Goal: Task Accomplishment & Management: Manage account settings

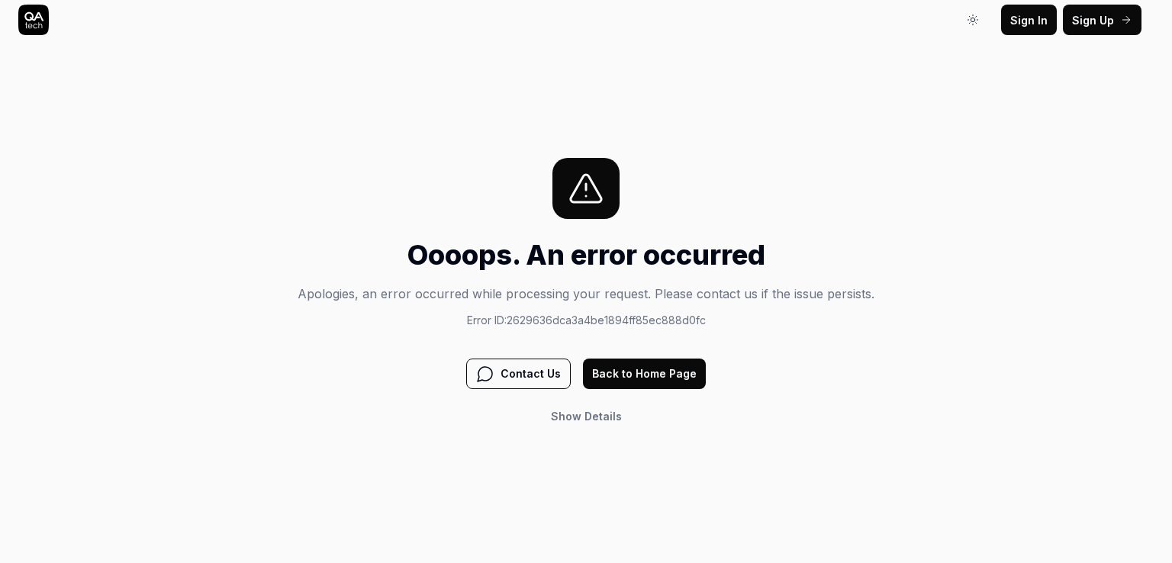
click at [656, 376] on button "Back to Home Page" at bounding box center [644, 374] width 123 height 31
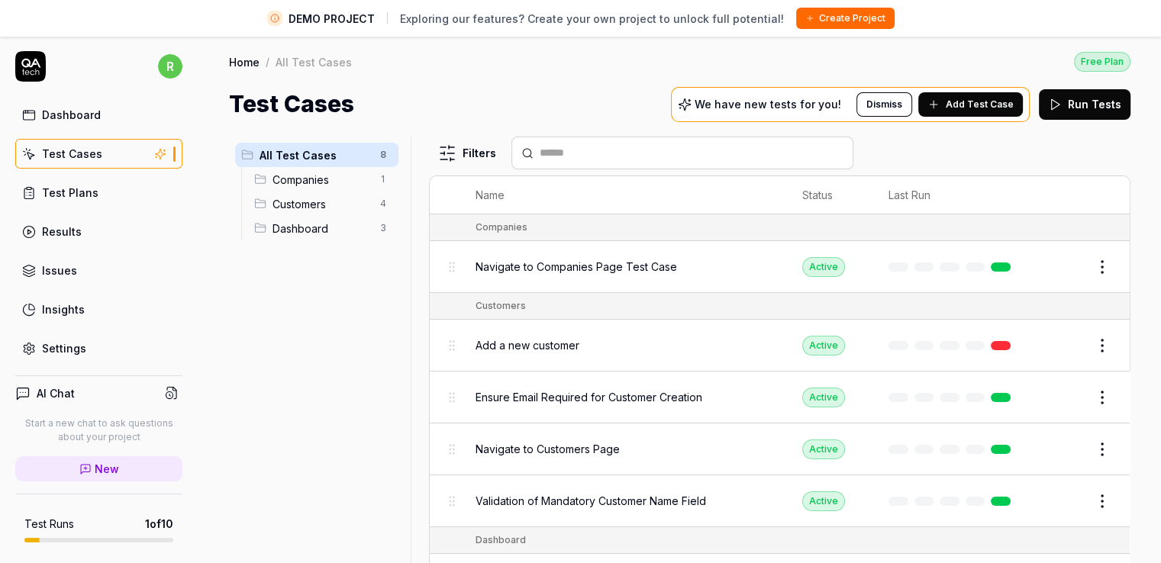
scroll to position [36, 0]
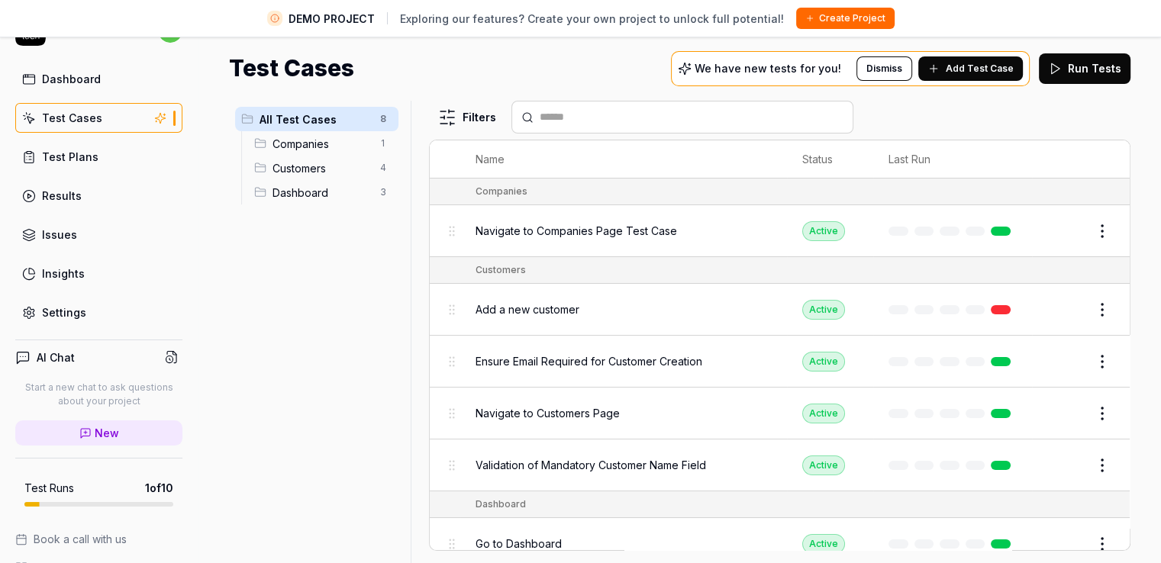
click at [297, 344] on div "All Test Cases 8 Companies 1 Customers 4 Dashboard 3" at bounding box center [317, 323] width 176 height 444
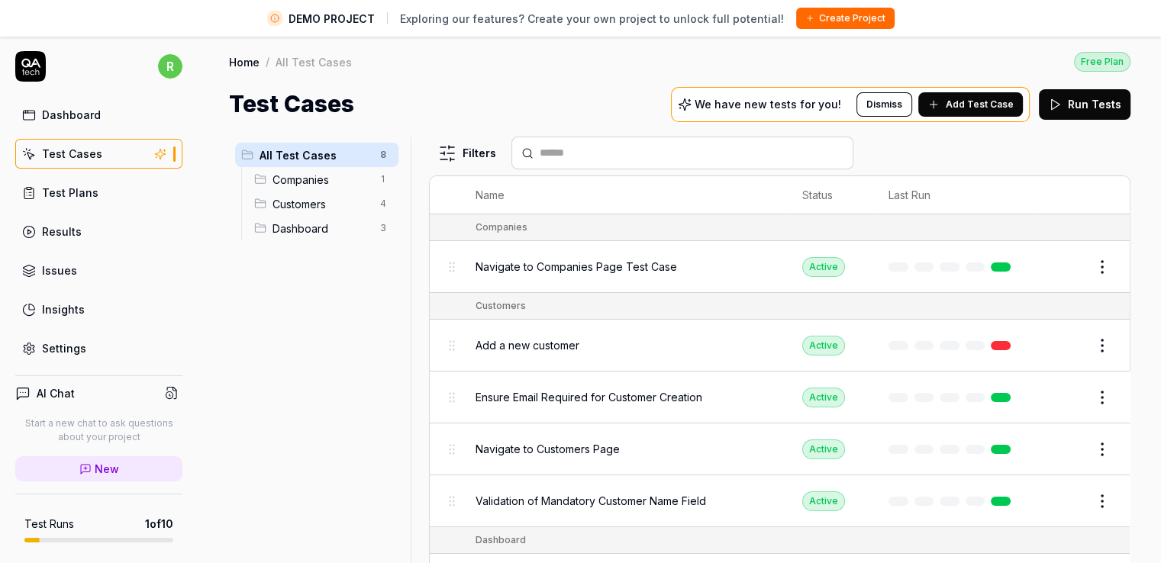
click at [295, 326] on div "All Test Cases 8 Companies 1 Customers 4 Dashboard 3" at bounding box center [317, 359] width 176 height 444
click at [1090, 271] on body "DEMO PROJECT Exploring our features? Create your own project to unlock full pot…" at bounding box center [580, 299] width 1161 height 599
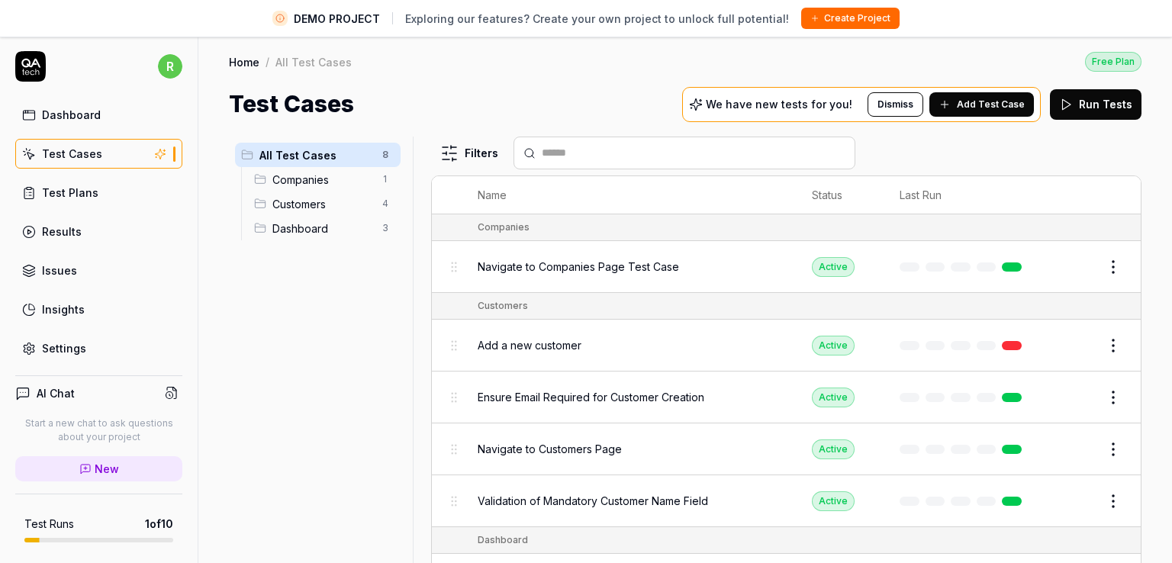
click at [300, 363] on html "DEMO PROJECT Exploring our features? Create your own project to unlock full pot…" at bounding box center [586, 299] width 1172 height 599
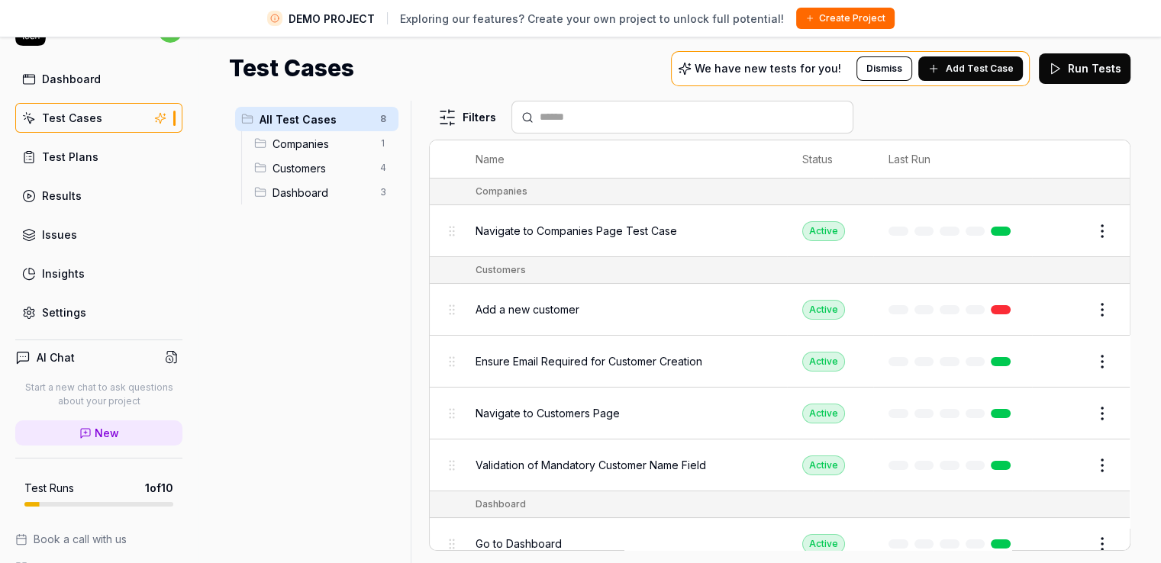
click at [288, 327] on div "All Test Cases 8 Companies 1 Customers 4 Dashboard 3" at bounding box center [317, 323] width 176 height 444
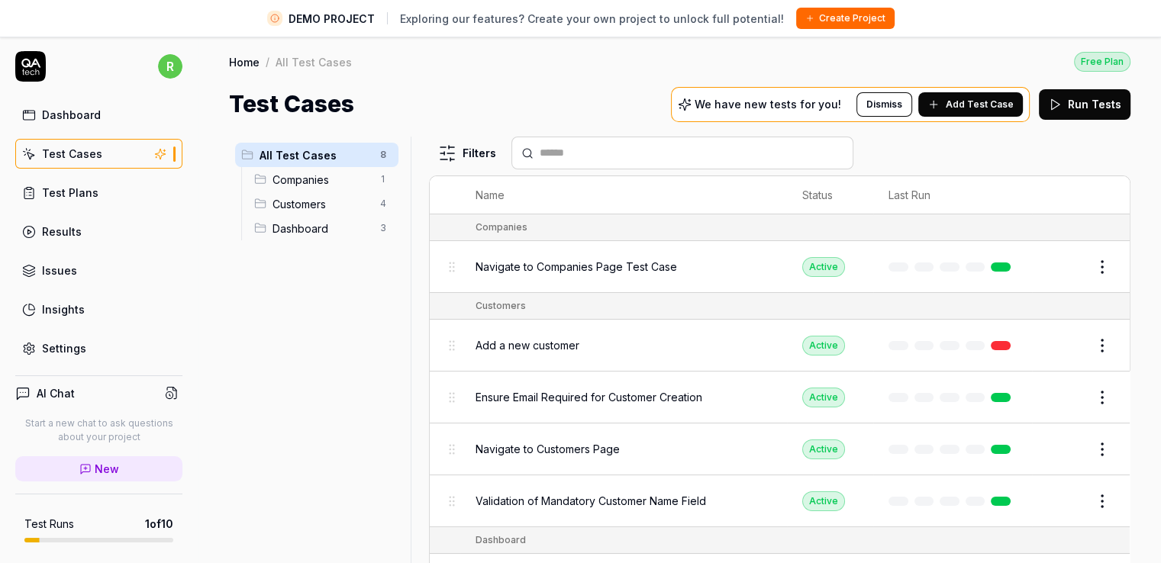
click at [1048, 271] on button "Edit" at bounding box center [1065, 267] width 37 height 24
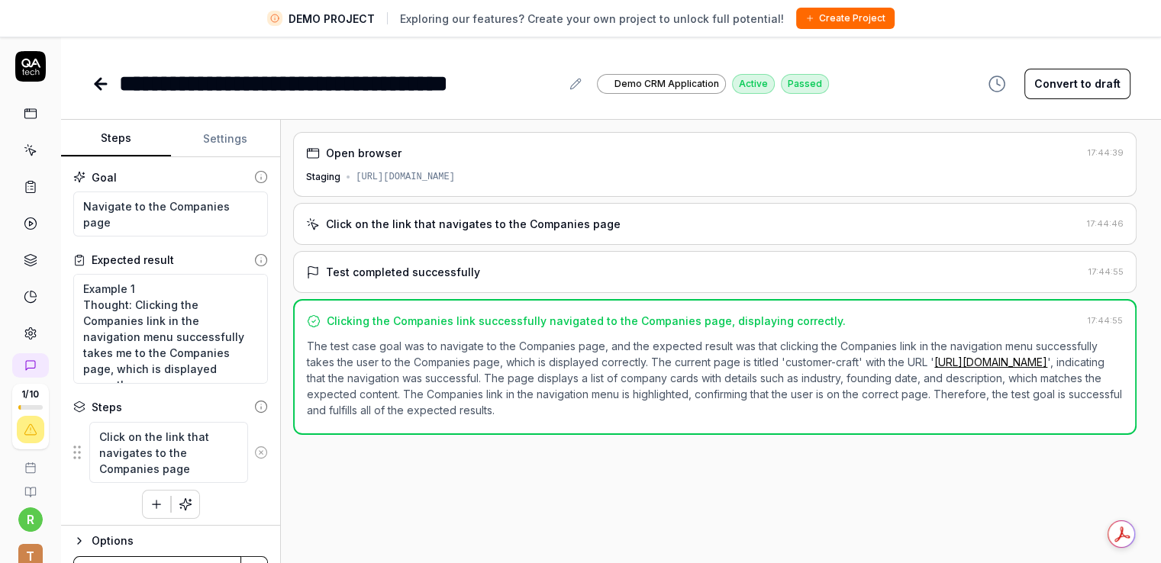
click at [1160, 247] on html "**********" at bounding box center [580, 299] width 1161 height 599
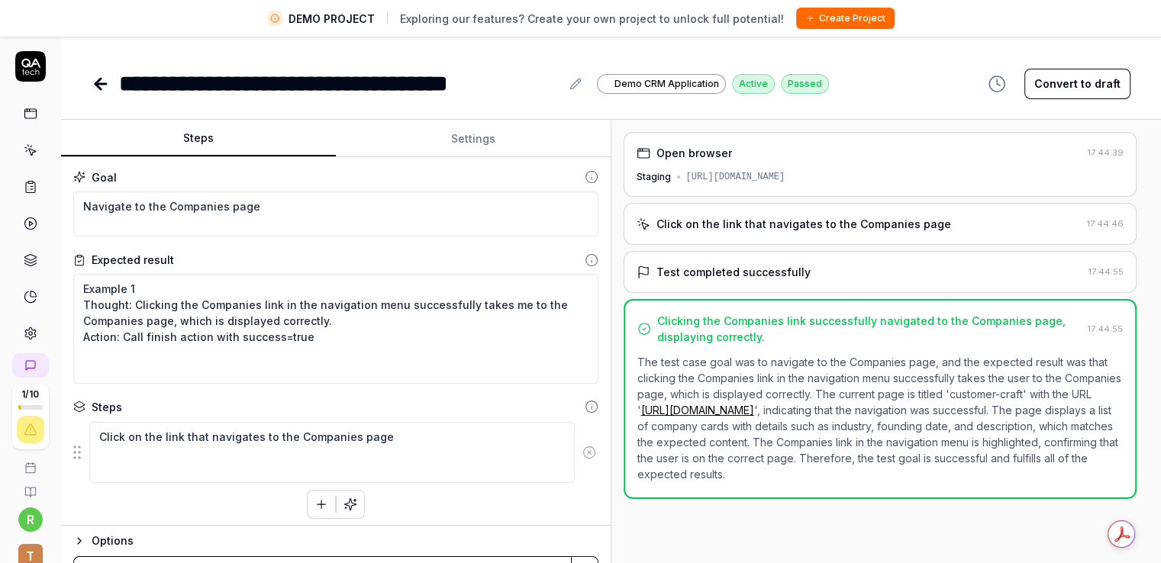
click at [849, 240] on div "Steps Settings Goal Navigate to the Companies page Expected result Example 1 Th…" at bounding box center [611, 359] width 1100 height 479
drag, startPoint x: 474, startPoint y: 134, endPoint x: 467, endPoint y: 138, distance: 8.3
click at [475, 134] on button "Settings" at bounding box center [473, 139] width 275 height 37
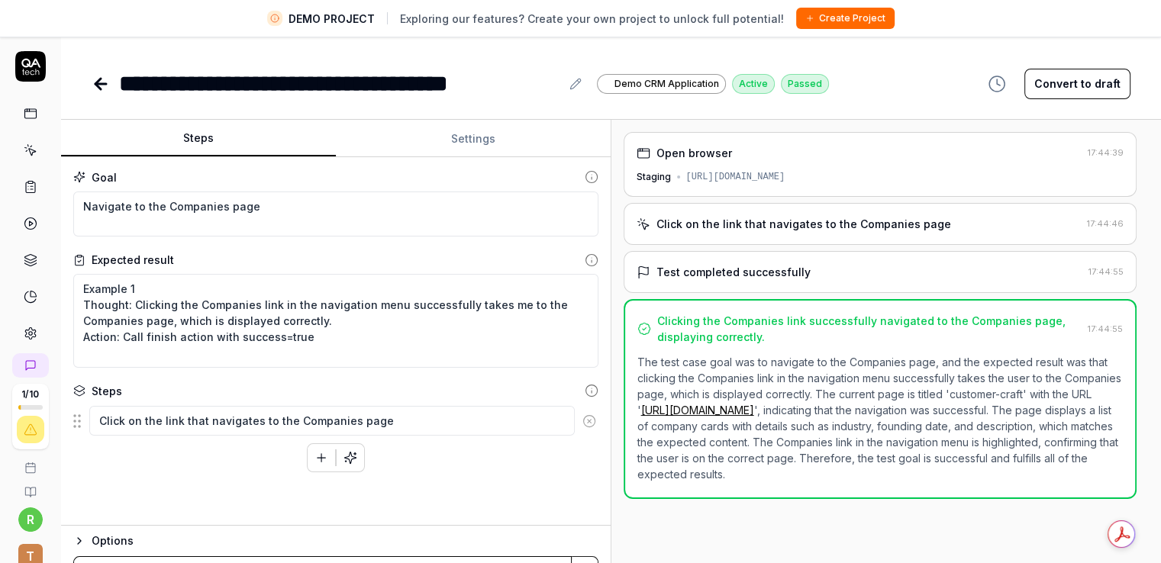
click at [200, 130] on button "Steps" at bounding box center [198, 139] width 275 height 37
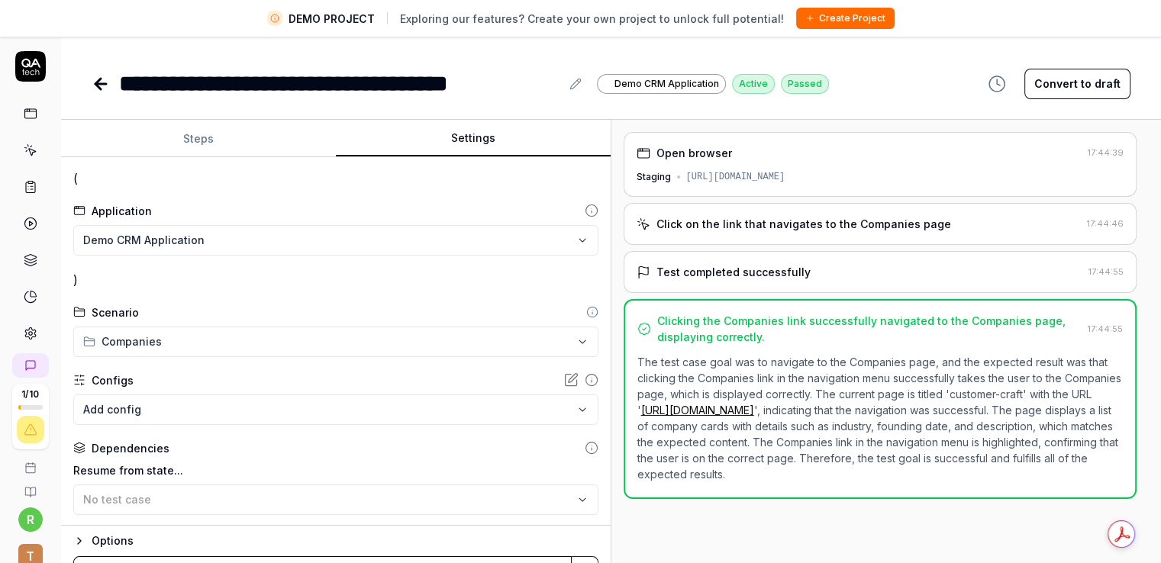
drag, startPoint x: 476, startPoint y: 141, endPoint x: 465, endPoint y: 141, distance: 11.4
click at [476, 141] on button "Settings" at bounding box center [473, 139] width 275 height 37
drag, startPoint x: 89, startPoint y: 183, endPoint x: 70, endPoint y: 181, distance: 18.5
click at [70, 181] on div "**********" at bounding box center [335, 341] width 549 height 369
click at [119, 192] on div "**********" at bounding box center [335, 341] width 549 height 369
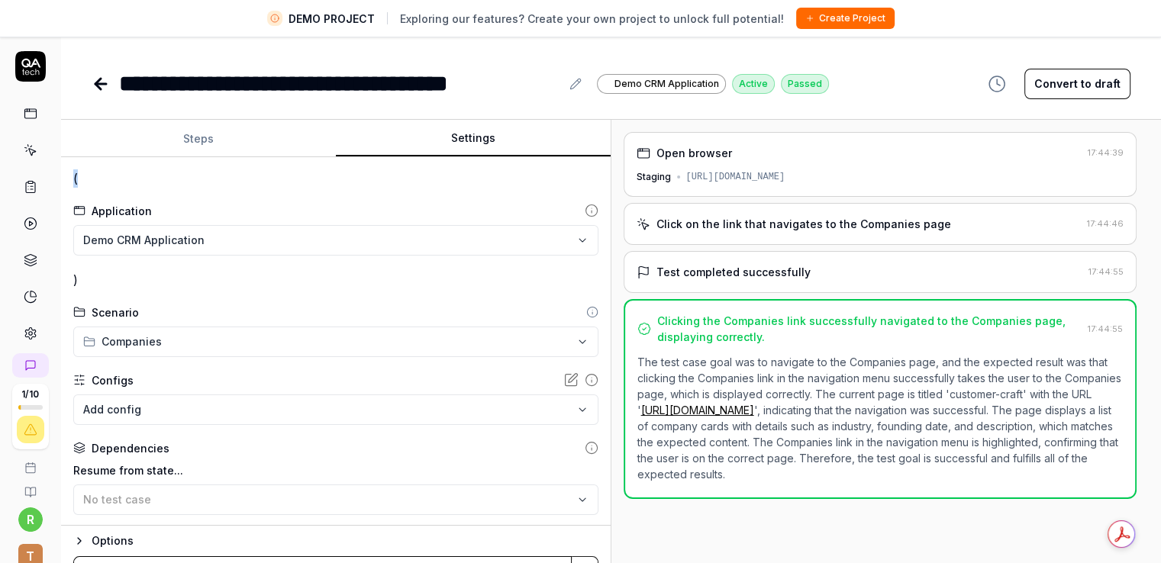
click at [80, 173] on div "**********" at bounding box center [335, 341] width 549 height 369
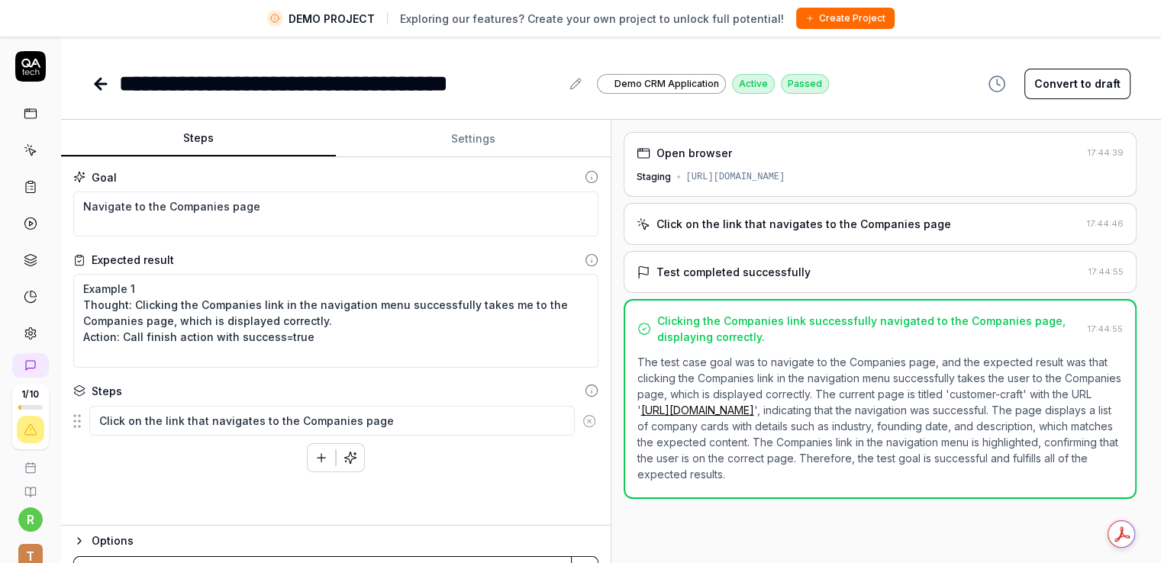
click at [187, 137] on button "Steps" at bounding box center [198, 139] width 275 height 37
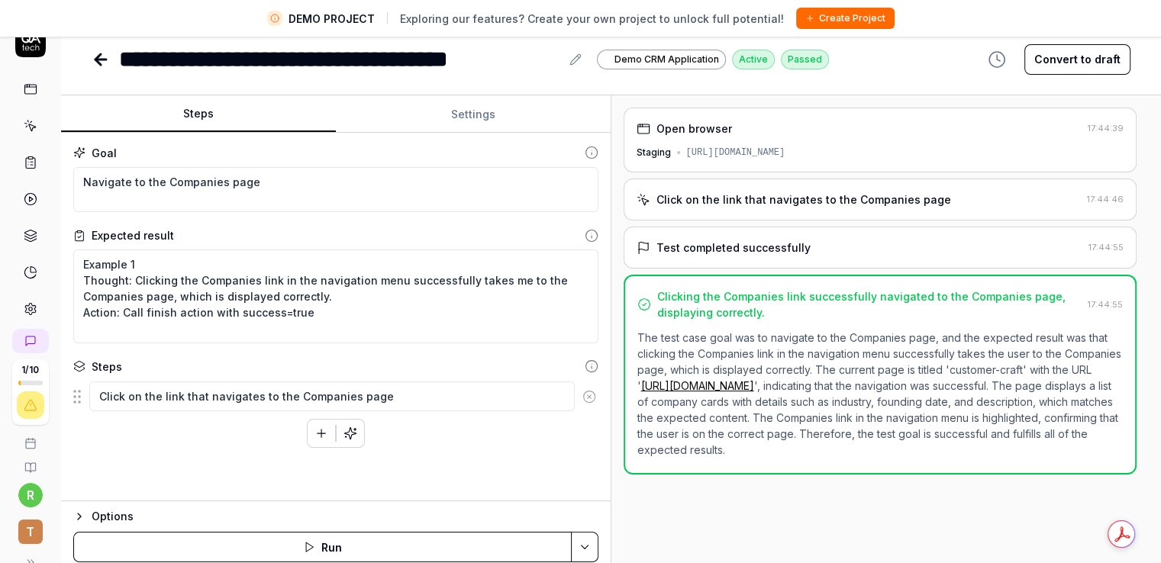
scroll to position [36, 0]
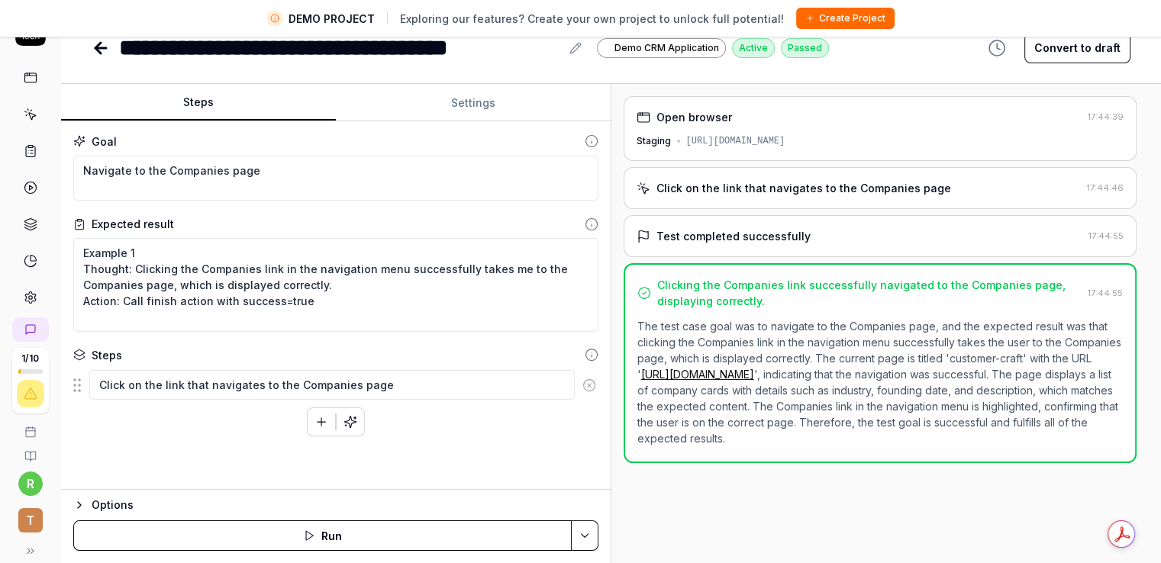
type textarea "*"
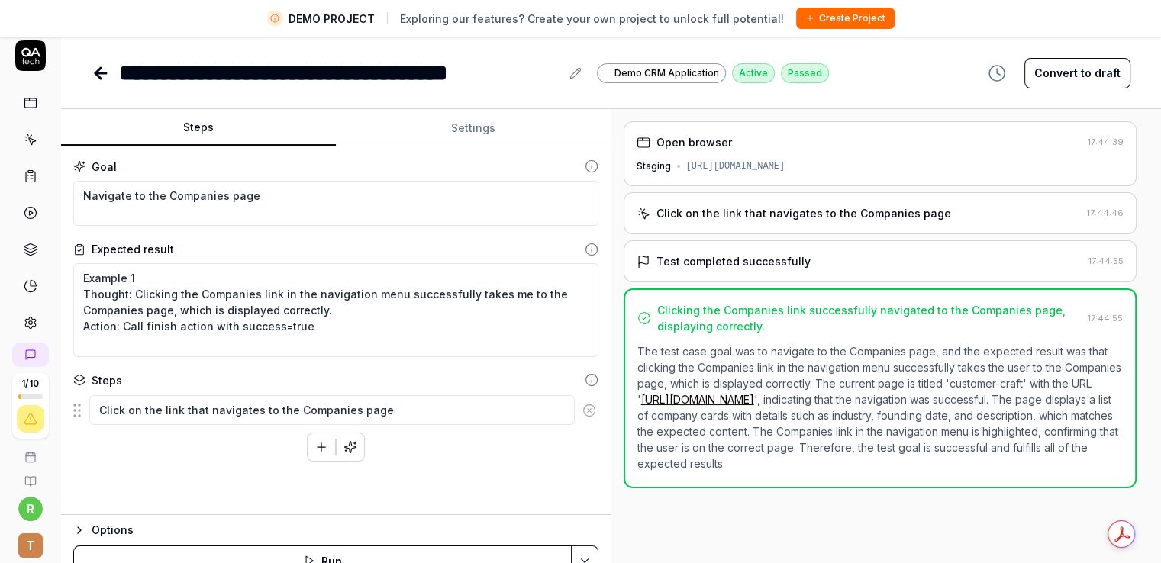
scroll to position [0, 0]
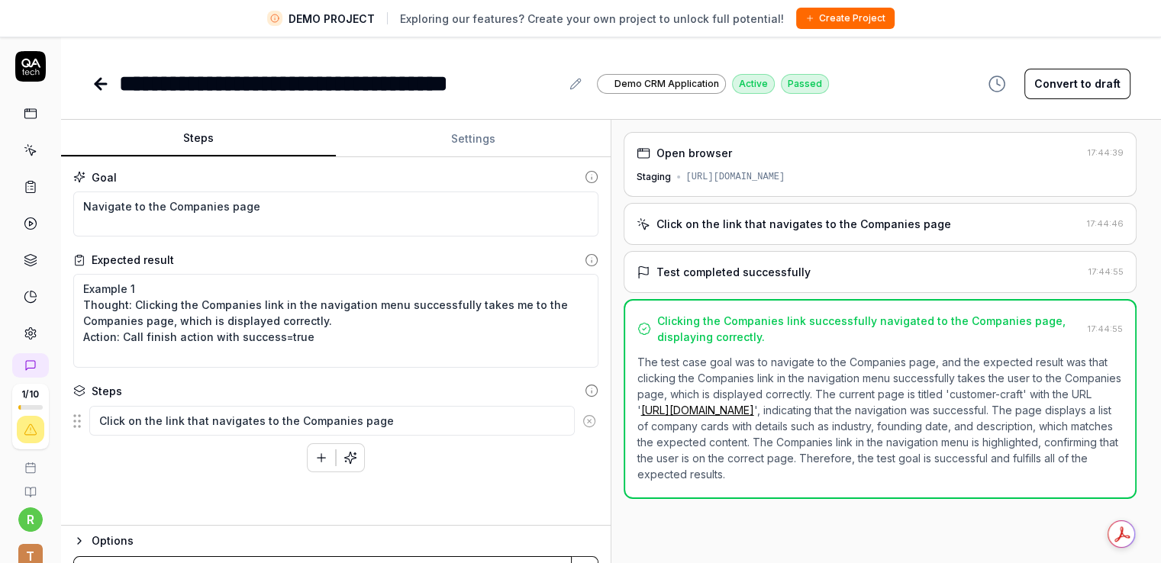
click at [91, 80] on div "**********" at bounding box center [611, 68] width 1100 height 65
click at [95, 82] on icon at bounding box center [101, 84] width 18 height 18
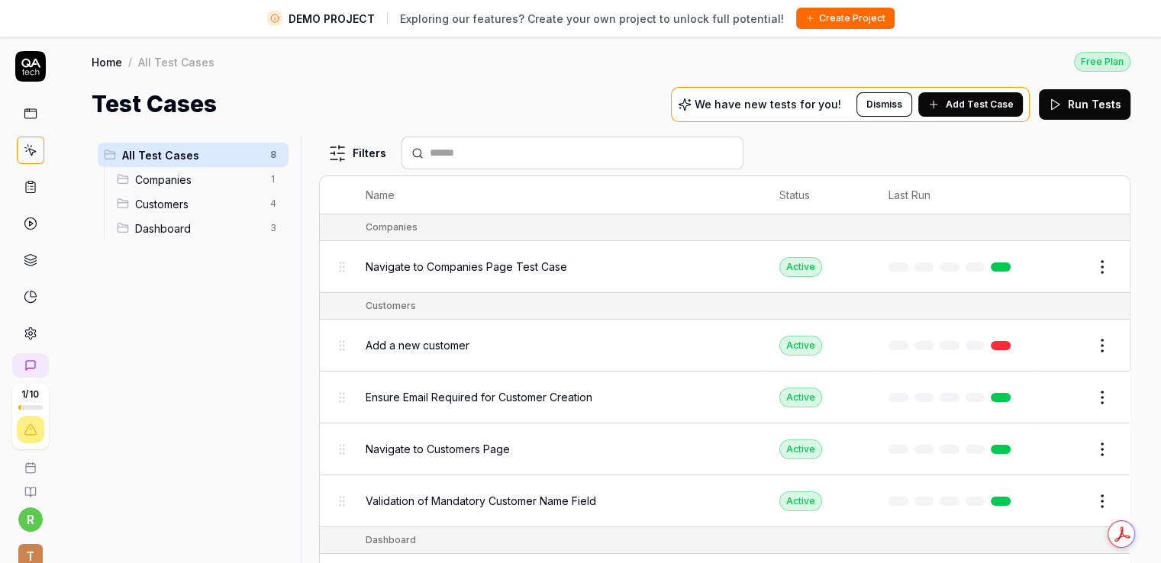
click at [24, 153] on icon at bounding box center [31, 150] width 14 height 14
click at [1085, 258] on html "DEMO PROJECT Exploring our features? Create your own project to unlock full pot…" at bounding box center [580, 299] width 1161 height 599
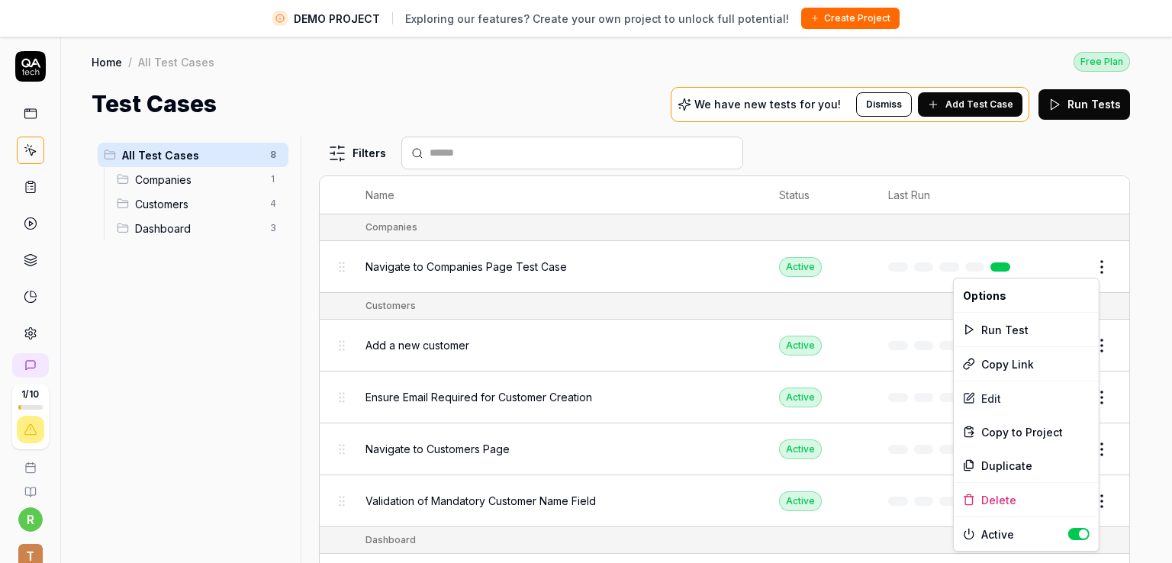
click at [962, 163] on html "DEMO PROJECT Exploring our features? Create your own project to unlock full pot…" at bounding box center [586, 299] width 1172 height 599
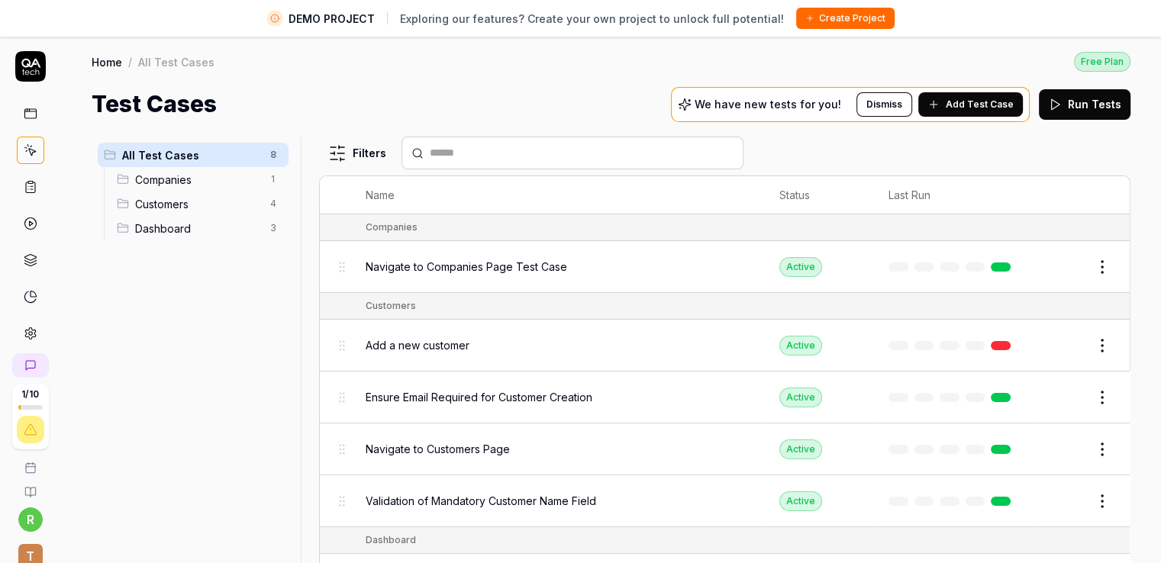
click at [539, 270] on span "Navigate to Companies Page Test Case" at bounding box center [466, 267] width 201 height 16
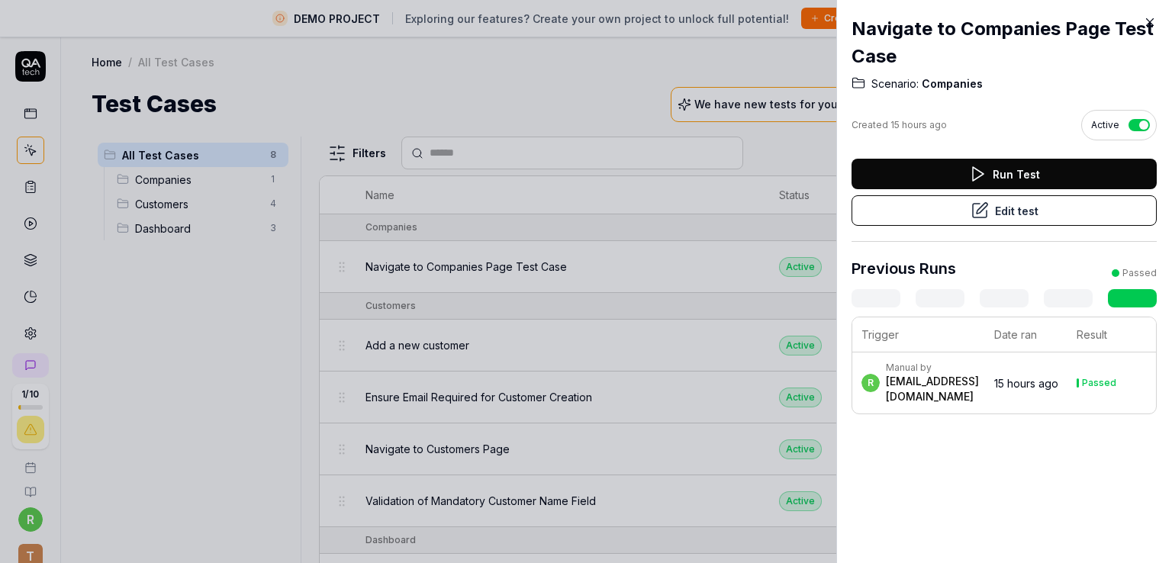
click at [1044, 492] on div "Navigate to Companies Page Test Case Scenario: Companies Created 15 hours ago A…" at bounding box center [1004, 281] width 336 height 563
drag, startPoint x: 956, startPoint y: 80, endPoint x: 1003, endPoint y: 71, distance: 48.2
click at [1003, 71] on div "Navigate to Companies Page Test Case Scenario: Companies Created 15 hours ago A…" at bounding box center [1004, 215] width 305 height 430
drag, startPoint x: 1017, startPoint y: 68, endPoint x: 1035, endPoint y: 66, distance: 17.7
click at [1021, 68] on h2 "Navigate to Companies Page Test Case" at bounding box center [1004, 42] width 305 height 55
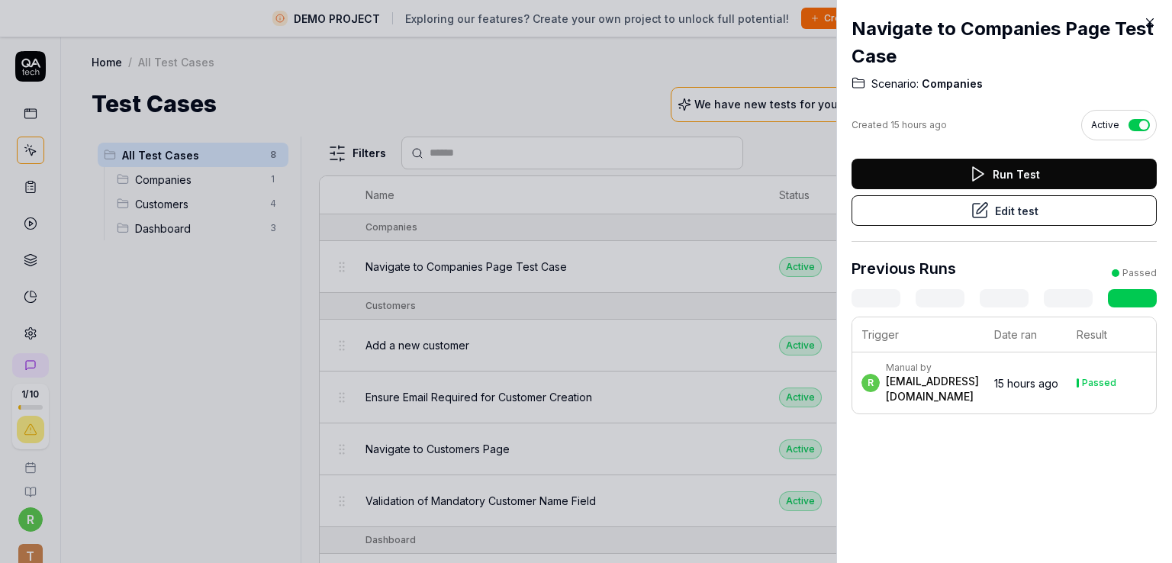
click at [1132, 122] on button "button" at bounding box center [1139, 125] width 21 height 12
click at [1130, 125] on button "button" at bounding box center [1139, 125] width 21 height 12
click at [1152, 21] on icon at bounding box center [1150, 22] width 14 height 14
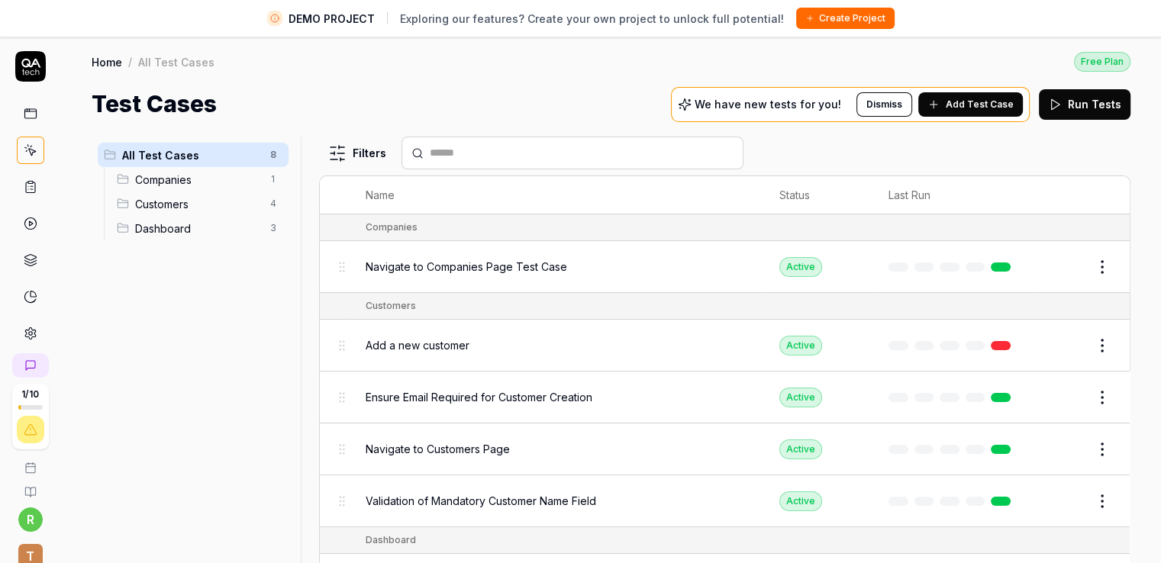
click at [206, 211] on div "Customers 4" at bounding box center [200, 204] width 178 height 24
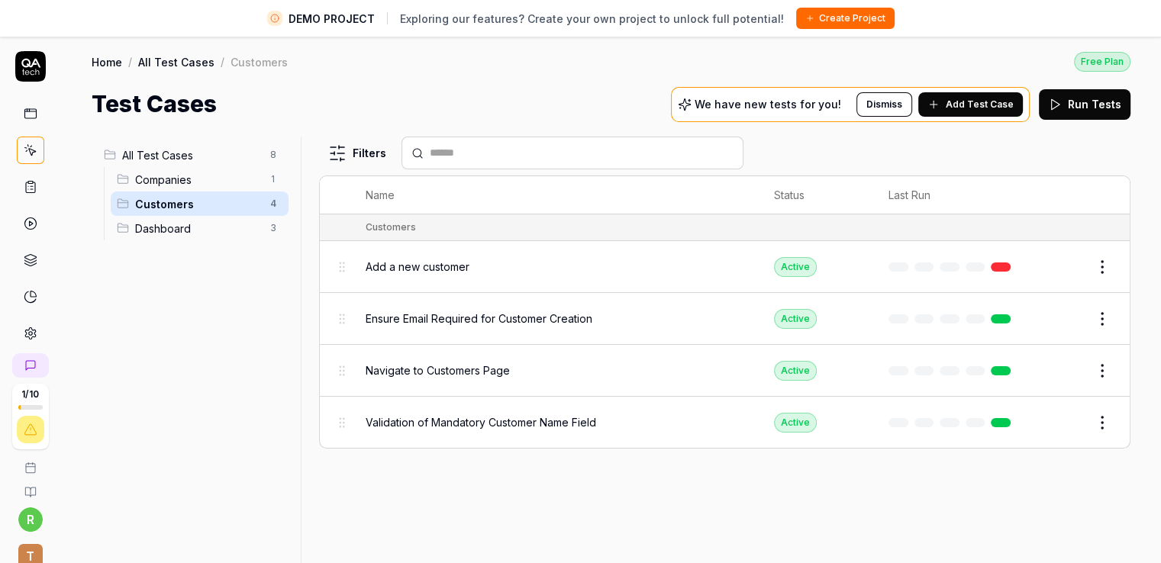
click at [225, 183] on span "Companies" at bounding box center [198, 180] width 126 height 16
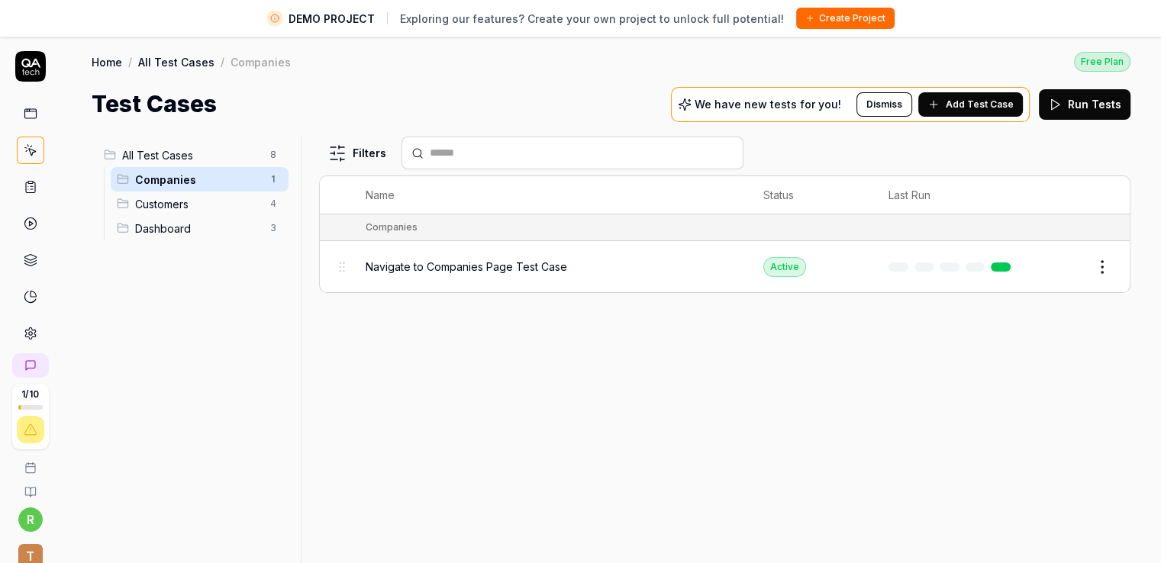
click at [216, 229] on span "Dashboard" at bounding box center [198, 229] width 126 height 16
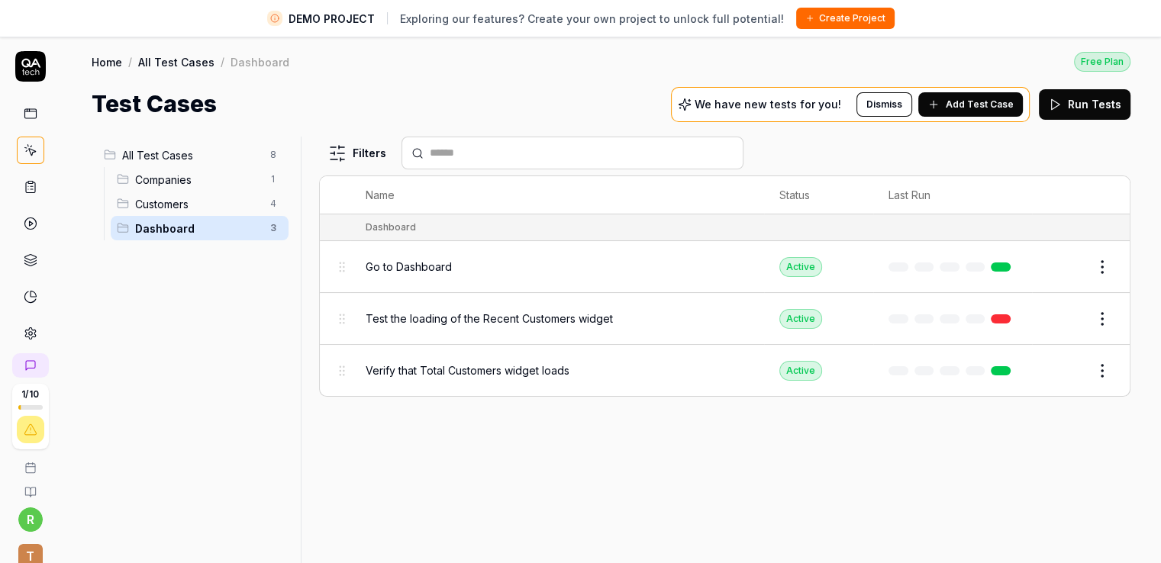
click at [214, 205] on span "Customers" at bounding box center [198, 204] width 126 height 16
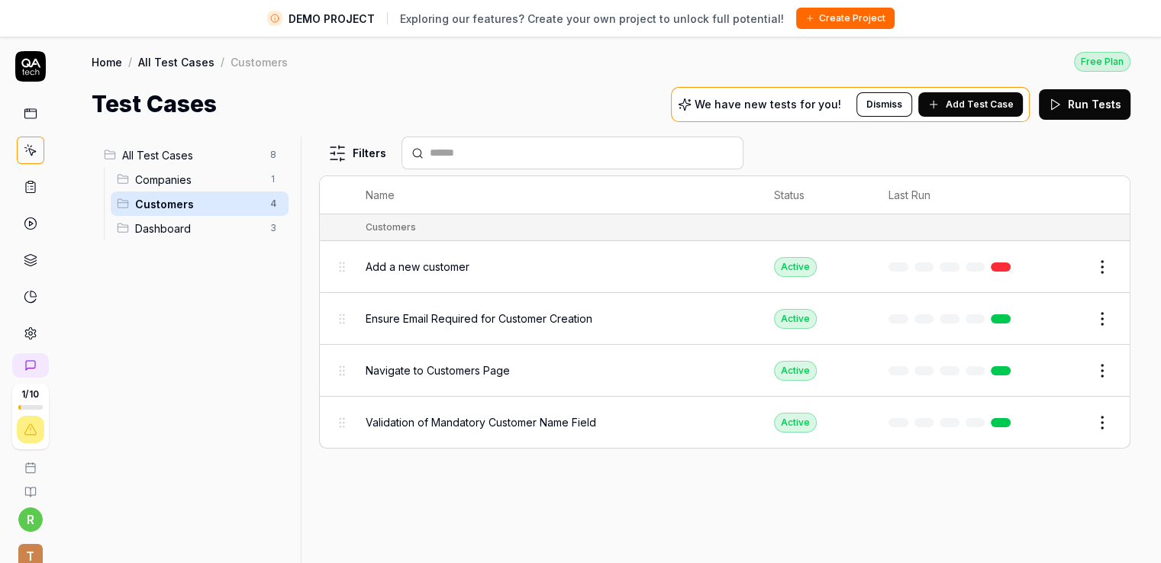
click at [218, 175] on span "Companies" at bounding box center [198, 180] width 126 height 16
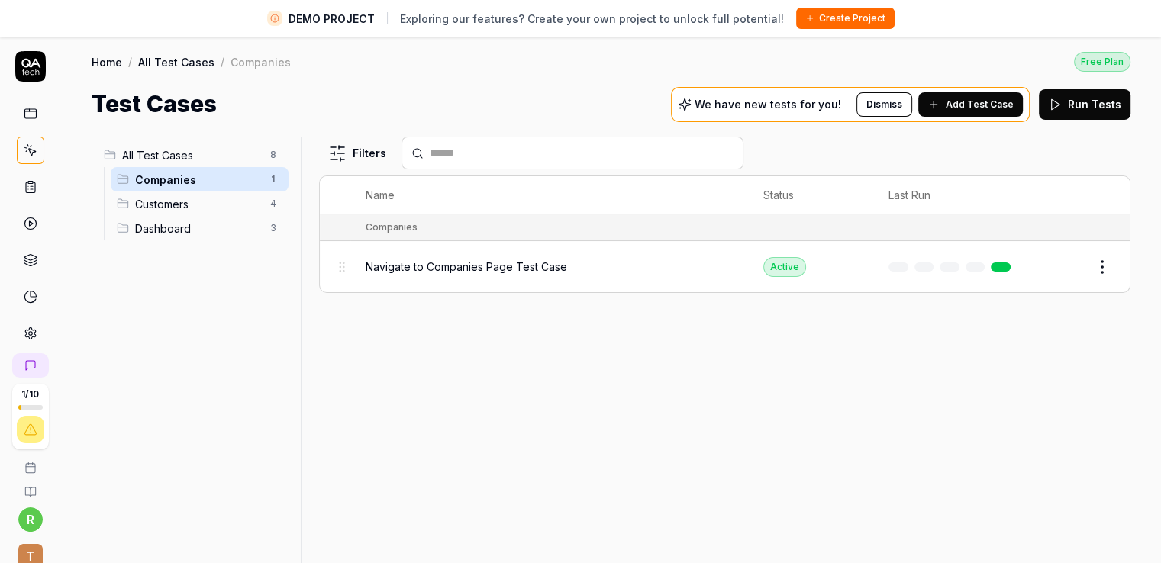
click at [211, 147] on span "All Test Cases" at bounding box center [191, 155] width 139 height 16
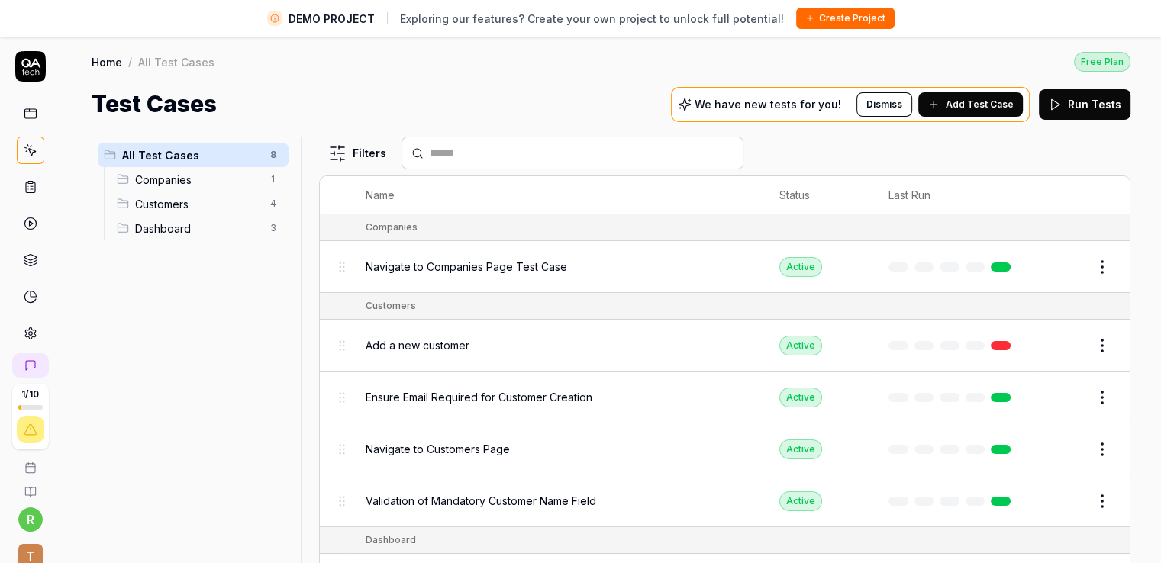
click at [772, 87] on div "We have new tests for you! Dismiss Add Test Case" at bounding box center [850, 104] width 359 height 35
click at [628, 113] on div "Test Cases We have new tests for you! Dismiss Add Test Case Run Tests" at bounding box center [611, 104] width 1039 height 34
click at [925, 134] on div "All Test Cases 8 Companies 1 Customers 4 Dashboard 3 Filters Name Status Last R…" at bounding box center [611, 360] width 1100 height 478
click at [901, 98] on button "Dismiss" at bounding box center [884, 104] width 56 height 24
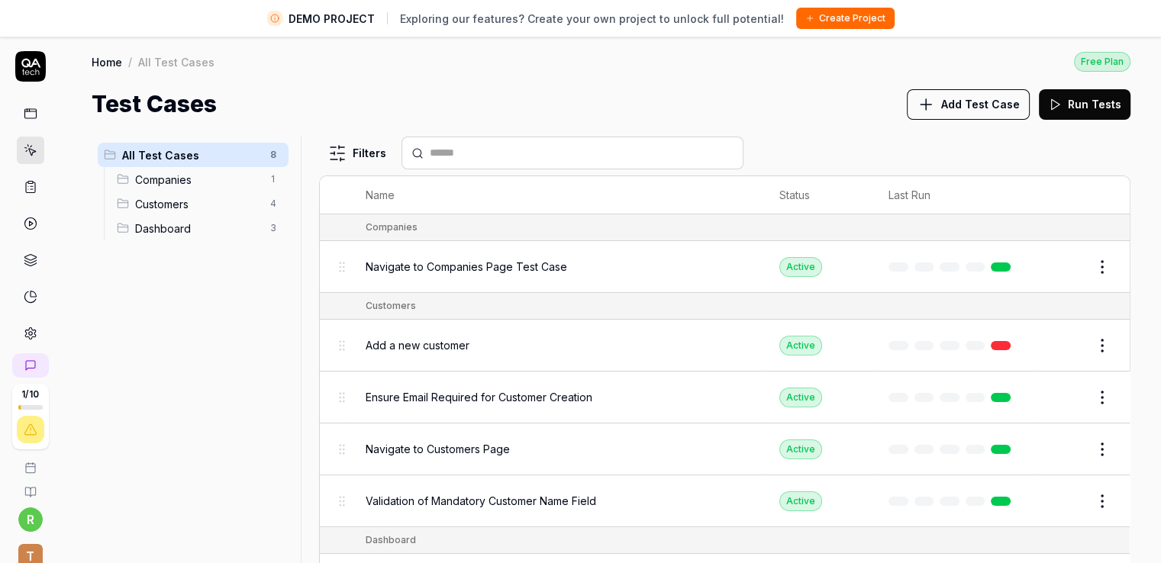
click at [904, 139] on div "Filters" at bounding box center [724, 153] width 811 height 33
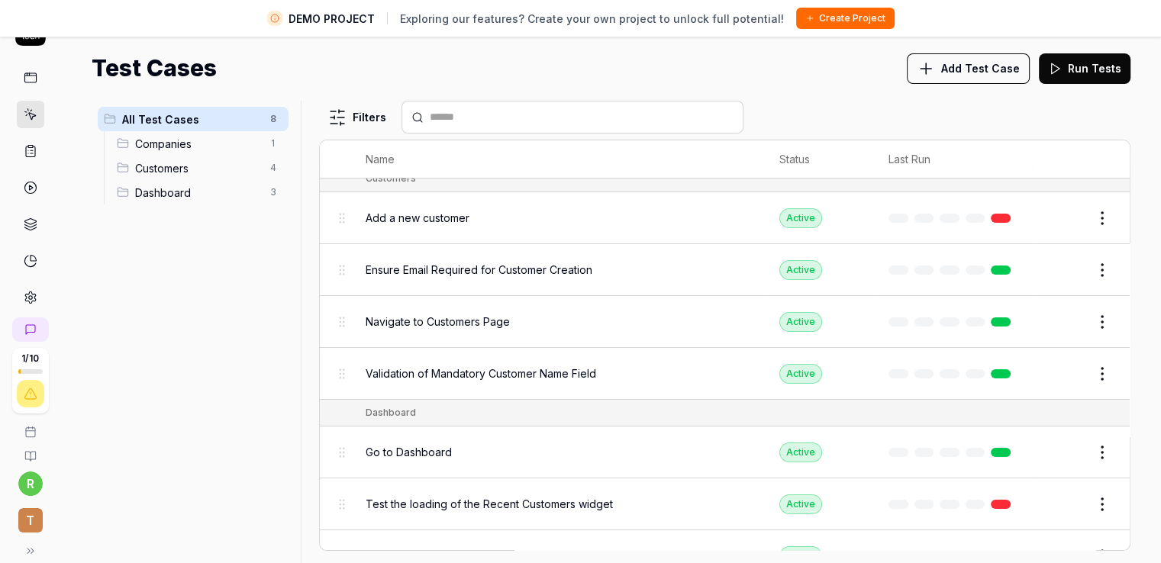
scroll to position [120, 0]
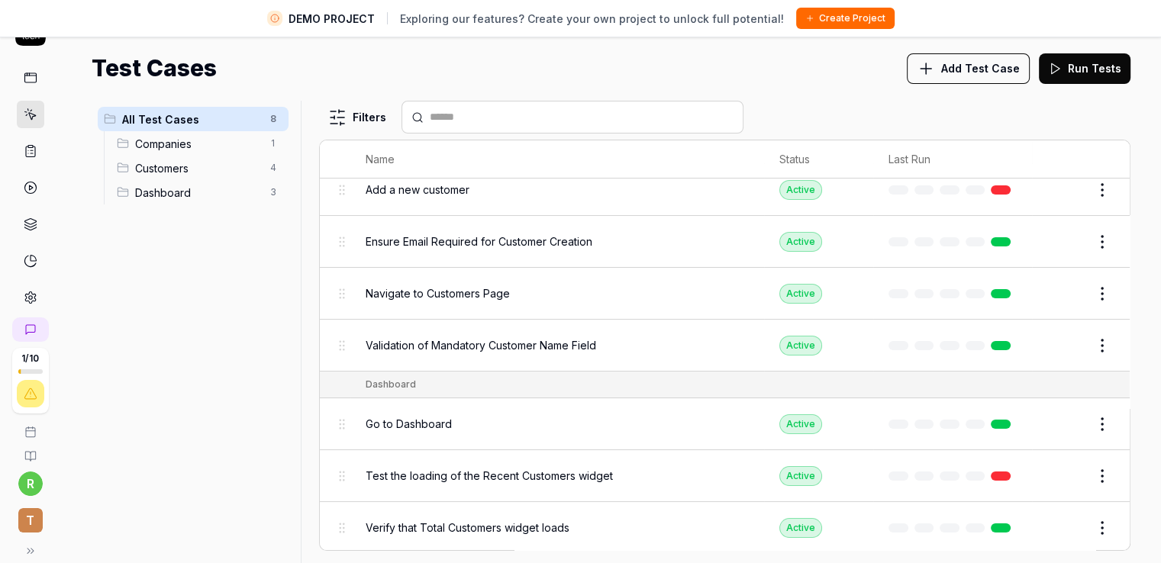
click at [1052, 184] on button "Edit" at bounding box center [1065, 190] width 37 height 24
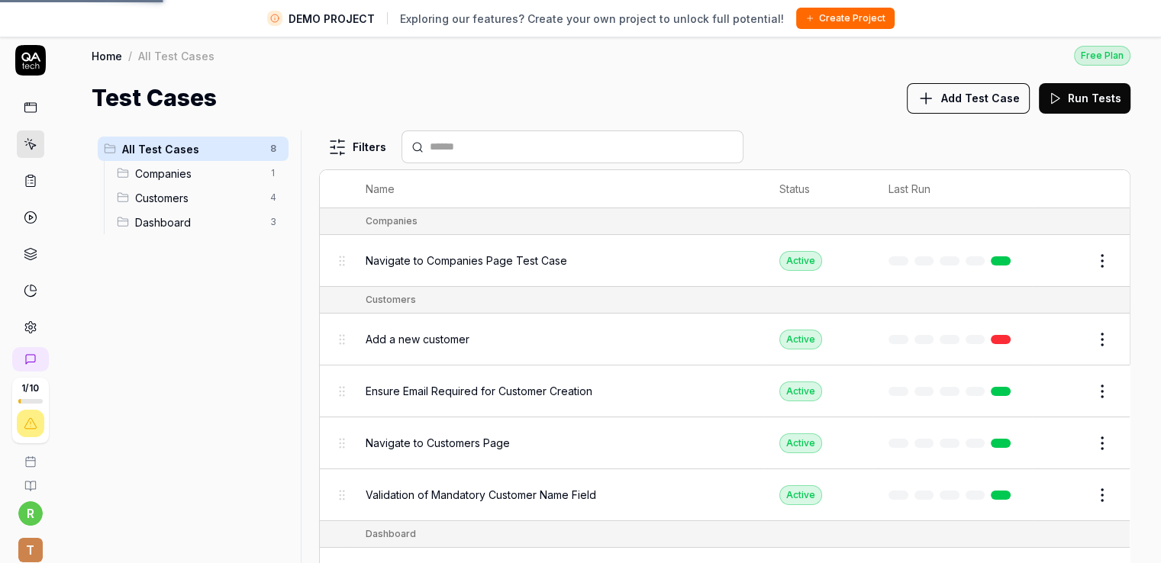
scroll to position [0, 0]
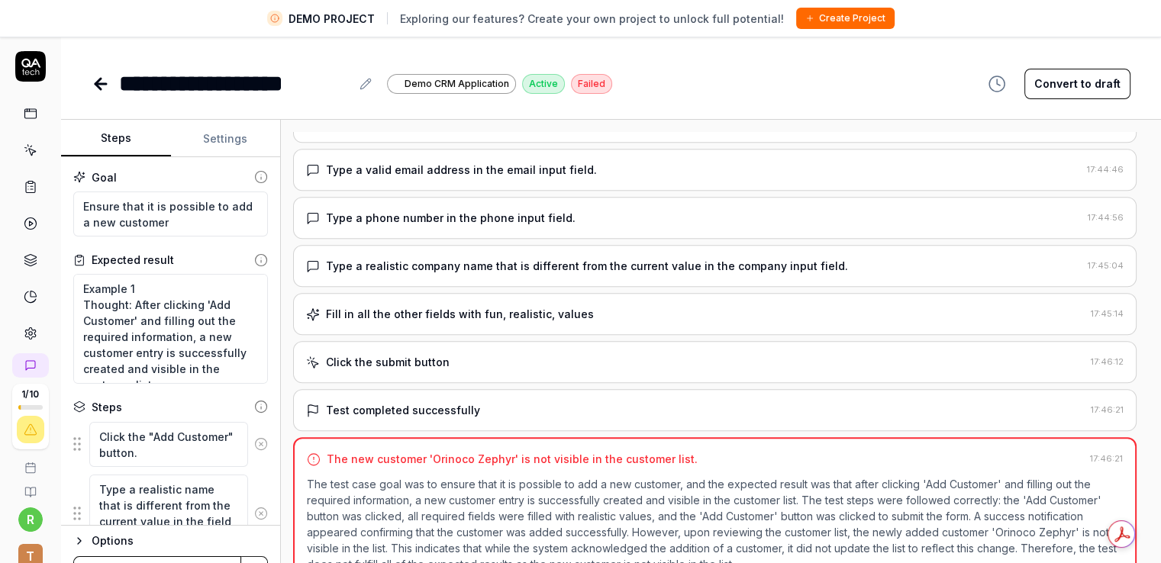
scroll to position [197, 0]
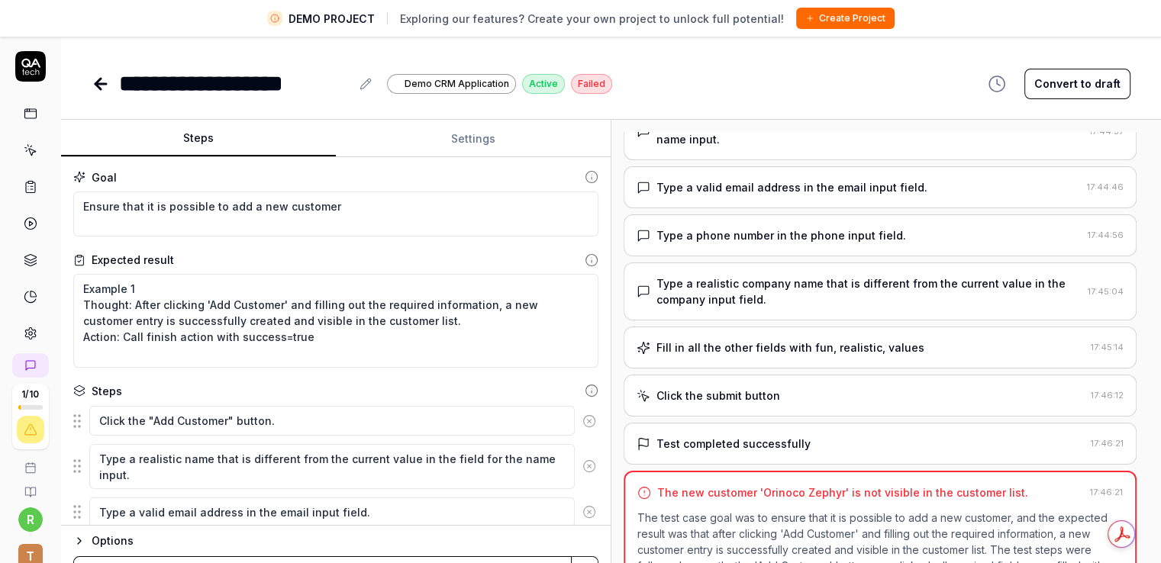
click at [917, 272] on div "Steps Settings Goal Ensure that it is possible to add a new customer Expected r…" at bounding box center [611, 359] width 1100 height 479
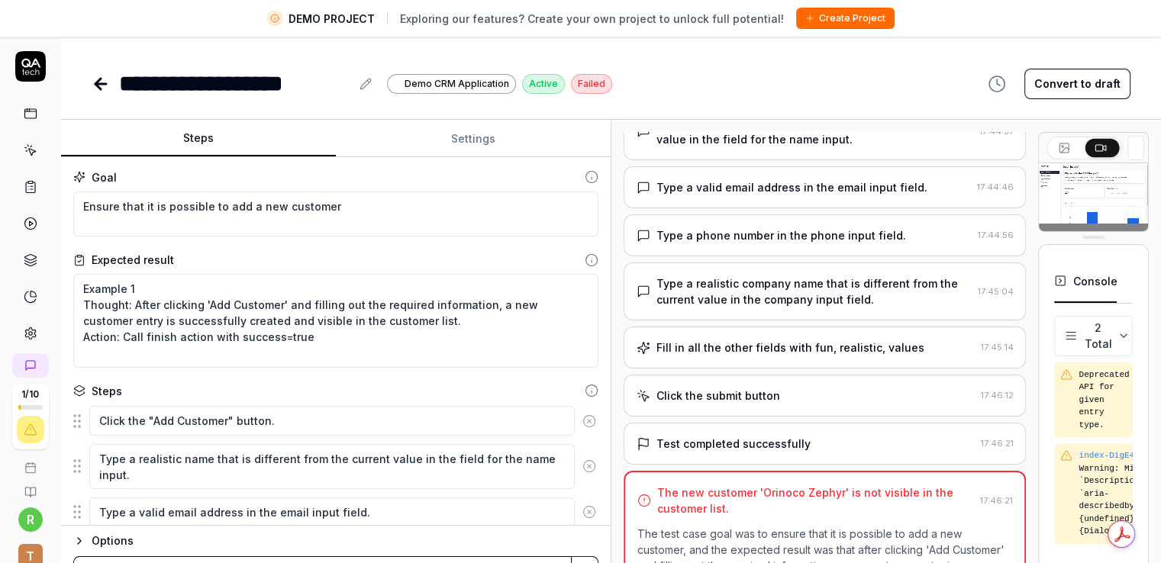
click at [1029, 269] on div at bounding box center [1032, 359] width 12 height 455
click at [644, 90] on div "**********" at bounding box center [611, 83] width 1039 height 34
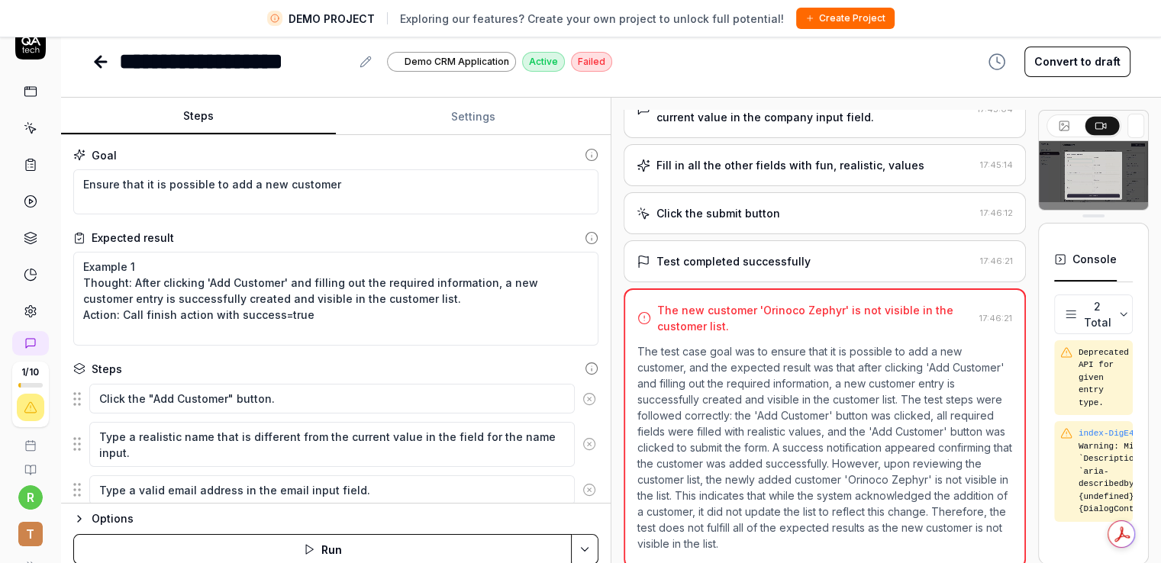
scroll to position [36, 0]
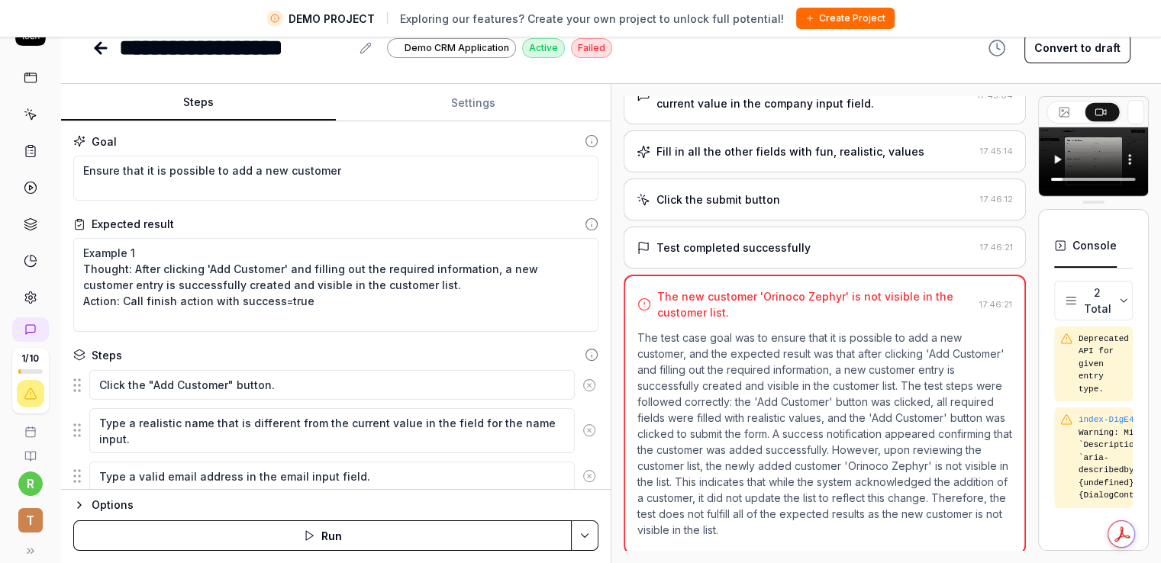
click at [962, 51] on div "**********" at bounding box center [611, 48] width 1039 height 34
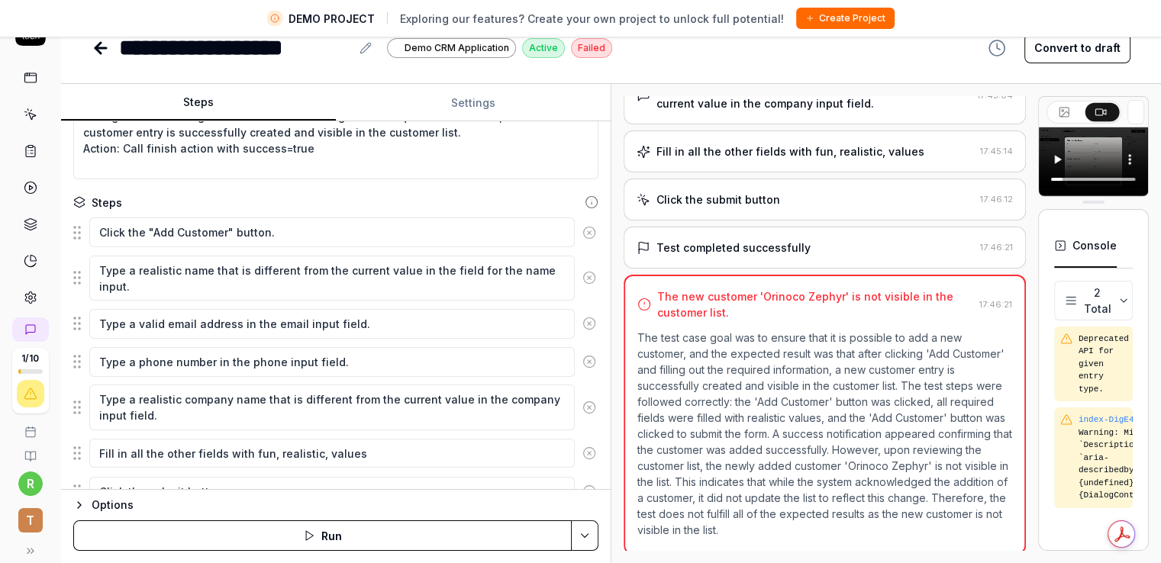
scroll to position [214, 0]
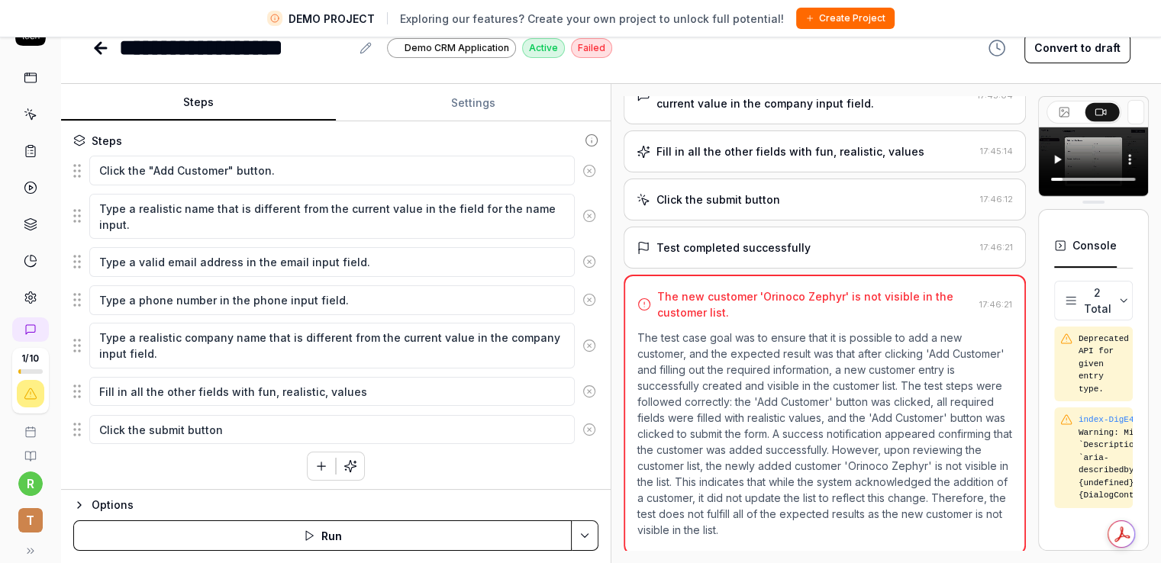
click at [245, 465] on div "Click the "Add Customer" button. Type a realistic name that is different from t…" at bounding box center [335, 318] width 525 height 326
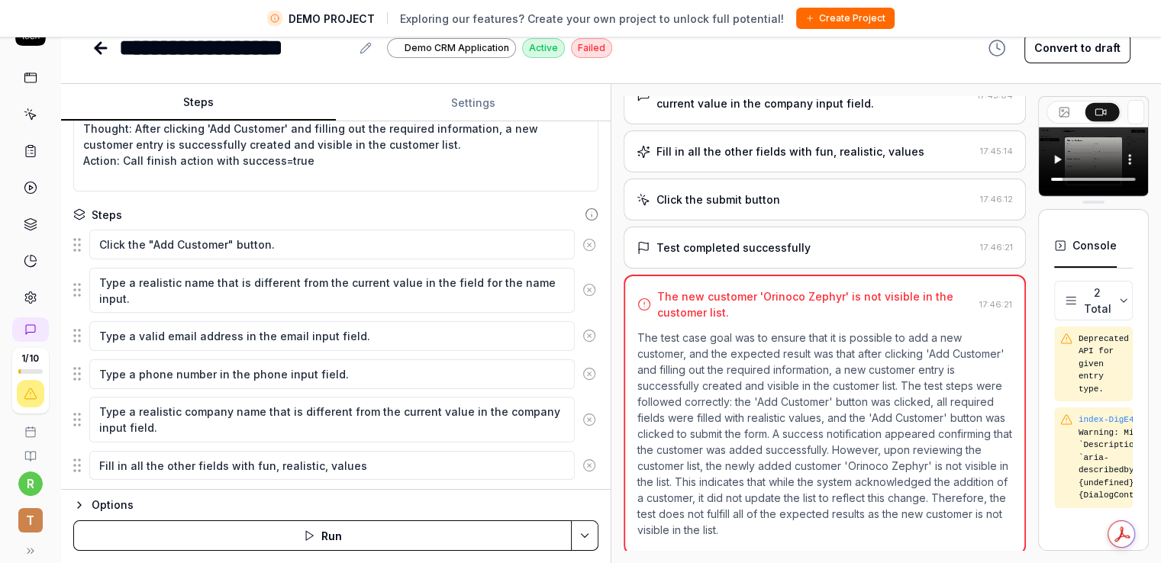
scroll to position [62, 0]
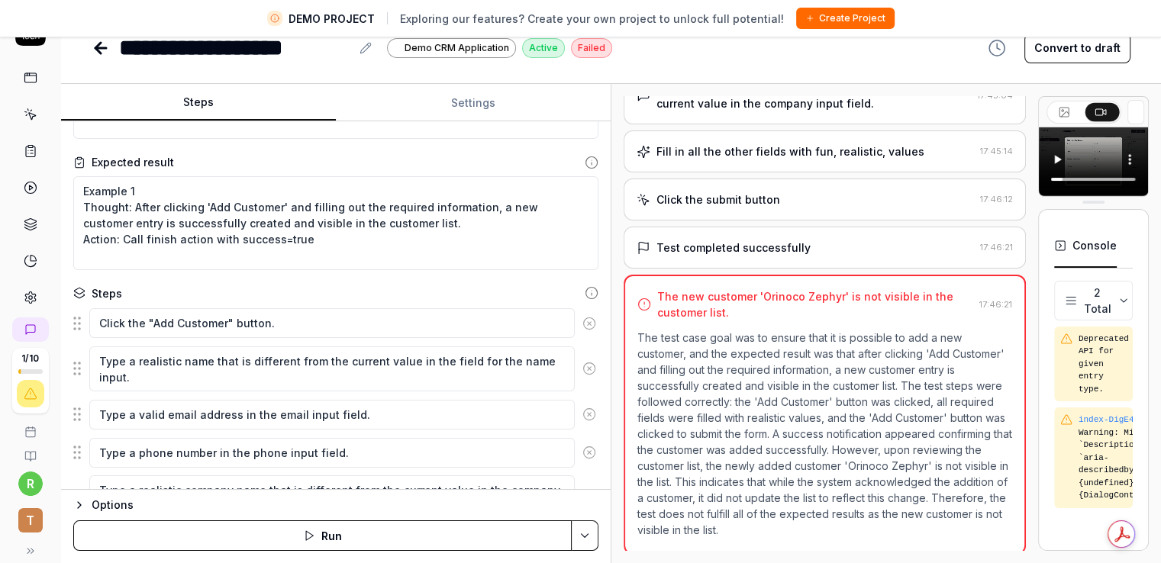
click at [82, 499] on icon "button" at bounding box center [79, 505] width 12 height 12
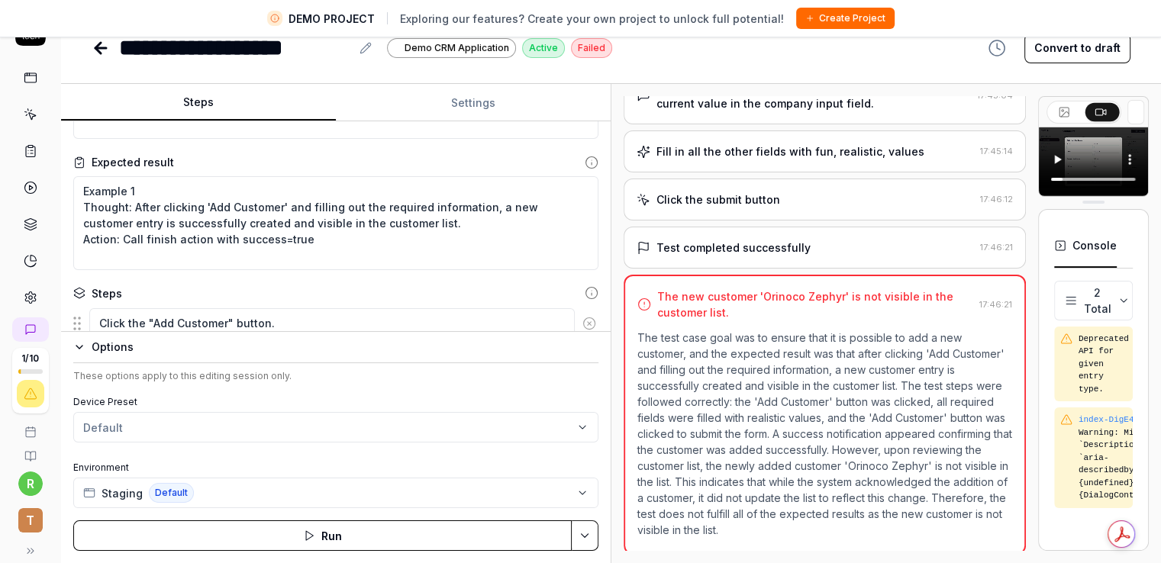
click at [195, 392] on div "These options apply to this editing session only. Device Preset Default Environ…" at bounding box center [335, 438] width 525 height 139
click at [71, 337] on div "Options These options apply to this editing session only. Device Preset Default…" at bounding box center [335, 447] width 549 height 232
click at [76, 348] on icon "button" at bounding box center [79, 347] width 12 height 12
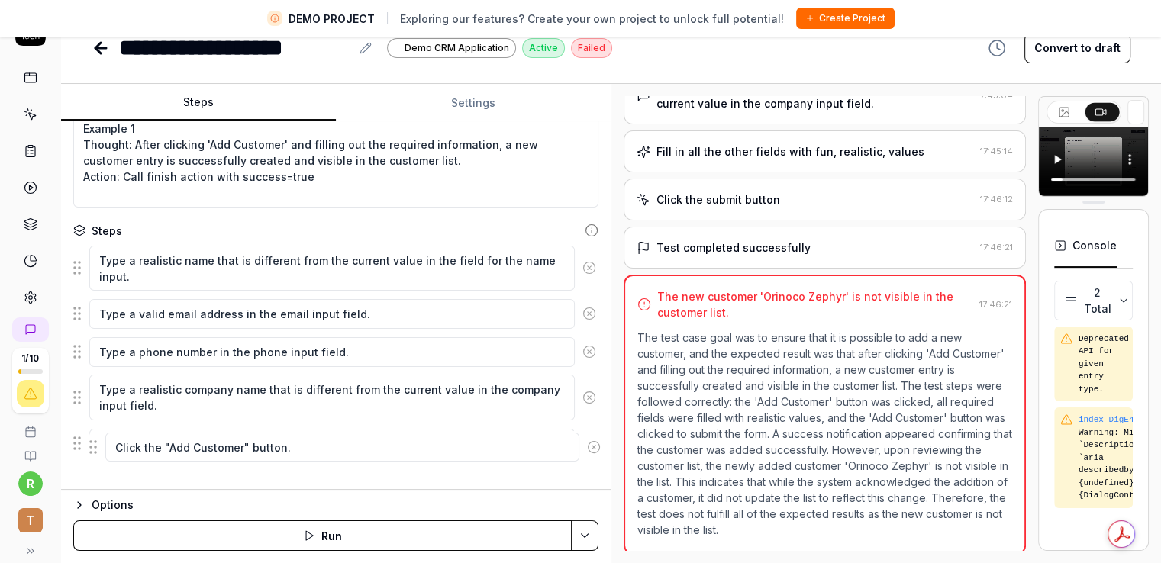
scroll to position [143, 0]
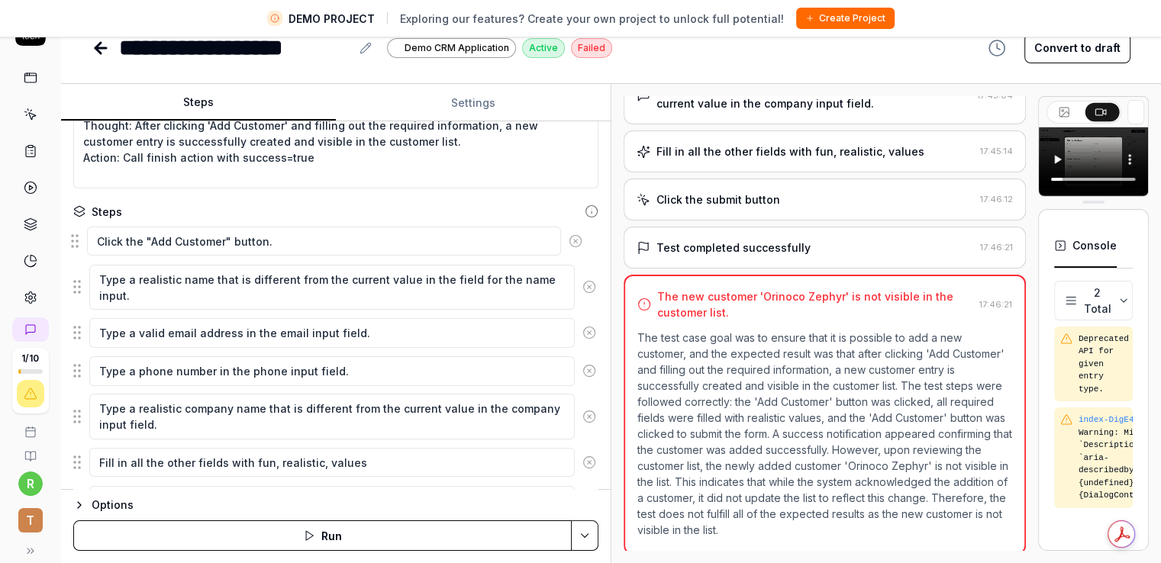
drag, startPoint x: 76, startPoint y: 323, endPoint x: 73, endPoint y: 242, distance: 80.9
click at [73, 242] on fieldset "Click the "Add Customer" button. Type a realistic name that is different from t…" at bounding box center [335, 371] width 525 height 291
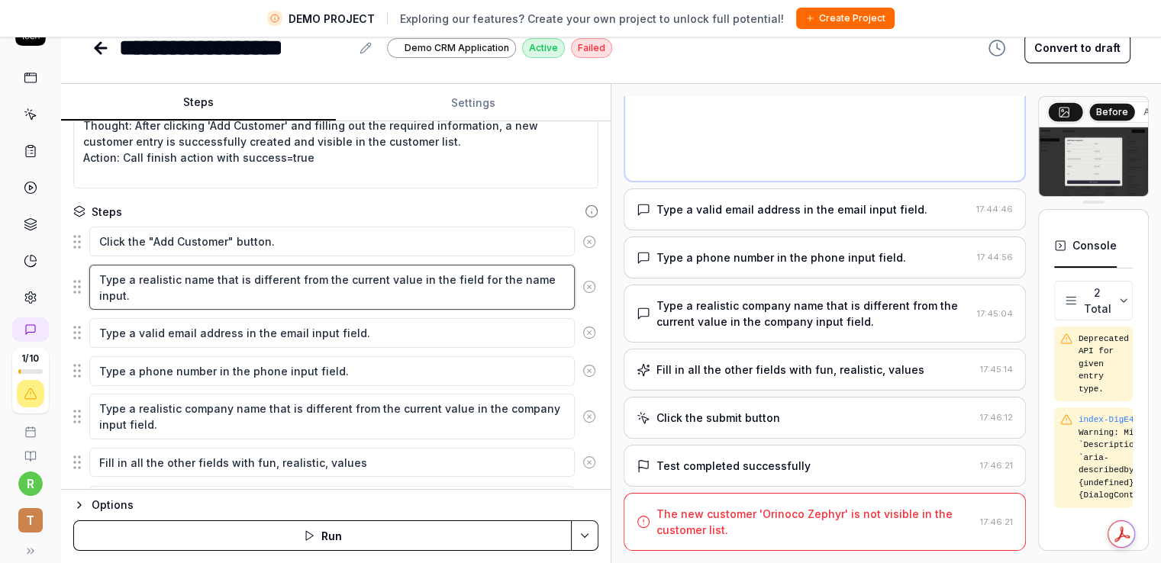
click at [443, 283] on textarea "Type a realistic name that is different from the current value in the field for…" at bounding box center [331, 288] width 485 height 46
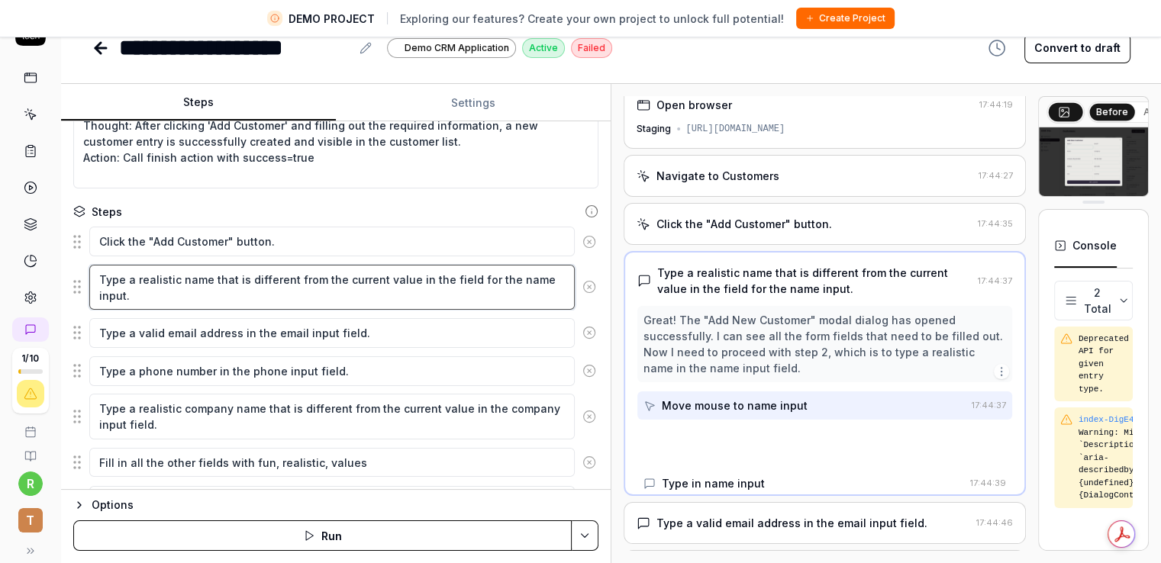
scroll to position [0, 0]
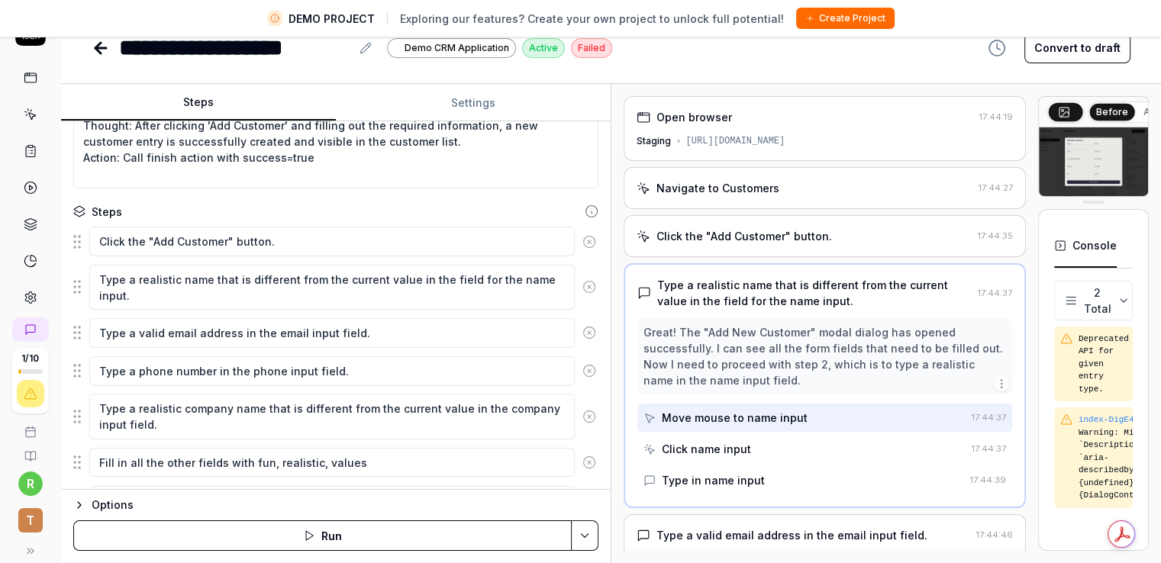
click at [441, 205] on div "Steps" at bounding box center [335, 212] width 525 height 16
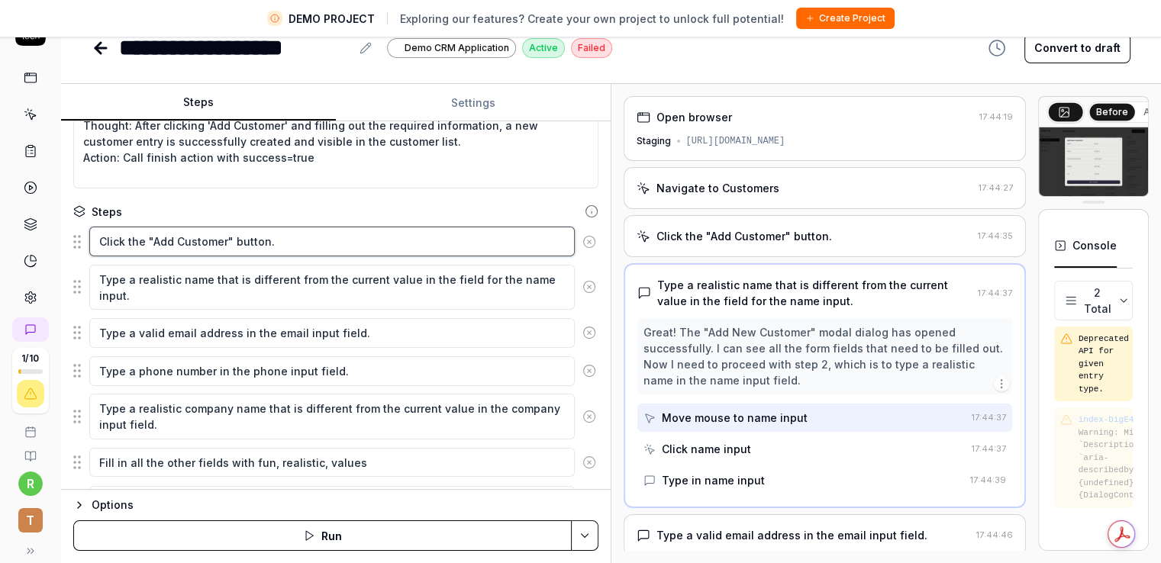
click at [446, 242] on textarea "Click the "Add Customer" button." at bounding box center [331, 242] width 485 height 30
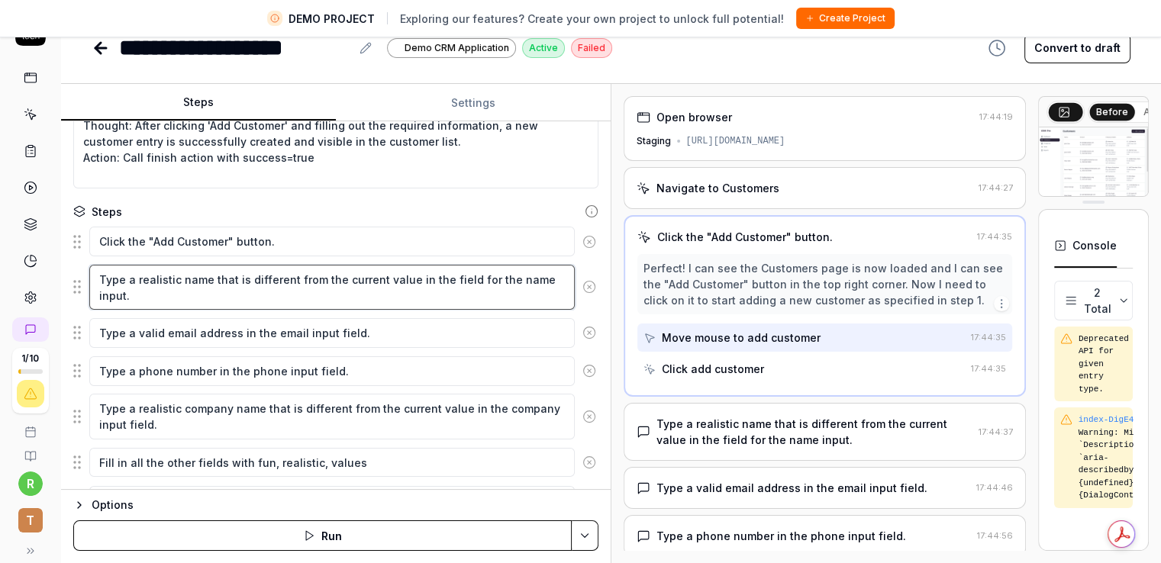
click at [445, 276] on textarea "Type a realistic name that is different from the current value in the field for…" at bounding box center [331, 288] width 485 height 46
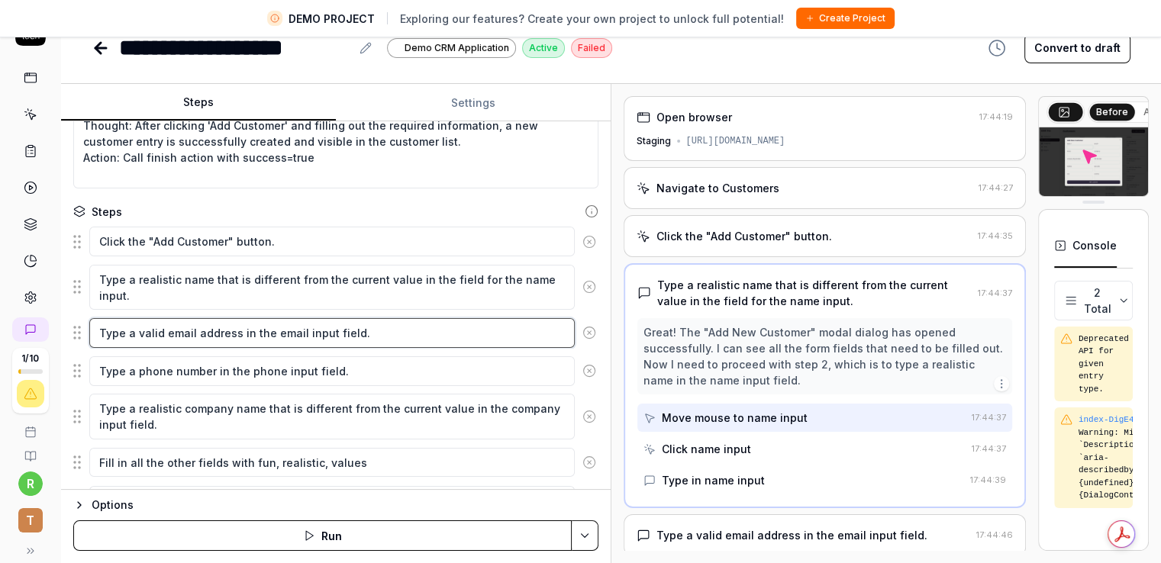
click at [439, 329] on textarea "Type a valid email address in the email input field." at bounding box center [331, 333] width 485 height 30
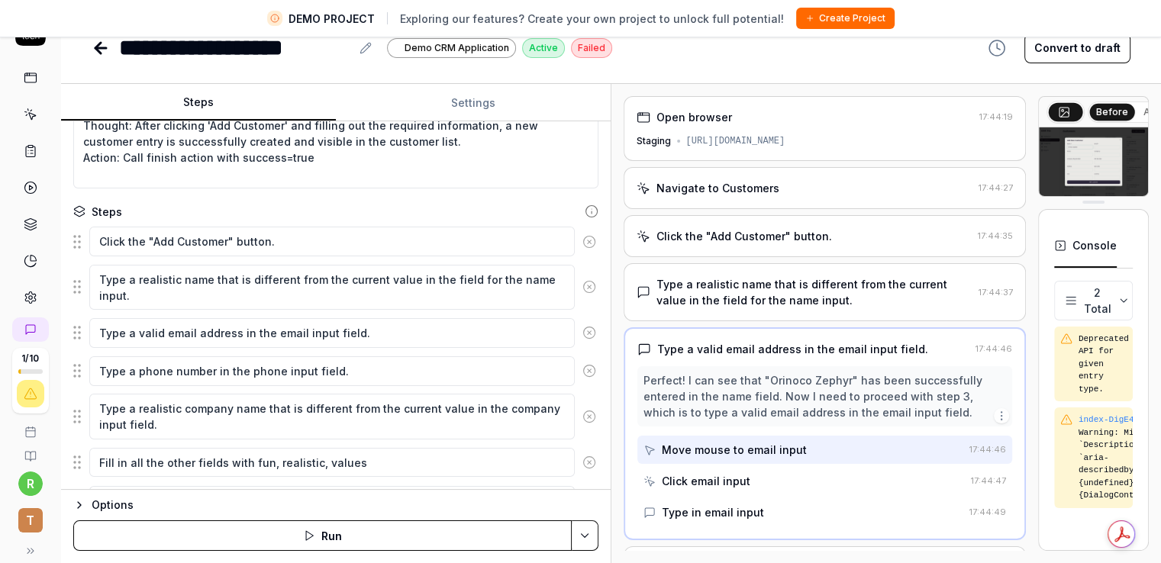
click at [786, 449] on div "Move mouse to email input" at bounding box center [734, 450] width 145 height 16
click at [785, 446] on div "Move mouse to email input" at bounding box center [734, 450] width 145 height 16
click at [749, 473] on div "Click email input" at bounding box center [803, 481] width 321 height 28
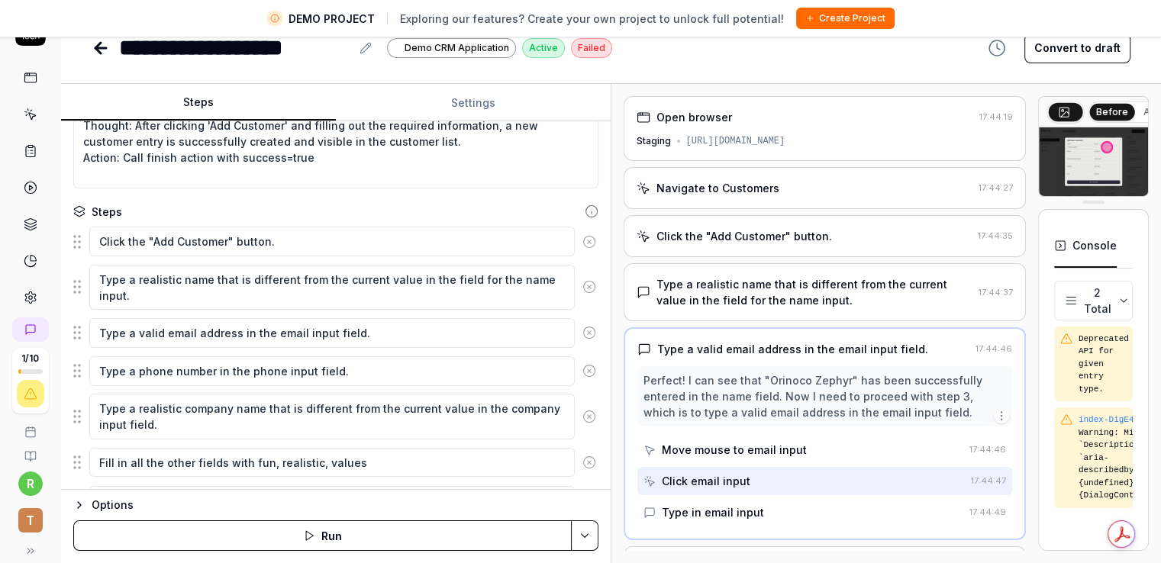
click at [748, 450] on div "Move mouse to email input" at bounding box center [734, 450] width 145 height 16
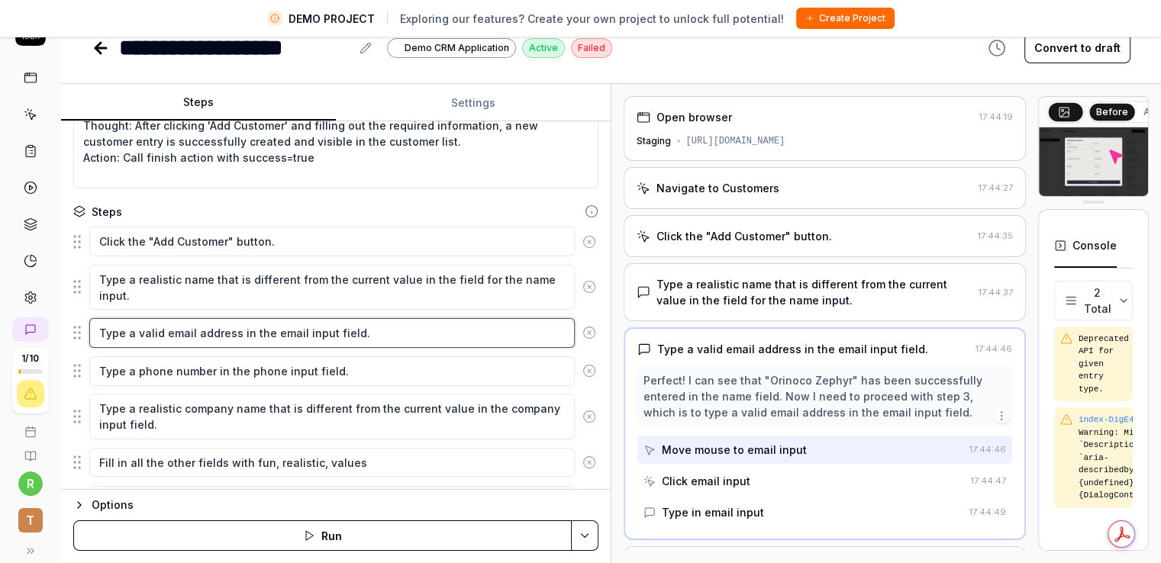
click at [498, 334] on textarea "Type a valid email address in the email input field." at bounding box center [331, 333] width 485 height 30
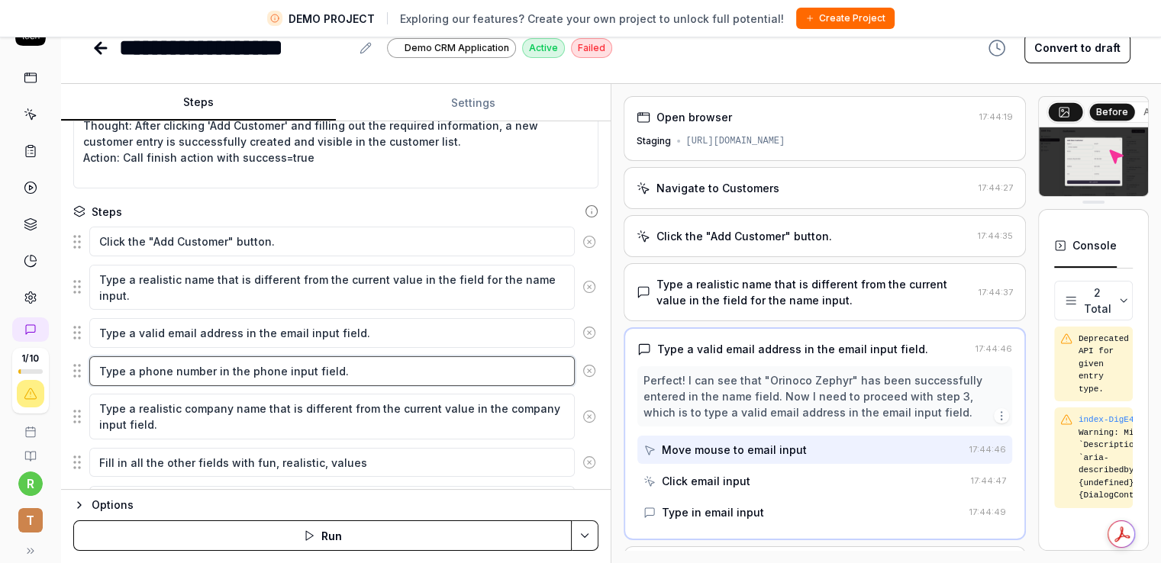
click at [495, 378] on textarea "Type a phone number in the phone input field." at bounding box center [331, 371] width 485 height 30
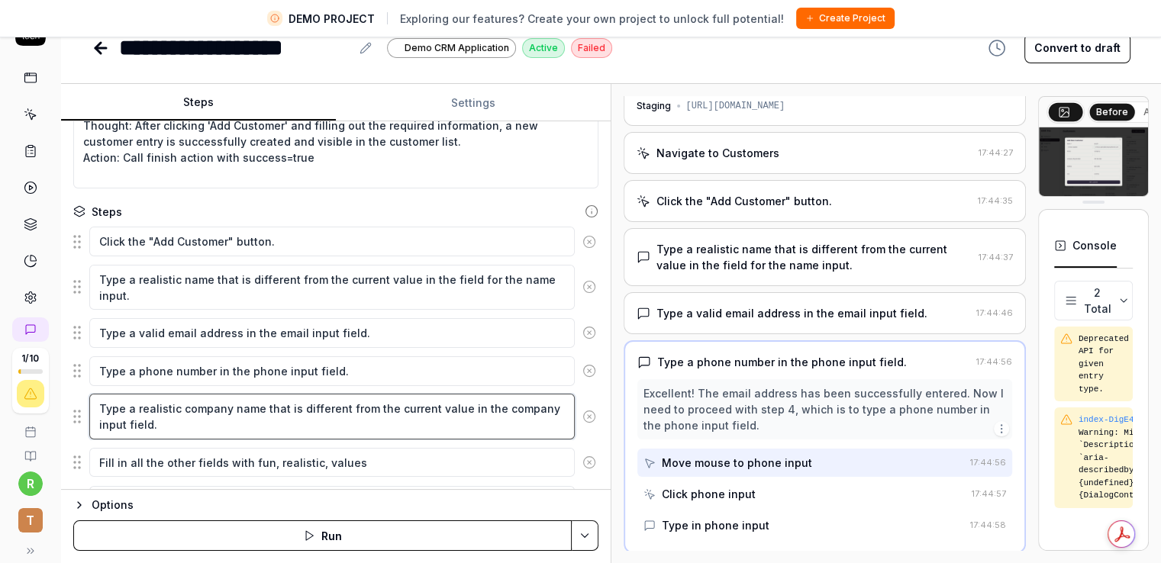
click at [501, 413] on textarea "Type a realistic company name that is different from the current value in the c…" at bounding box center [331, 417] width 485 height 46
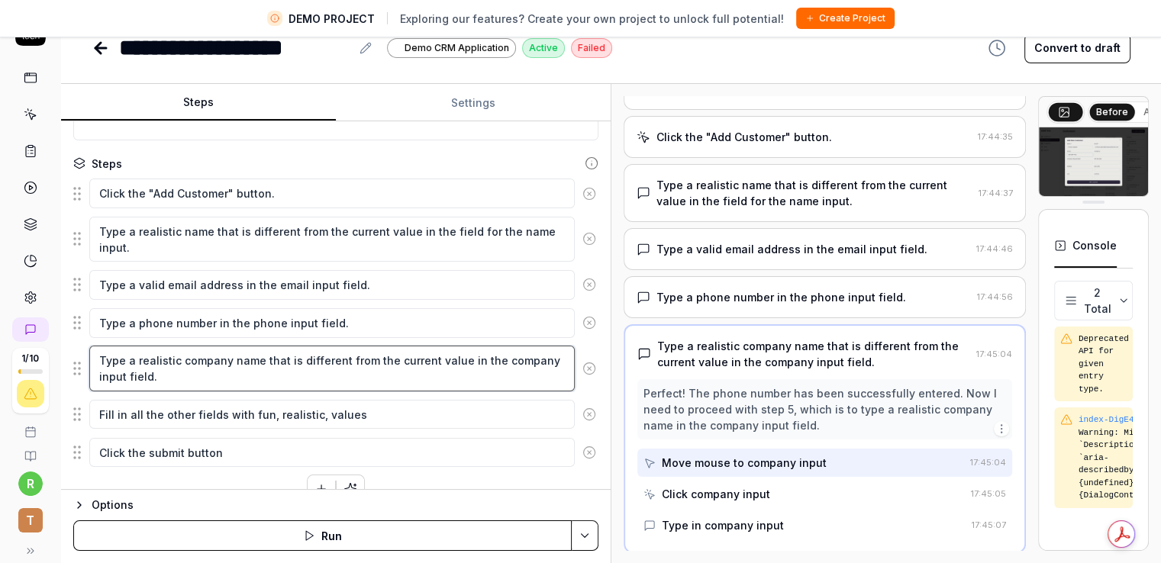
scroll to position [214, 0]
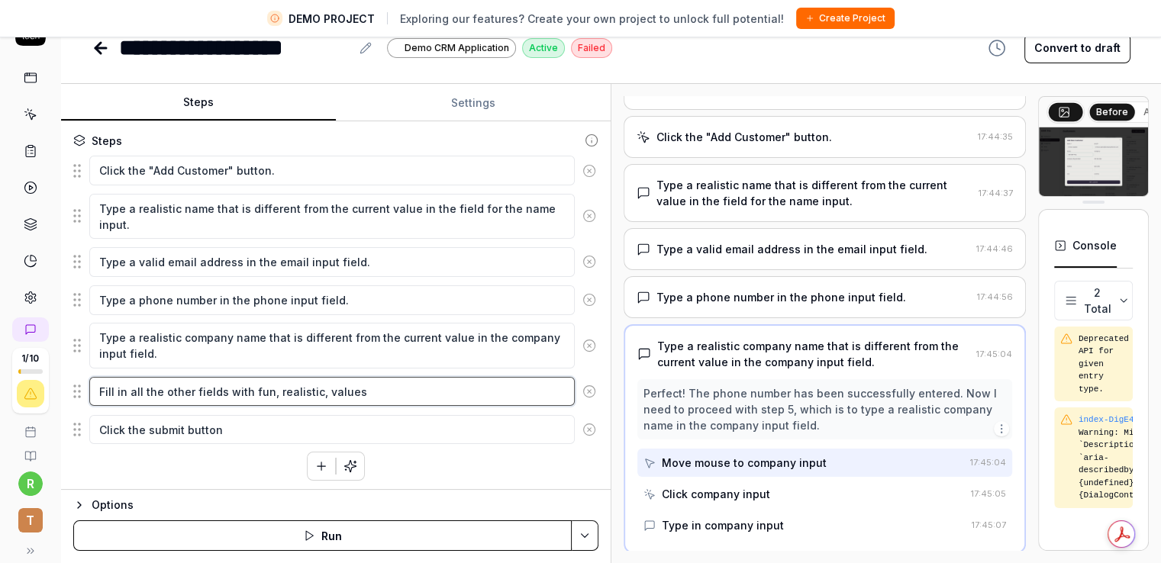
click at [501, 391] on textarea "Fill in all the other fields with fun, realistic, values" at bounding box center [331, 392] width 485 height 30
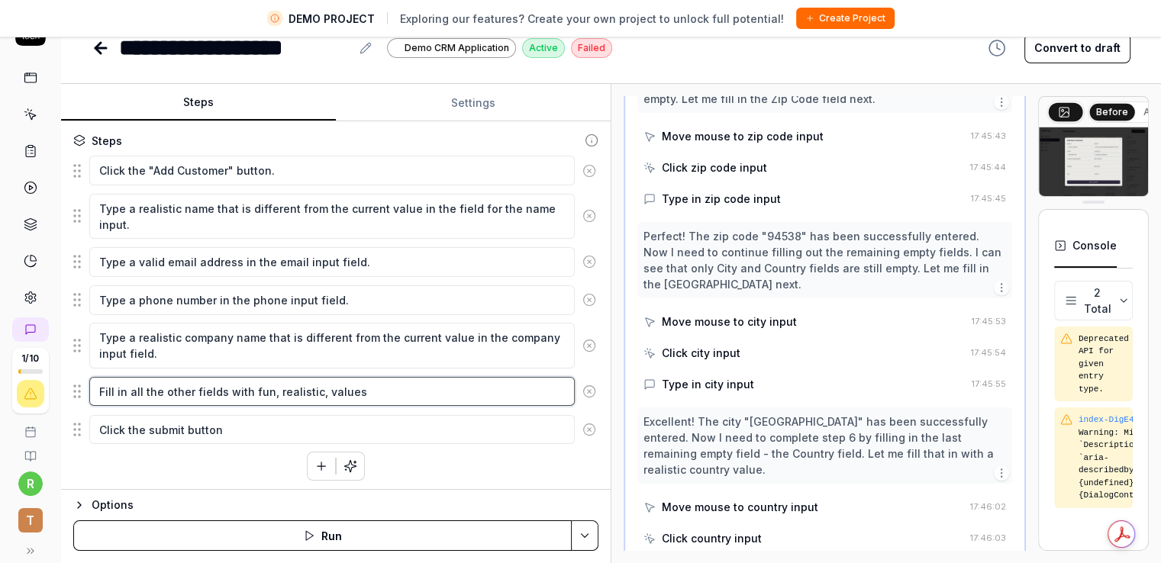
scroll to position [1075, 0]
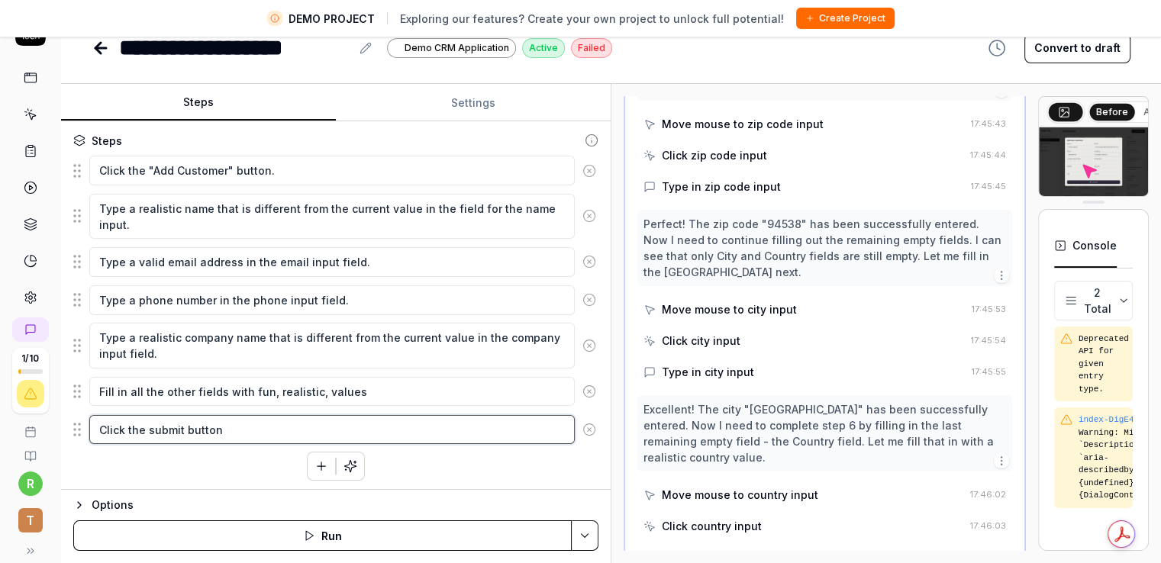
click at [492, 435] on textarea "Click the submit button" at bounding box center [331, 430] width 485 height 30
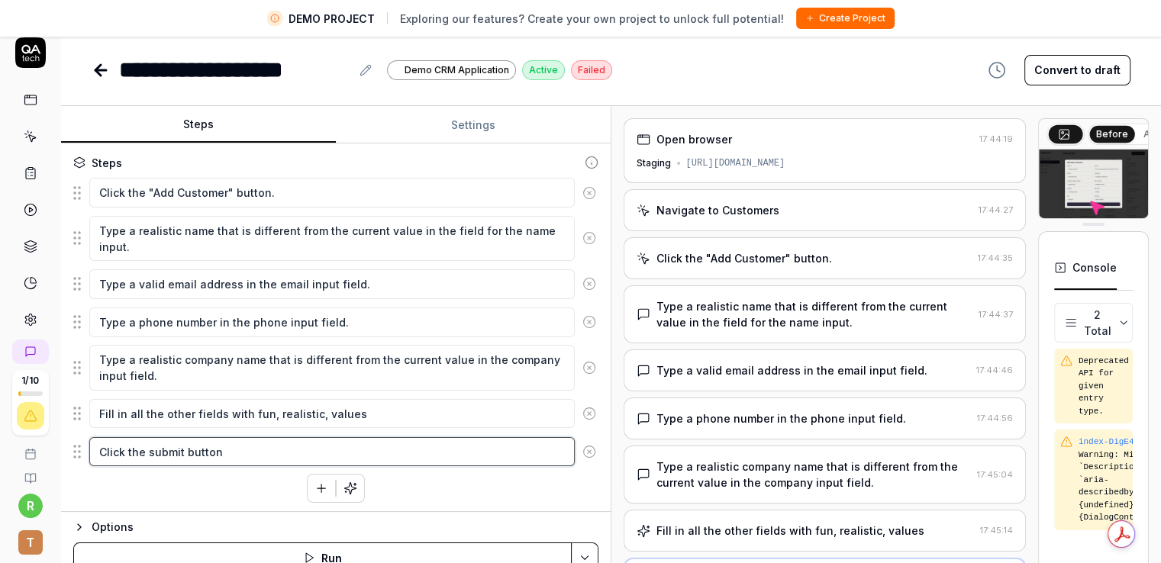
scroll to position [0, 0]
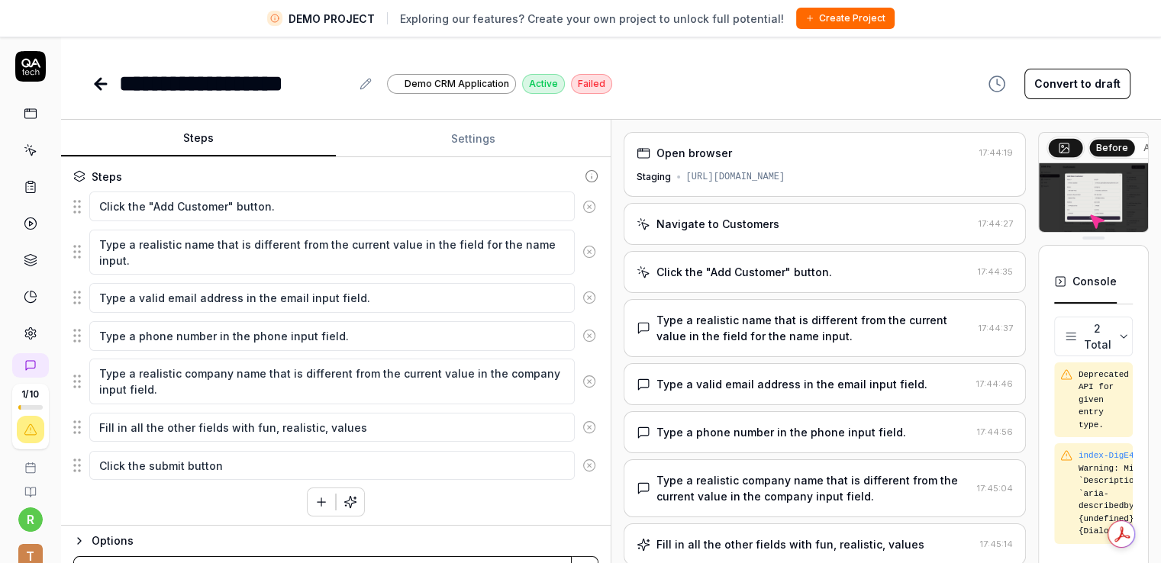
click at [583, 463] on circle at bounding box center [588, 464] width 11 height 11
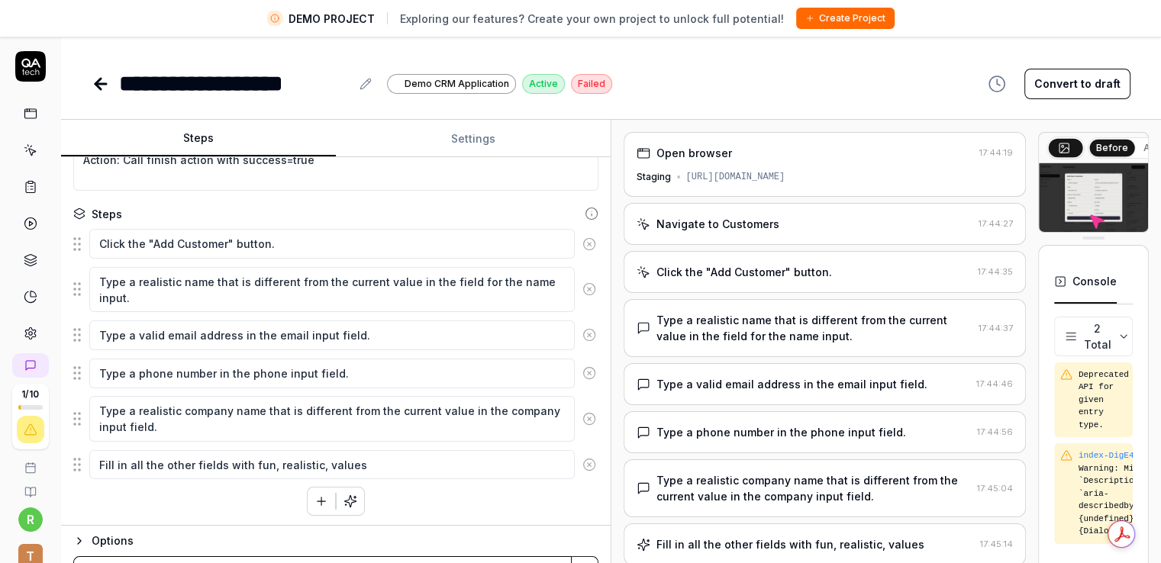
type textarea "*"
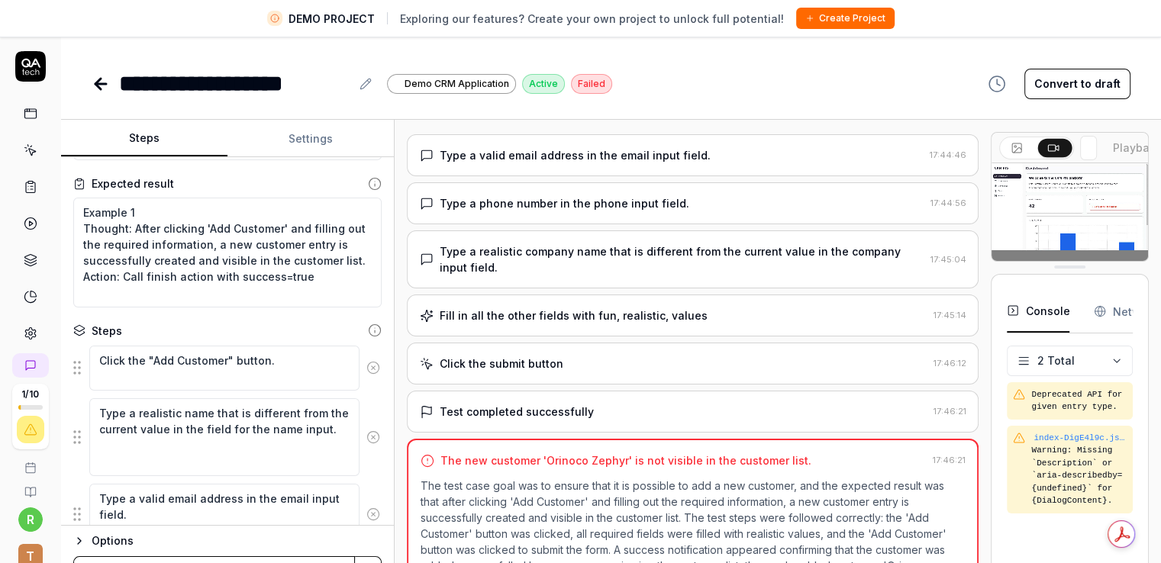
scroll to position [245, 0]
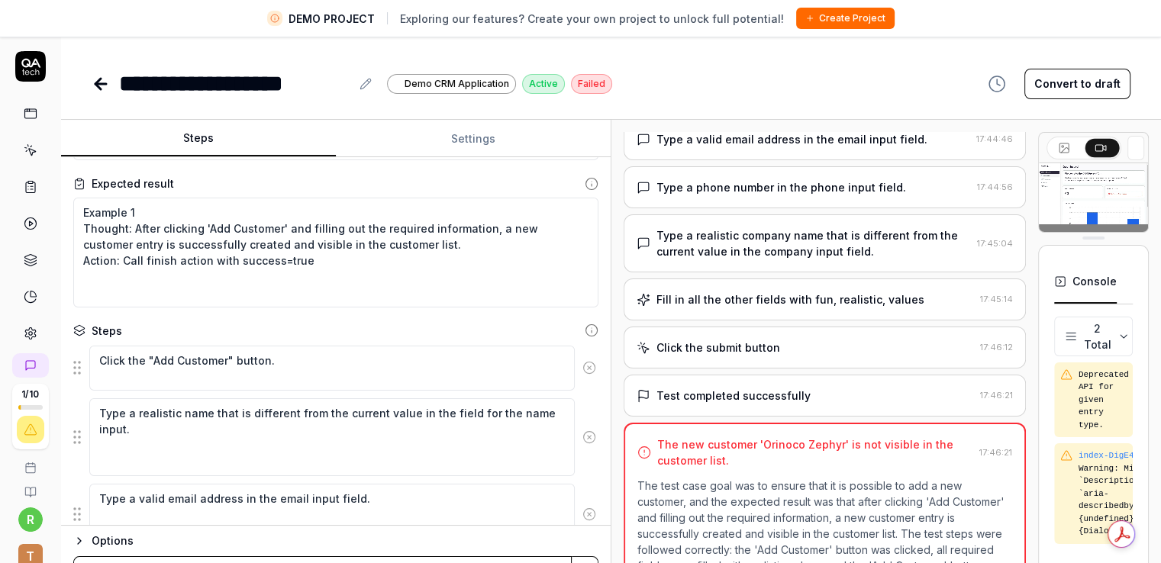
click at [808, 310] on div "Steps Settings Goal Ensure that it is possible to add a new customer Expected r…" at bounding box center [611, 359] width 1100 height 479
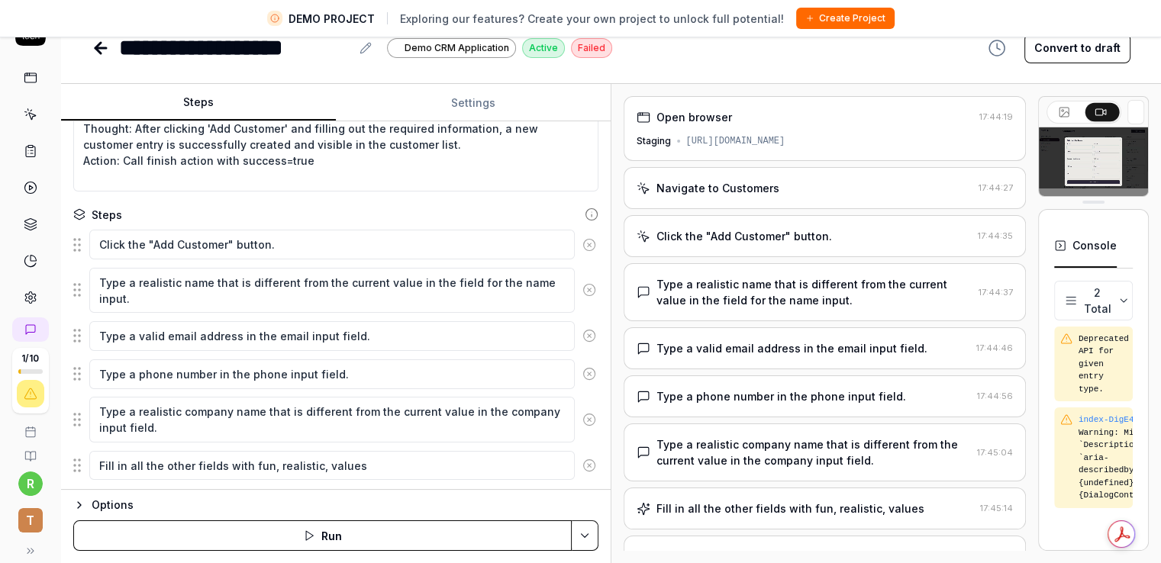
scroll to position [138, 0]
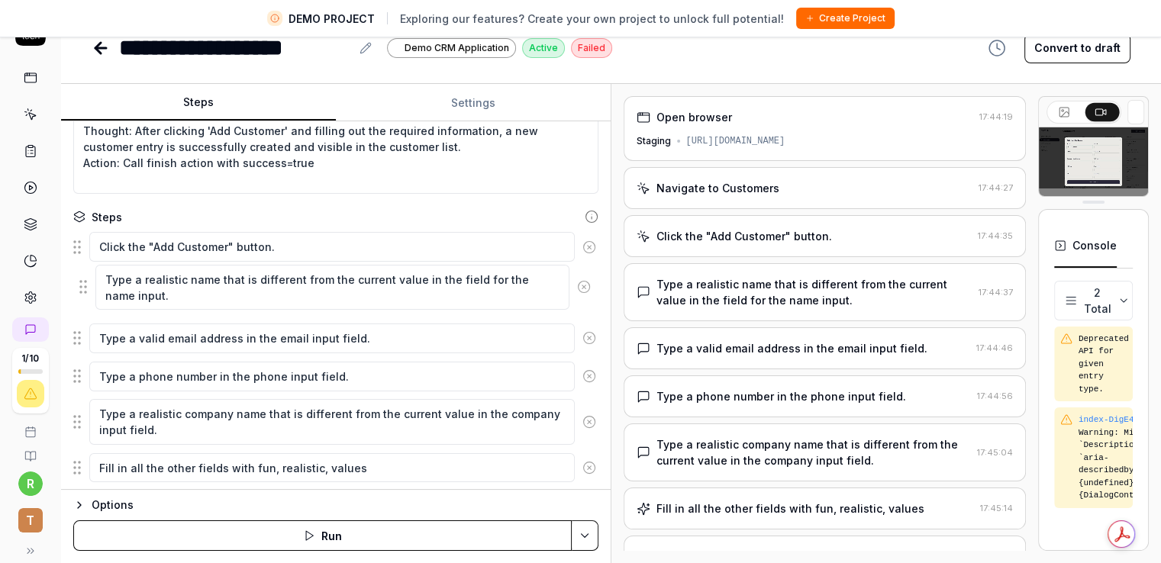
drag, startPoint x: 79, startPoint y: 293, endPoint x: 86, endPoint y: 295, distance: 7.8
click at [86, 295] on fieldset "Click the "Add Customer" button. Type a realistic name that is different from t…" at bounding box center [335, 376] width 525 height 291
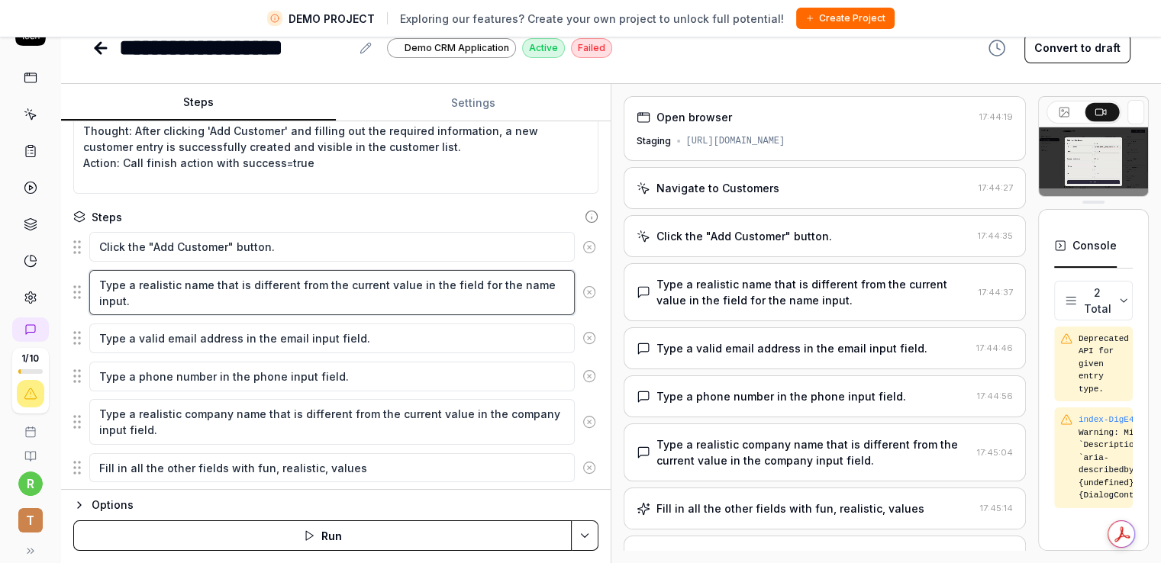
click at [348, 303] on textarea "Type a realistic name that is different from the current value in the field for…" at bounding box center [331, 293] width 485 height 46
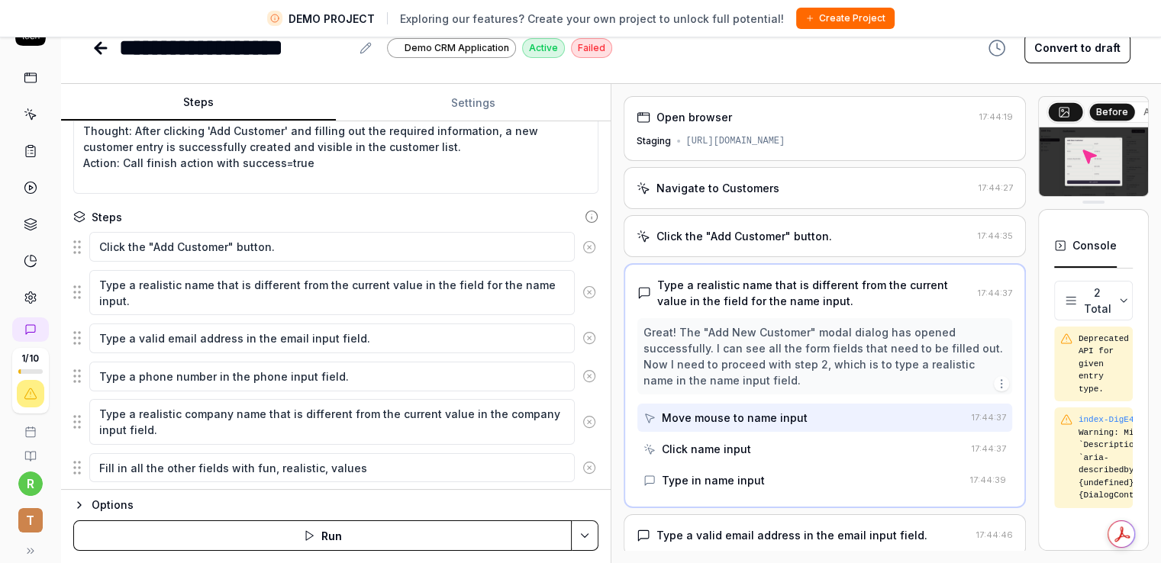
click at [347, 317] on fieldset "Click the "Add Customer" button. Type a realistic name that is different from t…" at bounding box center [335, 376] width 525 height 291
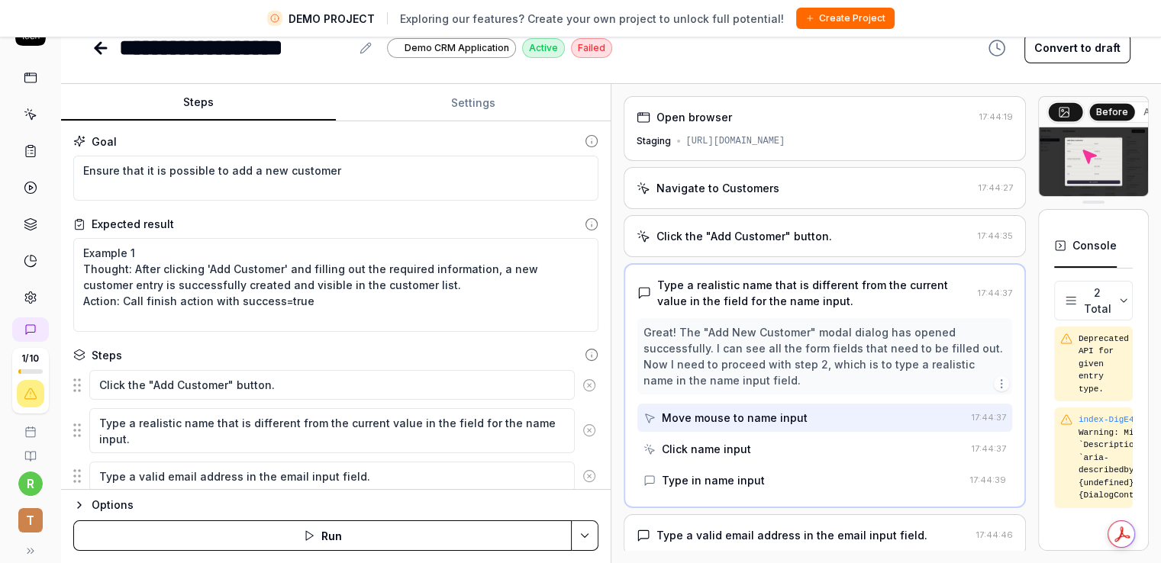
scroll to position [76, 0]
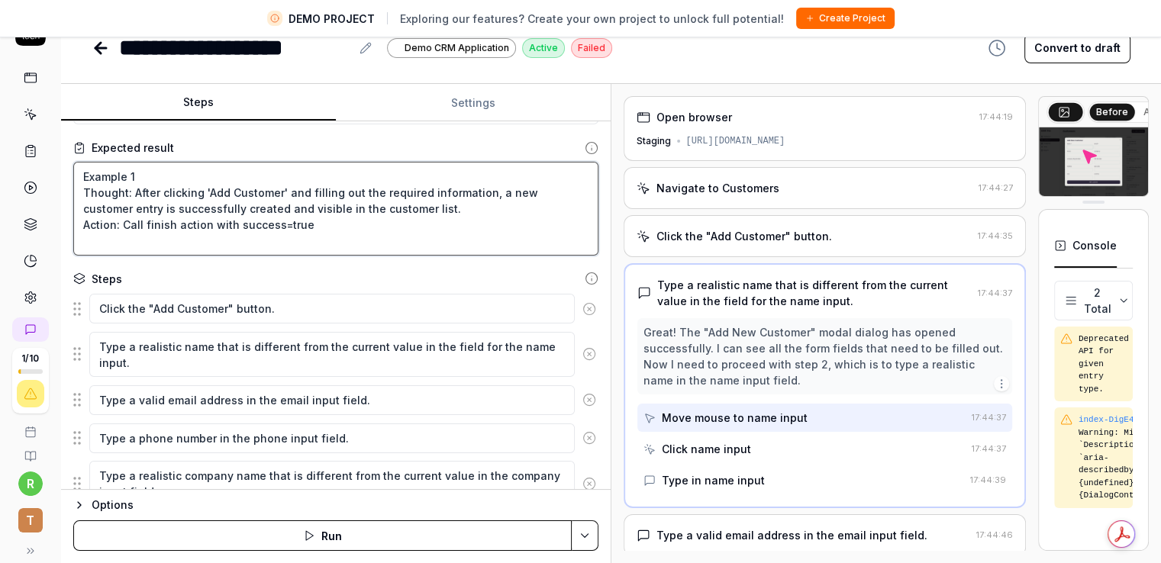
click at [324, 223] on textarea "Example 1 Thought: After clicking 'Add Customer' and filling out the required i…" at bounding box center [335, 209] width 525 height 94
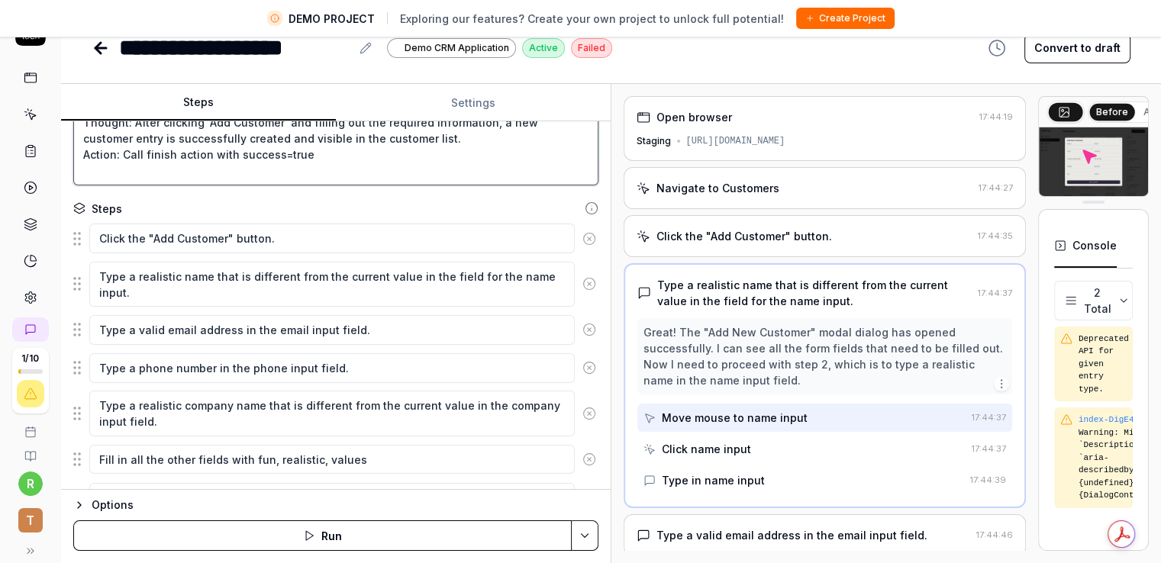
scroll to position [214, 0]
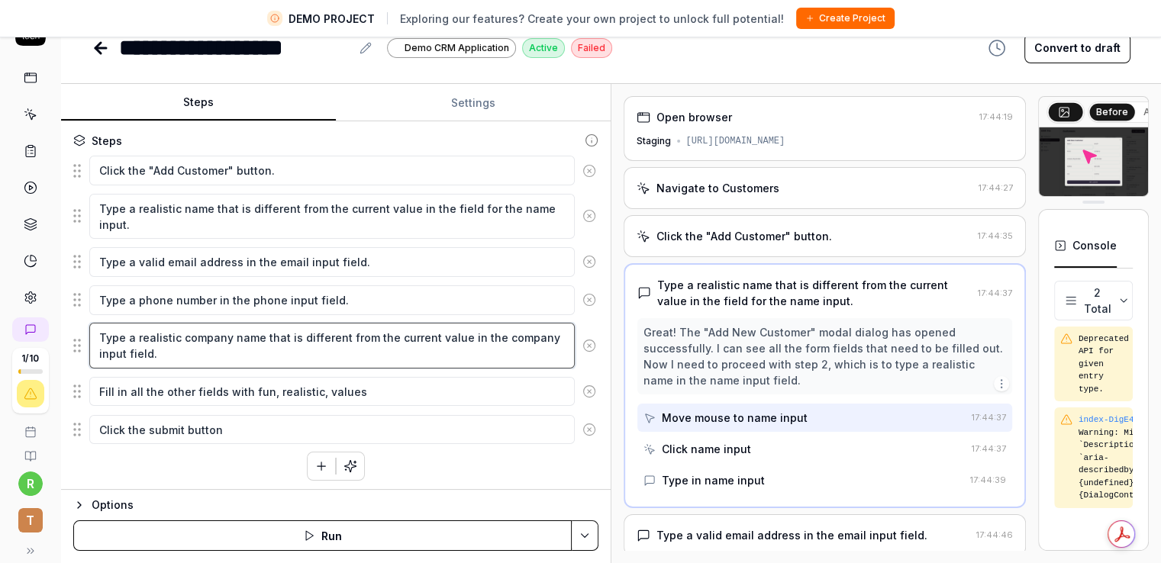
click at [260, 364] on textarea "Type a realistic company name that is different from the current value in the c…" at bounding box center [331, 346] width 485 height 46
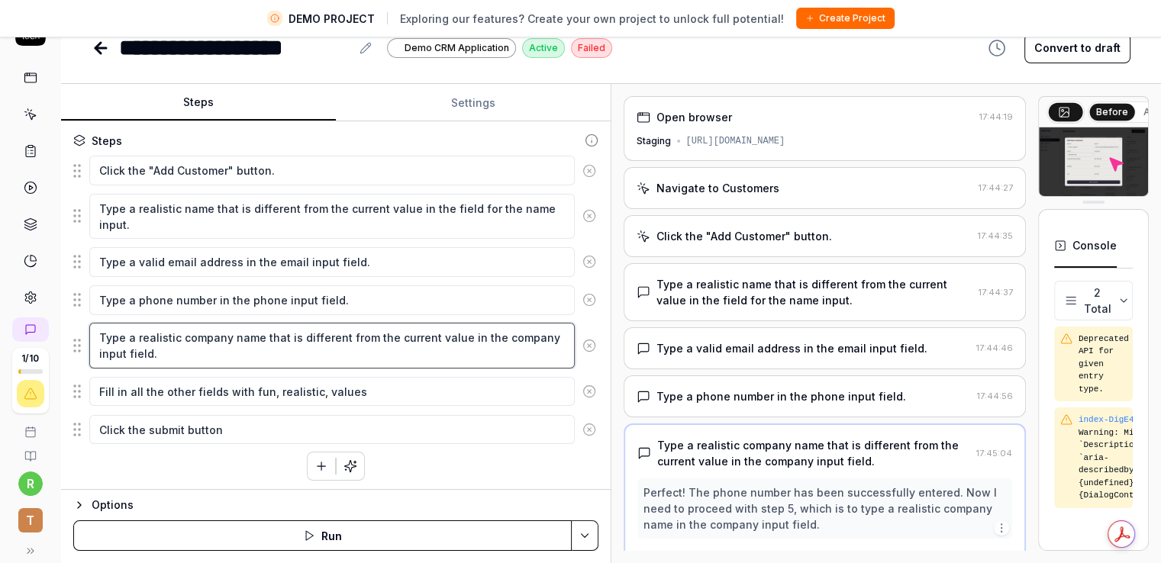
scroll to position [99, 0]
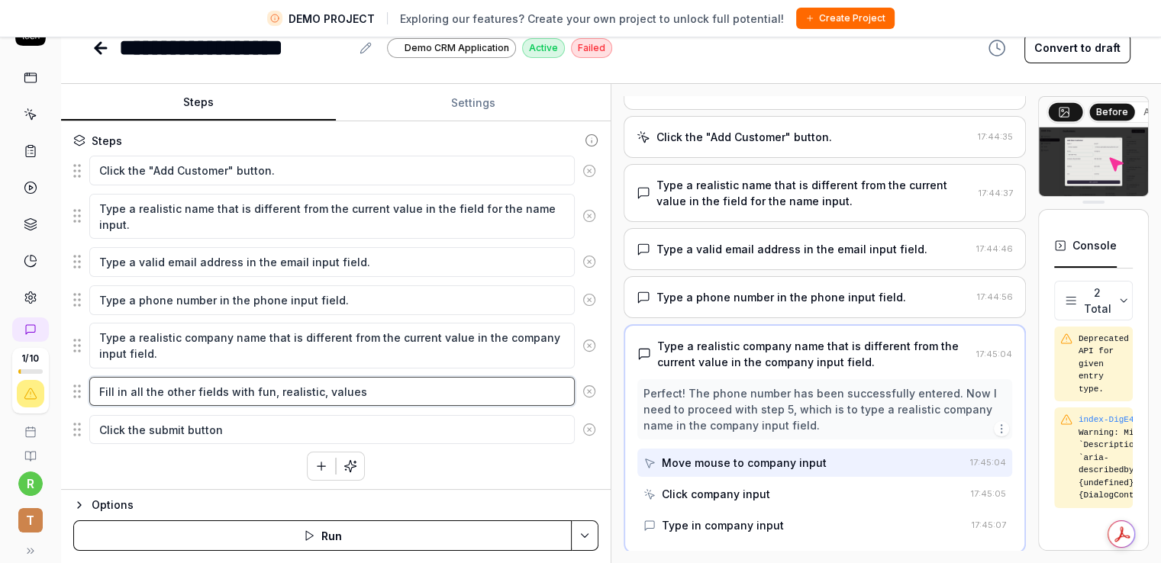
click at [400, 401] on textarea "Fill in all the other fields with fun, realistic, values" at bounding box center [331, 392] width 485 height 30
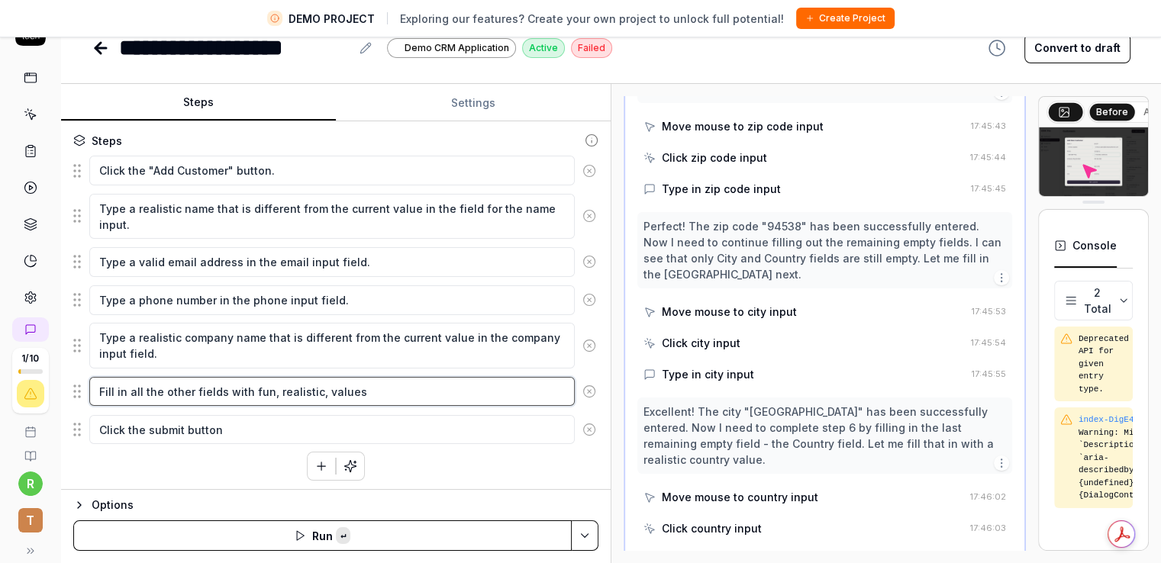
scroll to position [1075, 0]
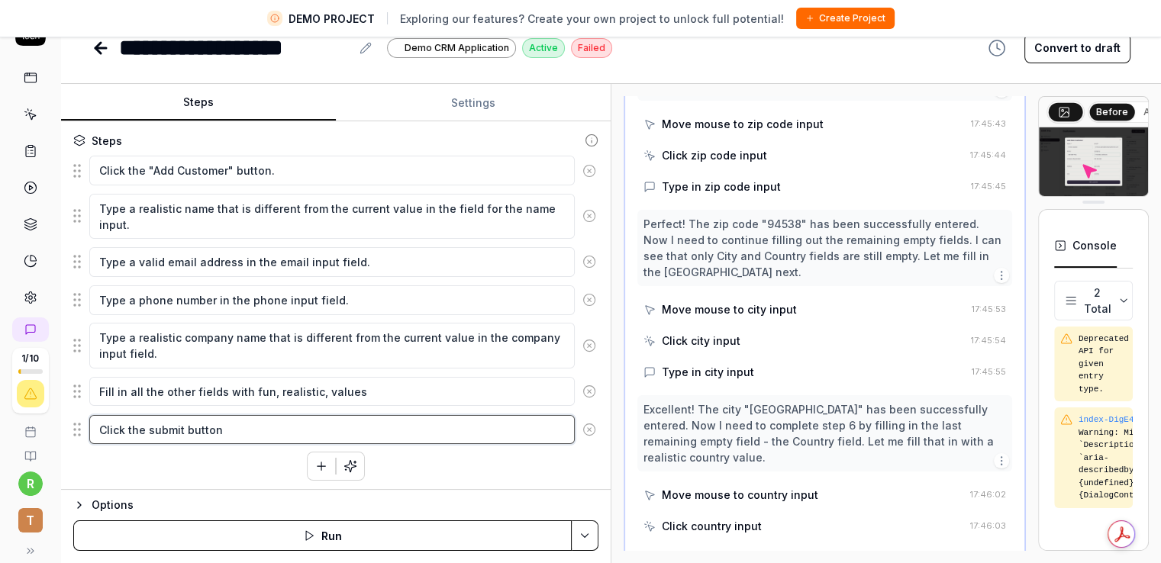
click at [244, 435] on textarea "Click the submit button" at bounding box center [331, 430] width 485 height 30
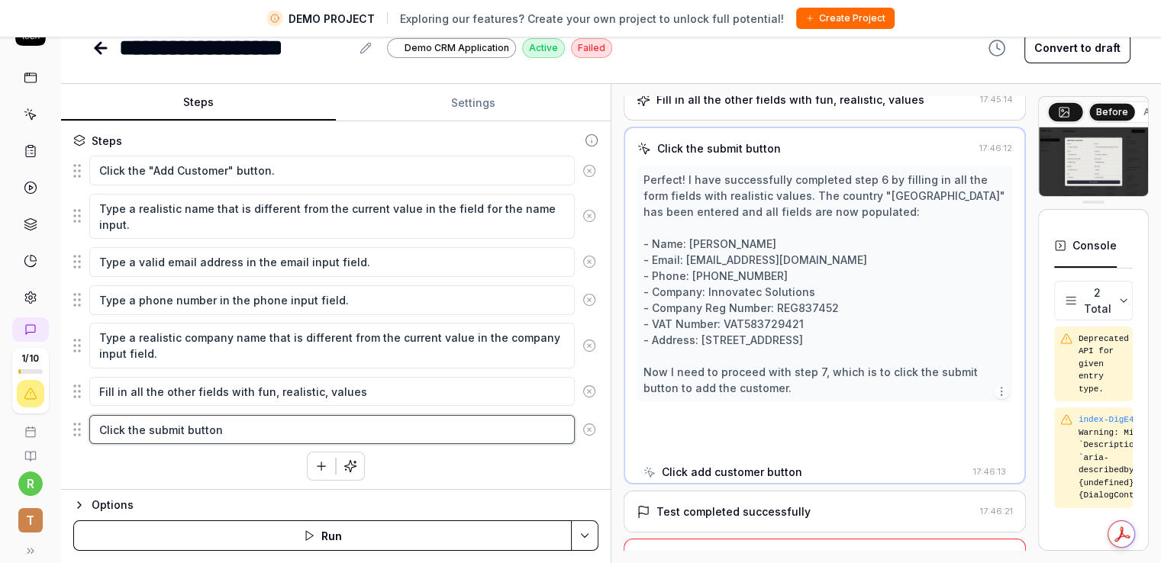
scroll to position [388, 0]
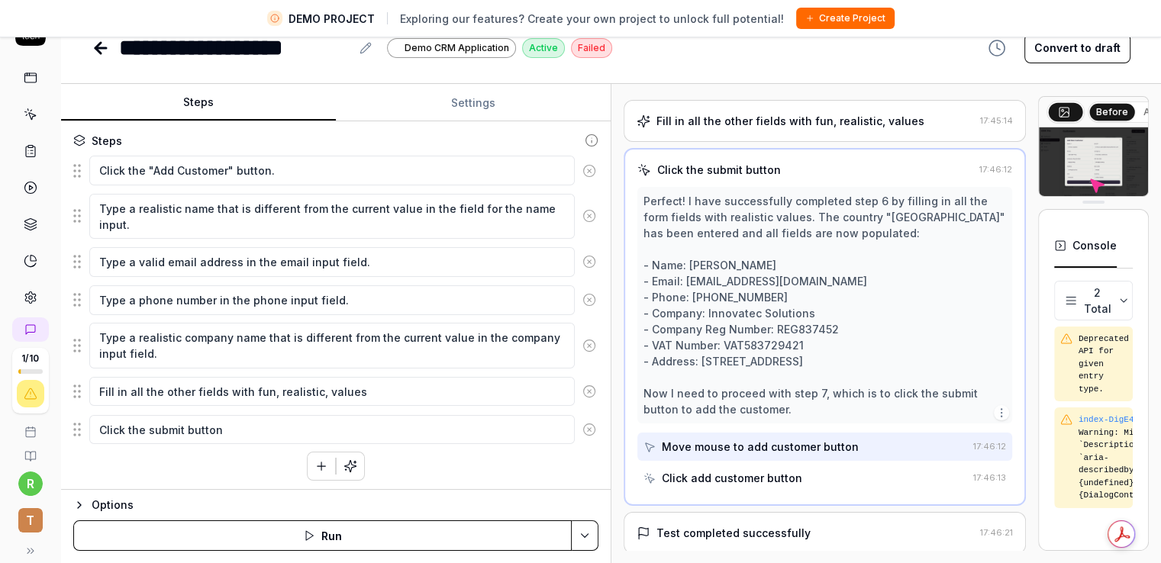
click at [209, 463] on div "Click the "Add Customer" button. Type a realistic name that is different from t…" at bounding box center [335, 318] width 525 height 326
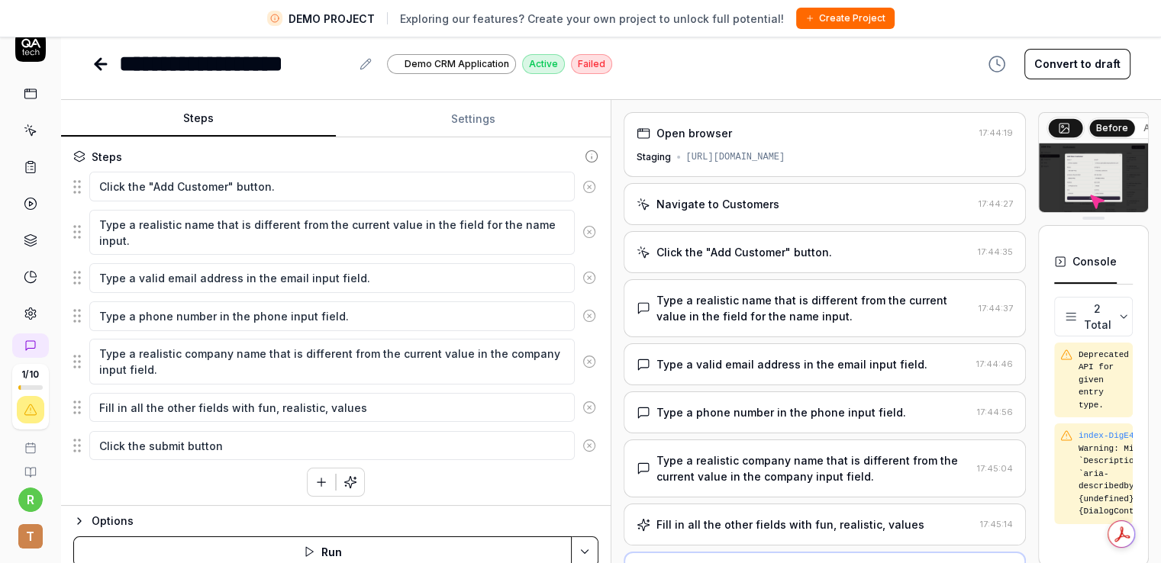
scroll to position [36, 0]
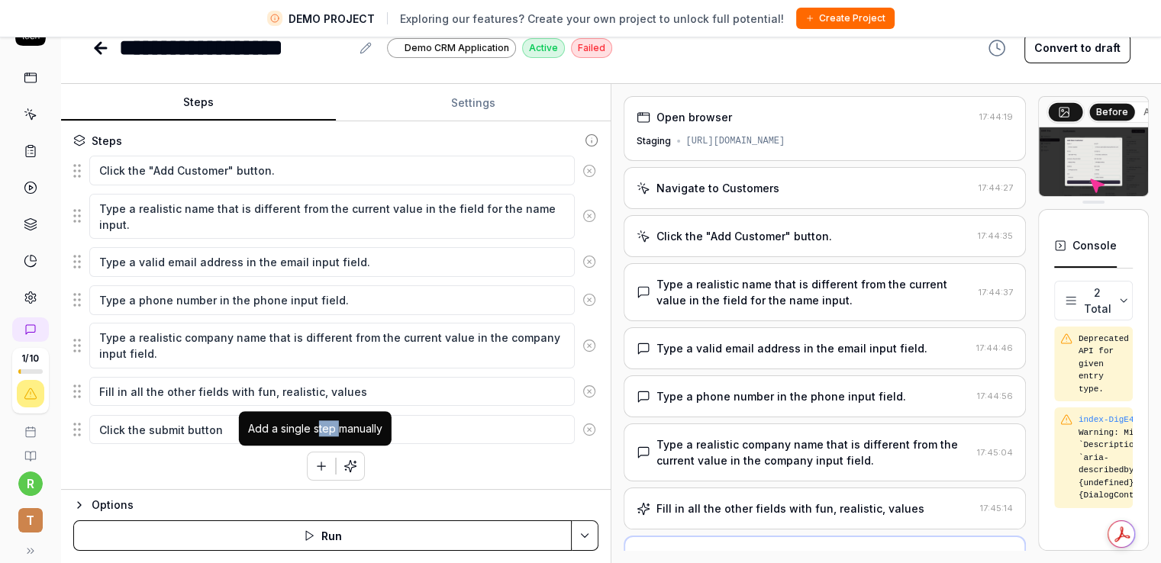
drag, startPoint x: 318, startPoint y: 428, endPoint x: 342, endPoint y: 428, distance: 23.7
click at [342, 428] on div "Add a single step manually" at bounding box center [315, 429] width 134 height 16
drag, startPoint x: 382, startPoint y: 425, endPoint x: 244, endPoint y: 427, distance: 138.2
click at [244, 427] on div "Add a single step manually" at bounding box center [315, 428] width 153 height 34
copy div "Add a single step manually"
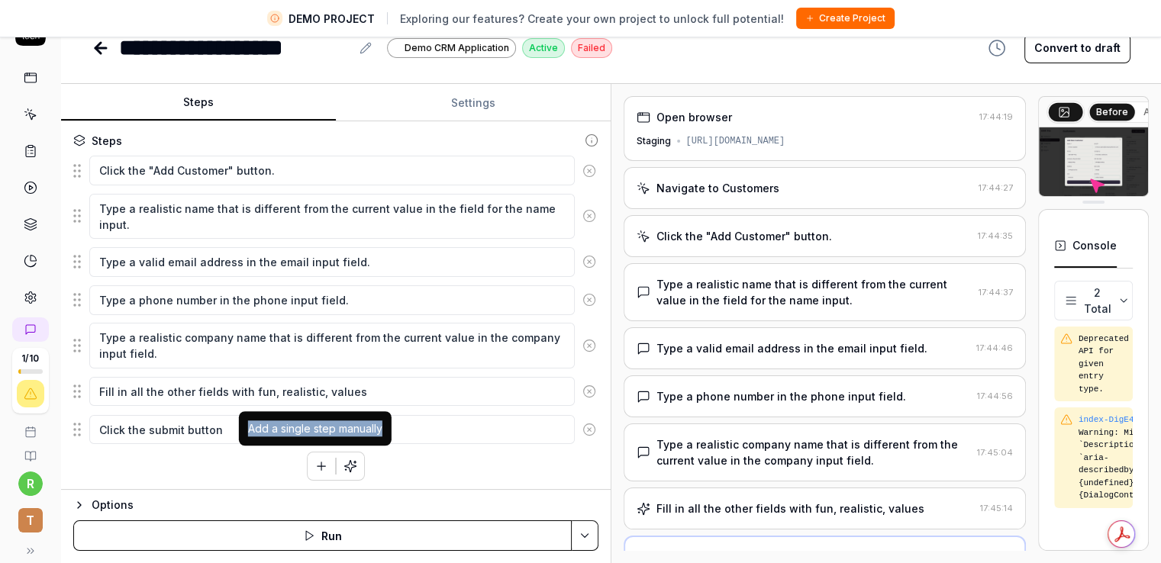
click at [243, 427] on div "Add a single step manually" at bounding box center [315, 428] width 153 height 34
click at [556, 463] on div "Click the "Add Customer" button. Type a realistic name that is different from t…" at bounding box center [335, 318] width 525 height 326
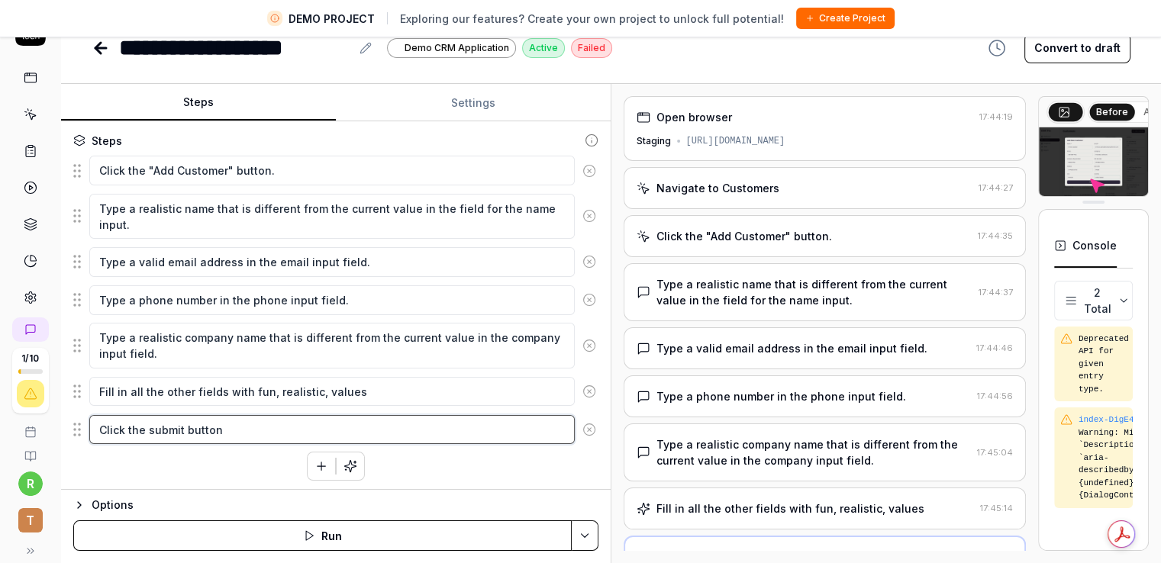
click at [427, 419] on textarea "Click the submit button" at bounding box center [331, 430] width 485 height 30
type textarea "*"
type textarea "Click the submit button"
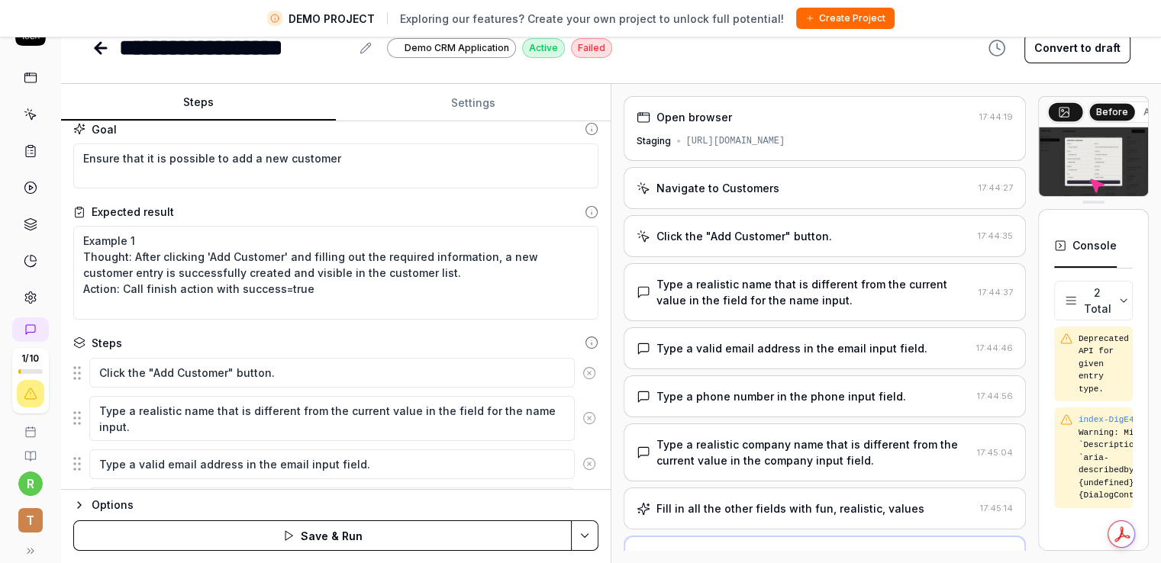
scroll to position [0, 0]
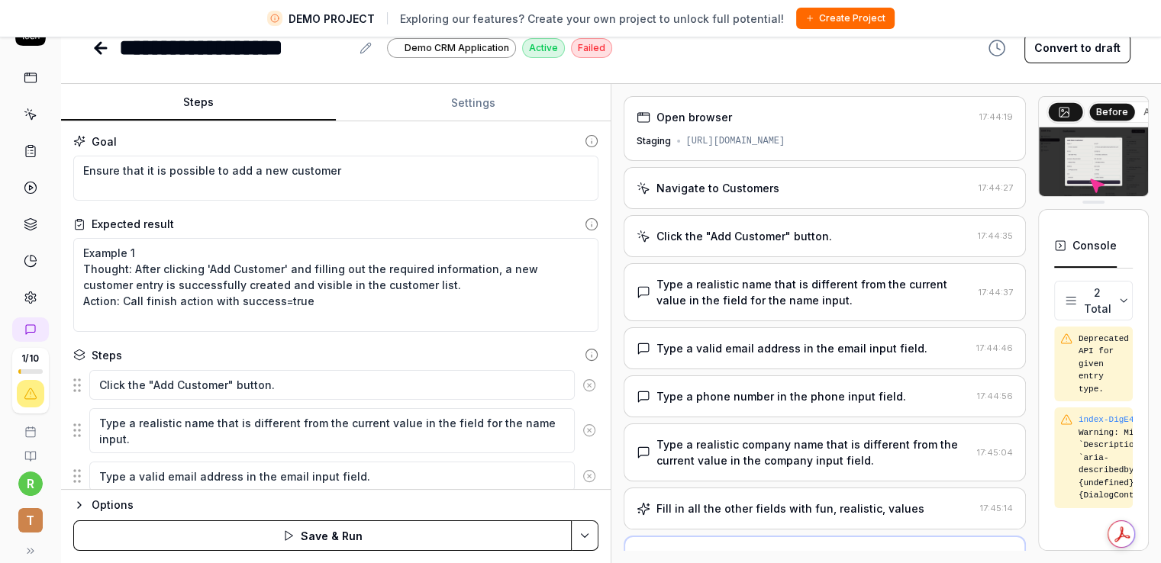
click at [504, 350] on div "Steps" at bounding box center [335, 355] width 525 height 16
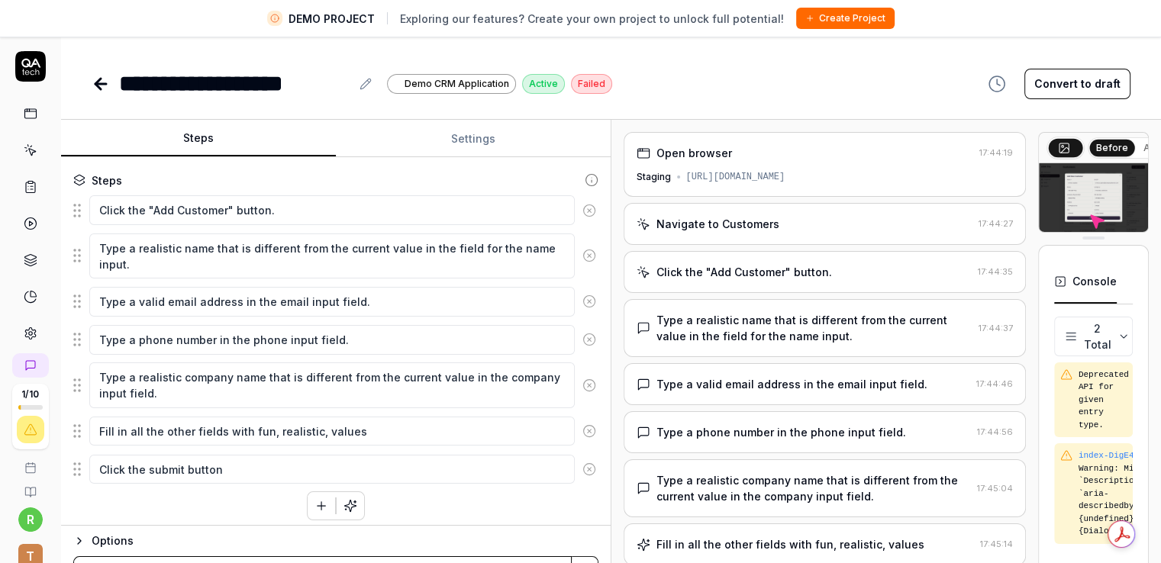
scroll to position [214, 0]
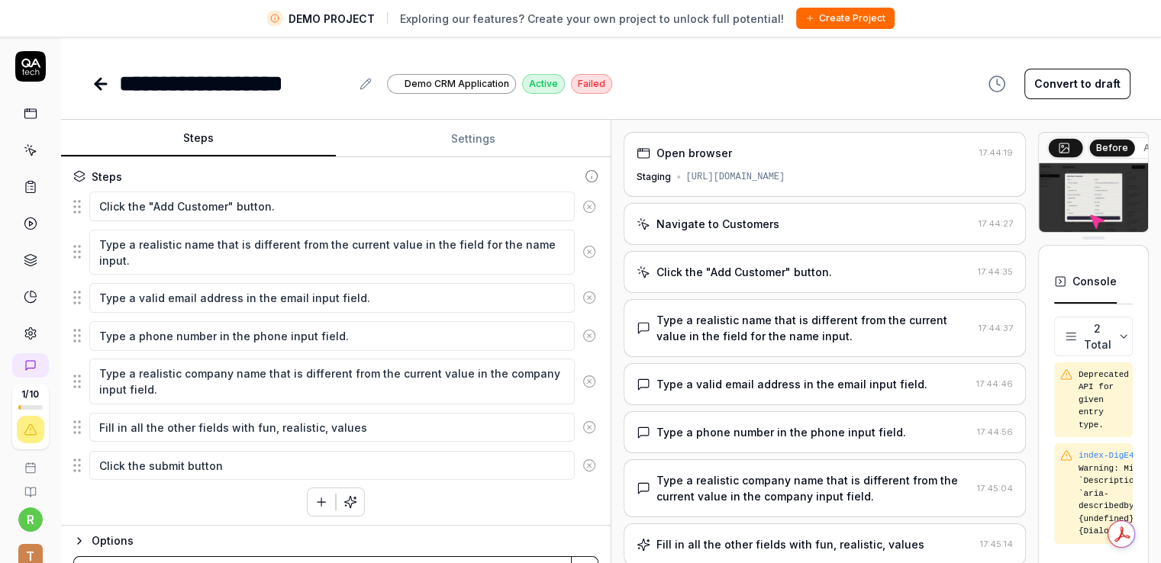
click at [648, 95] on div "**********" at bounding box center [611, 83] width 1039 height 34
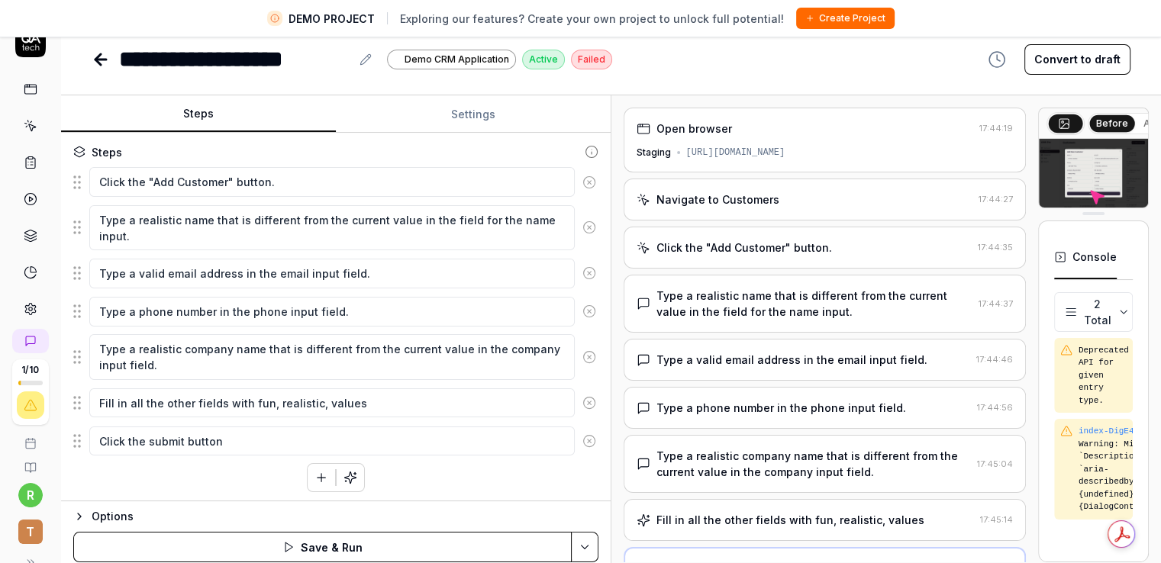
scroll to position [36, 0]
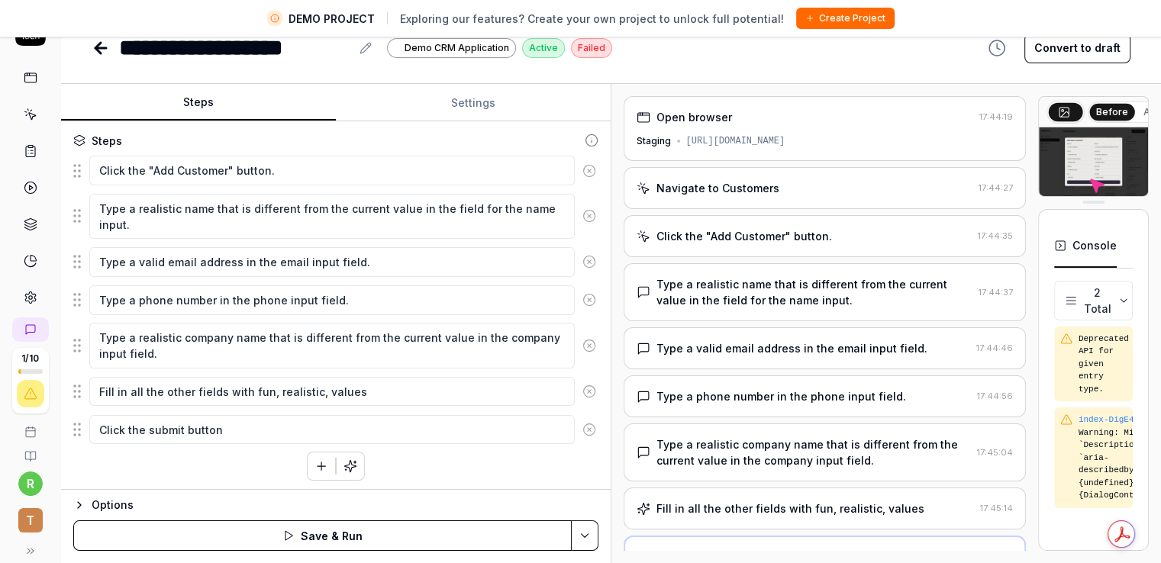
click at [458, 510] on div "Options" at bounding box center [345, 505] width 507 height 18
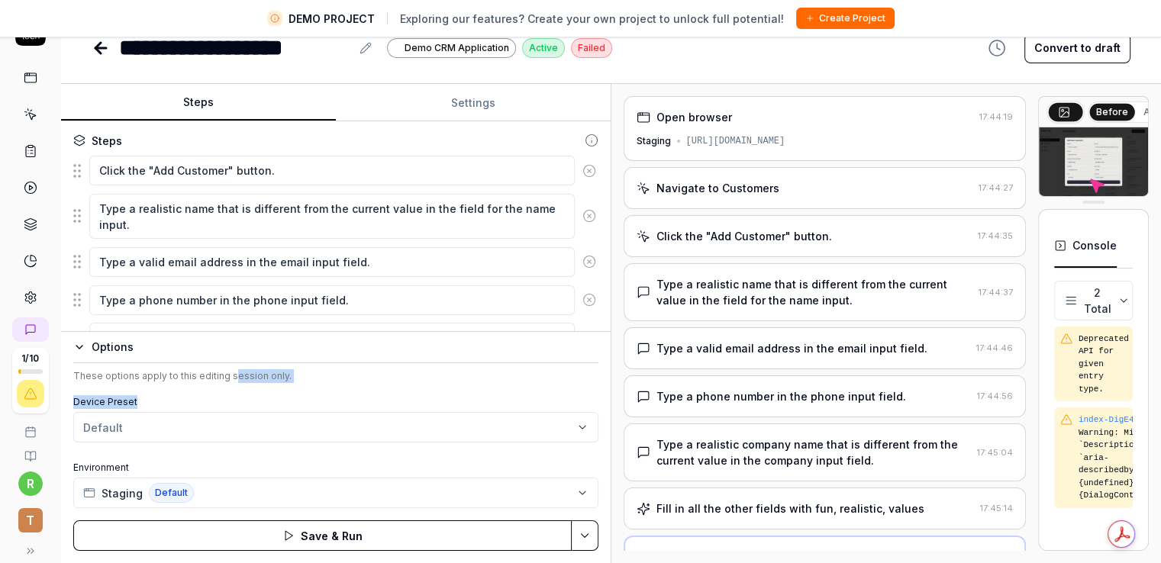
drag, startPoint x: 250, startPoint y: 373, endPoint x: 322, endPoint y: 404, distance: 78.3
click at [322, 404] on div "These options apply to this editing session only. Device Preset Default Environ…" at bounding box center [335, 438] width 525 height 139
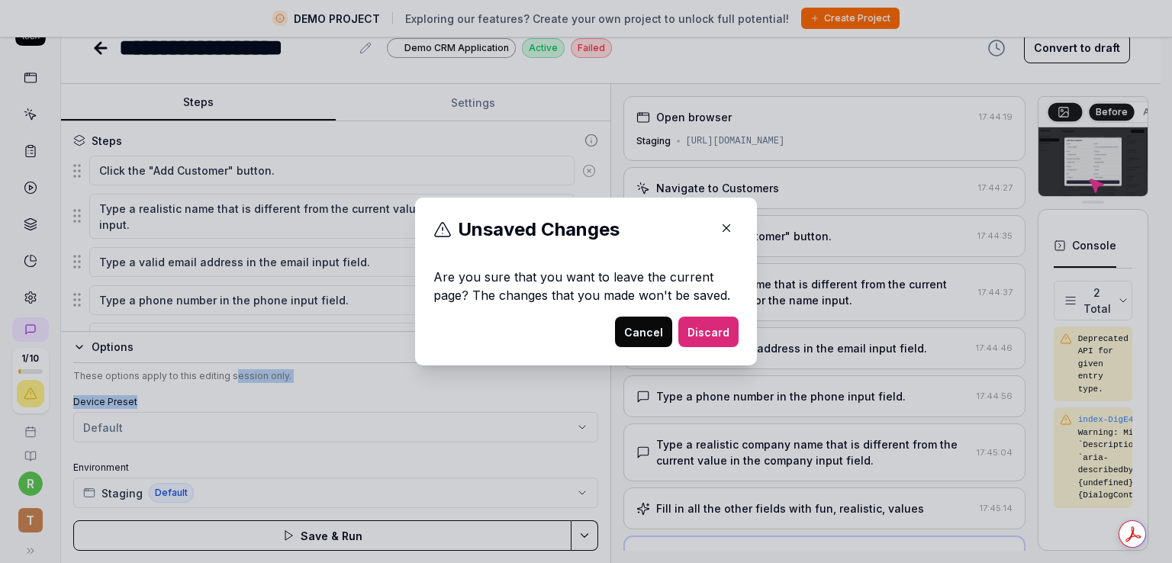
click at [656, 326] on button "Cancel" at bounding box center [643, 332] width 57 height 31
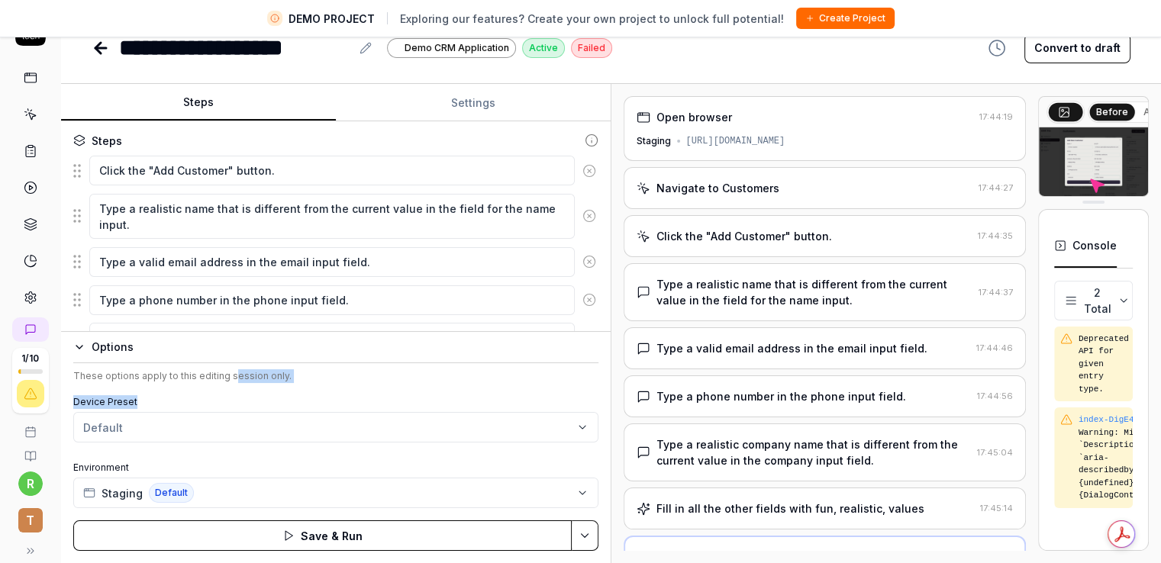
click at [385, 430] on html "**********" at bounding box center [580, 263] width 1161 height 599
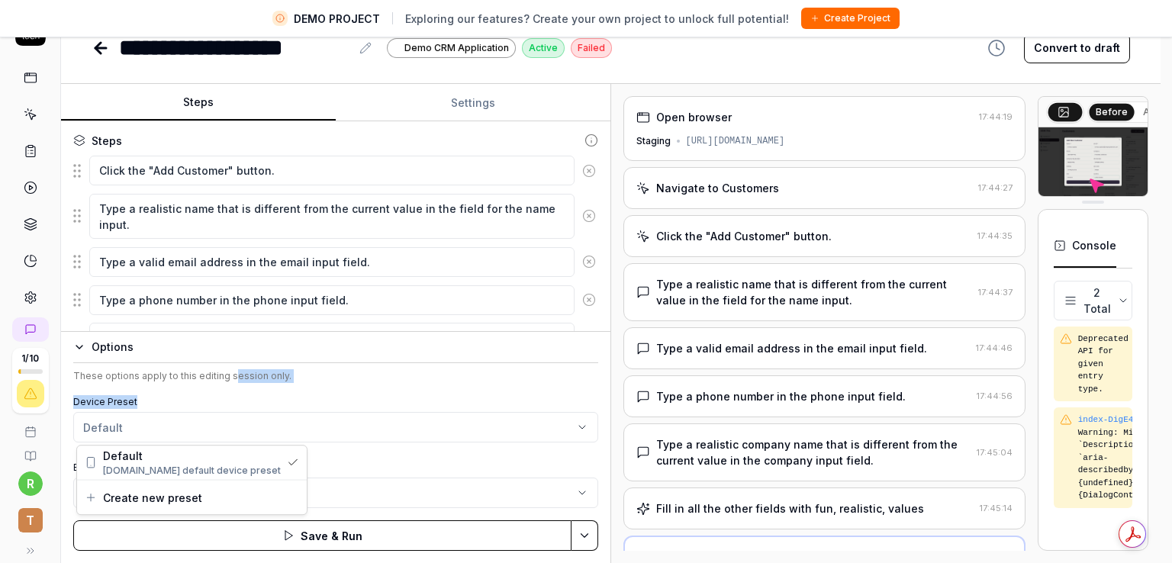
click at [405, 382] on html "**********" at bounding box center [586, 263] width 1172 height 599
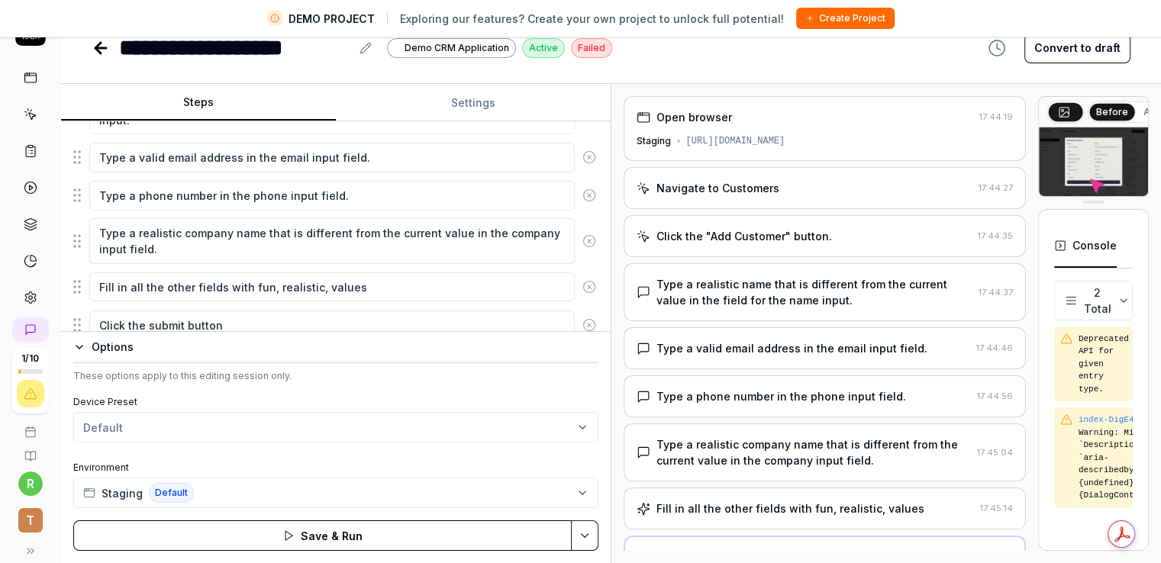
scroll to position [372, 0]
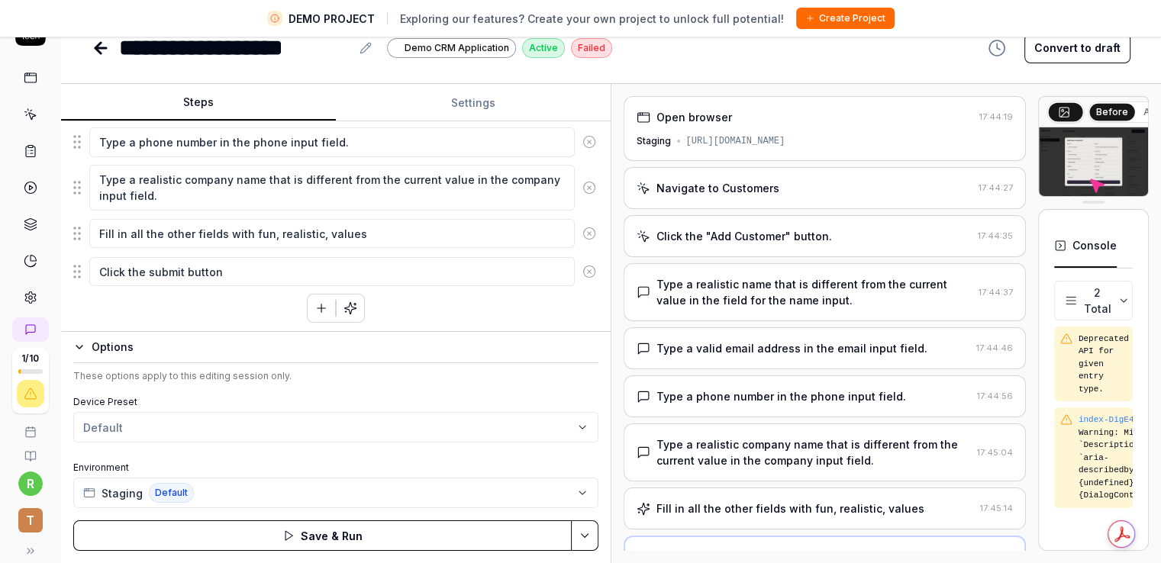
click at [133, 354] on div "Options" at bounding box center [345, 347] width 507 height 18
type textarea "*"
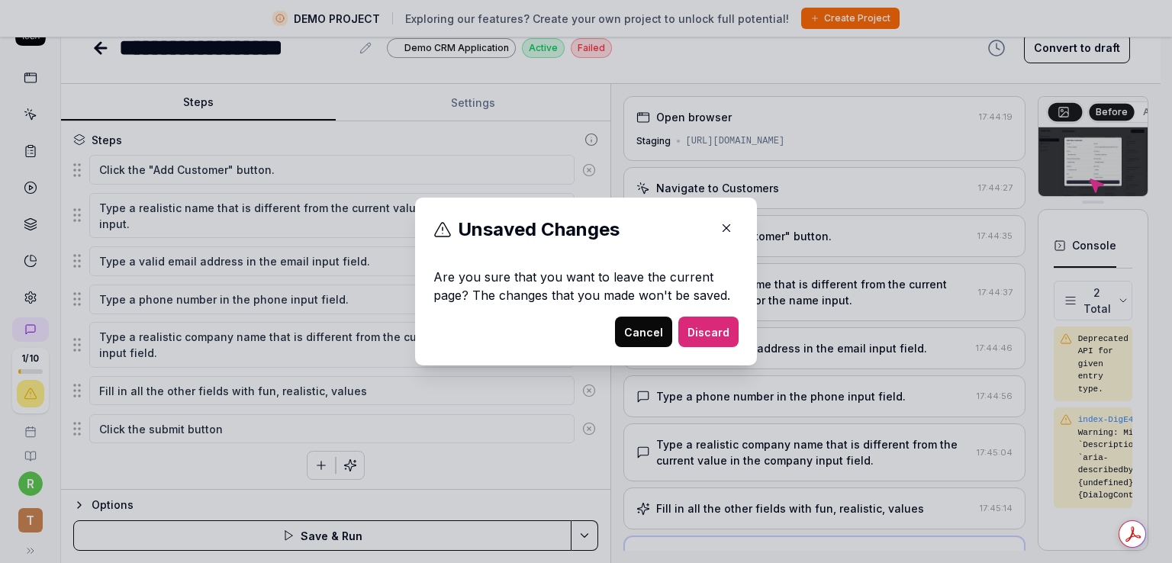
click at [635, 332] on button "Cancel" at bounding box center [643, 332] width 57 height 31
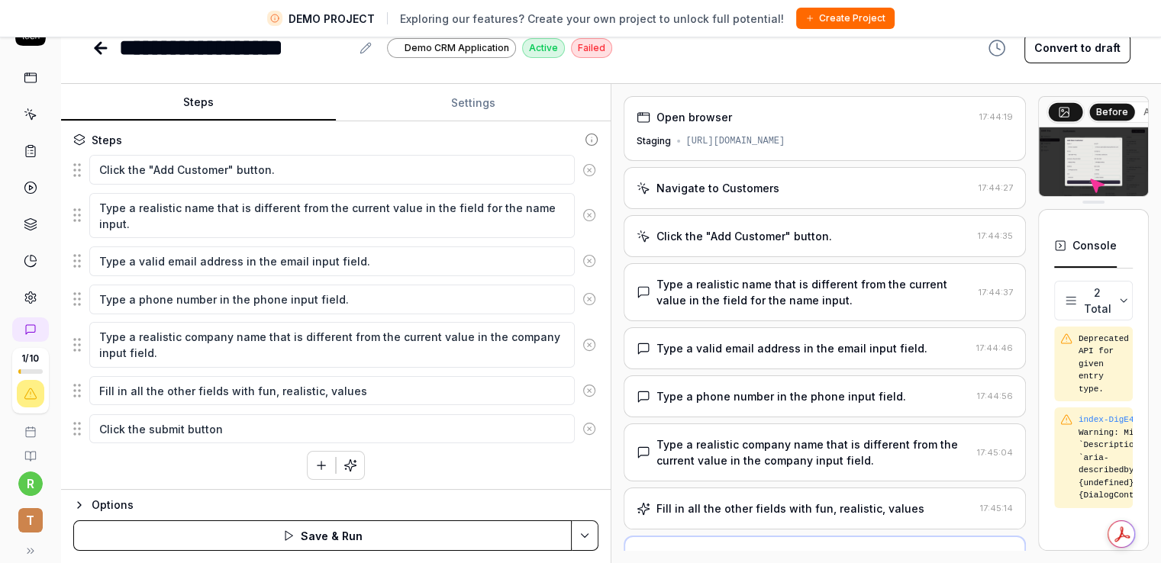
scroll to position [214, 0]
click at [134, 511] on div "Options" at bounding box center [345, 505] width 507 height 18
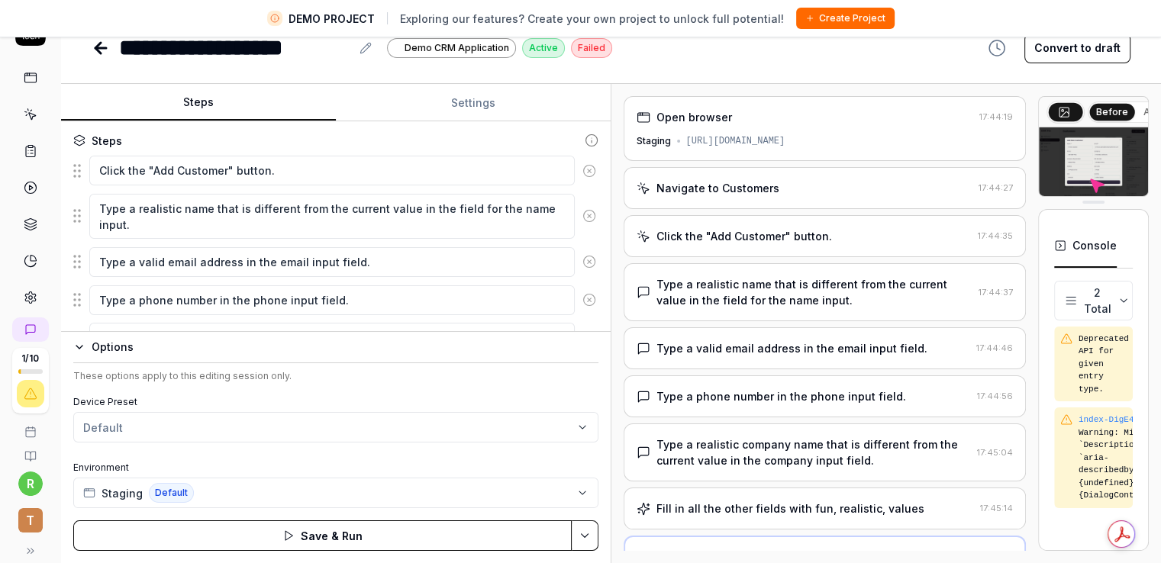
click at [73, 349] on div "Options These options apply to this editing session only. Device Preset Default…" at bounding box center [335, 447] width 549 height 232
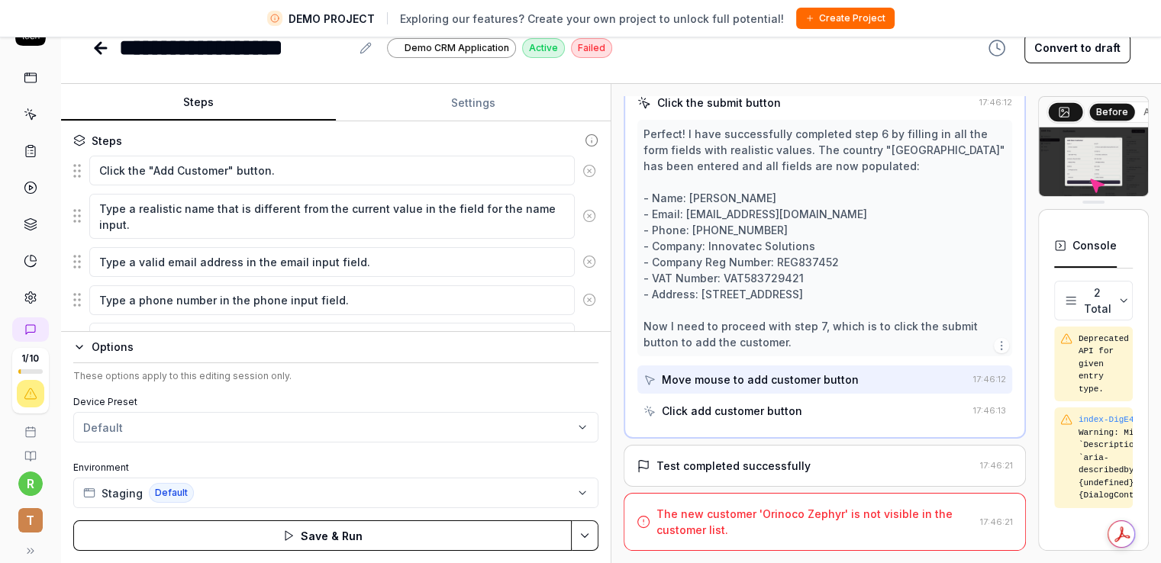
scroll to position [499, 0]
click at [617, 460] on div "Open browser 17:44:19 Staging [URL][DOMAIN_NAME] Navigate to Customers 17:44:27…" at bounding box center [886, 323] width 550 height 479
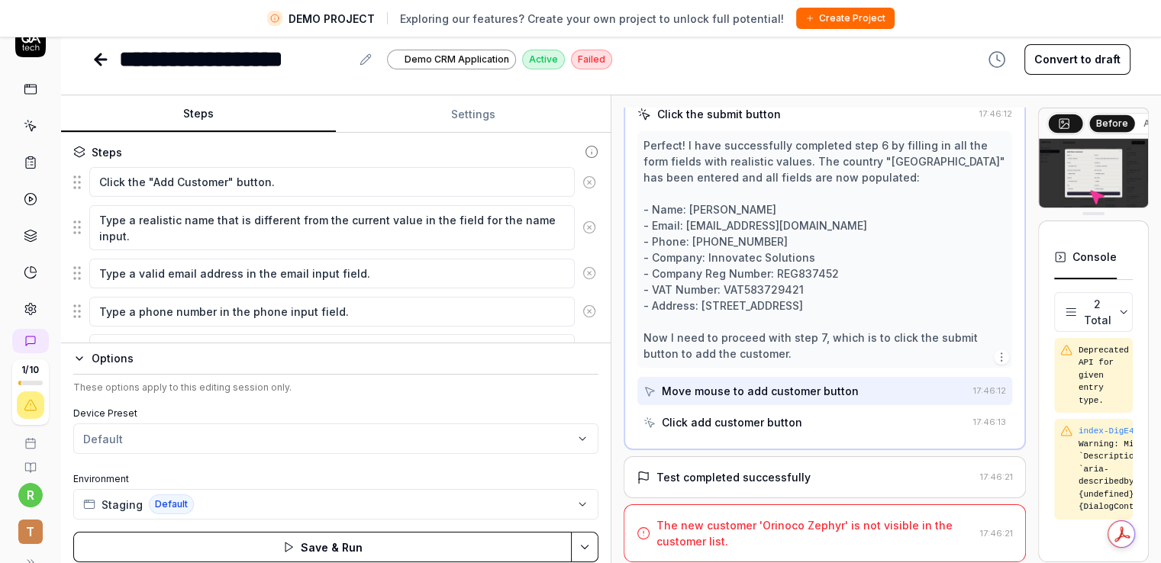
scroll to position [36, 0]
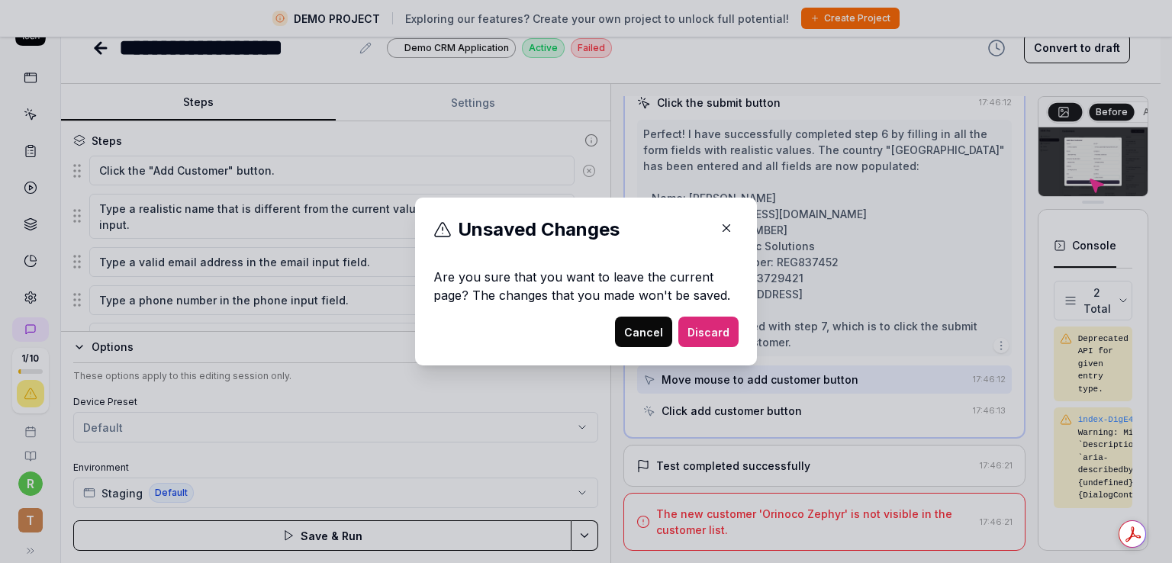
click at [643, 330] on button "Cancel" at bounding box center [643, 332] width 57 height 31
click at [720, 230] on icon "button" at bounding box center [727, 228] width 14 height 14
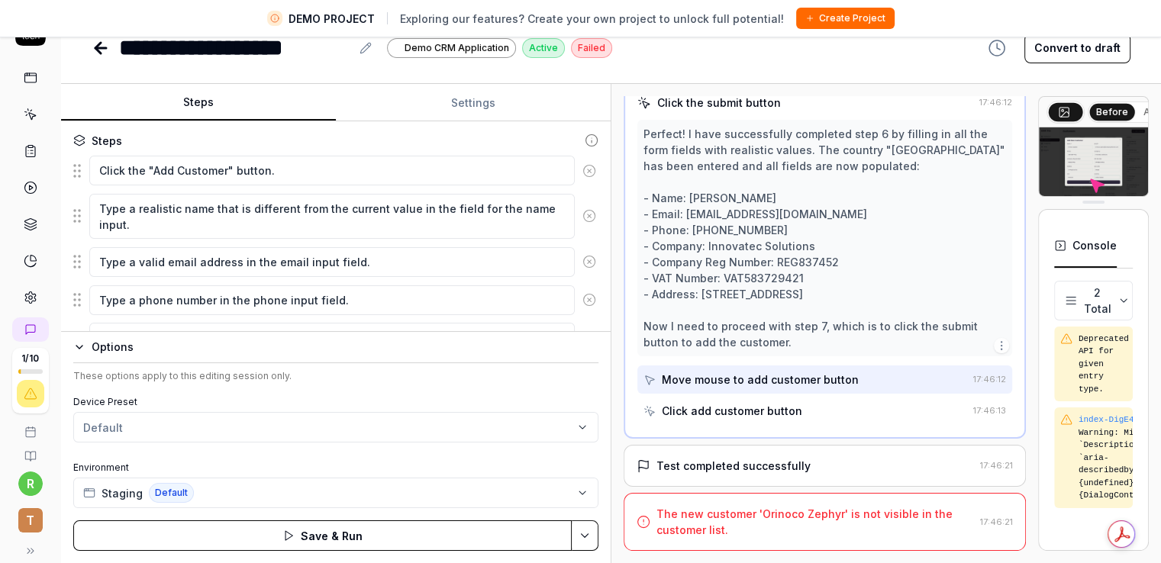
click at [614, 325] on div "Open browser 17:44:19 Staging [URL][DOMAIN_NAME] Navigate to Customers 17:44:27…" at bounding box center [886, 323] width 550 height 479
click at [618, 307] on div "Open browser 17:44:19 Staging [URL][DOMAIN_NAME] Navigate to Customers 17:44:27…" at bounding box center [886, 323] width 550 height 479
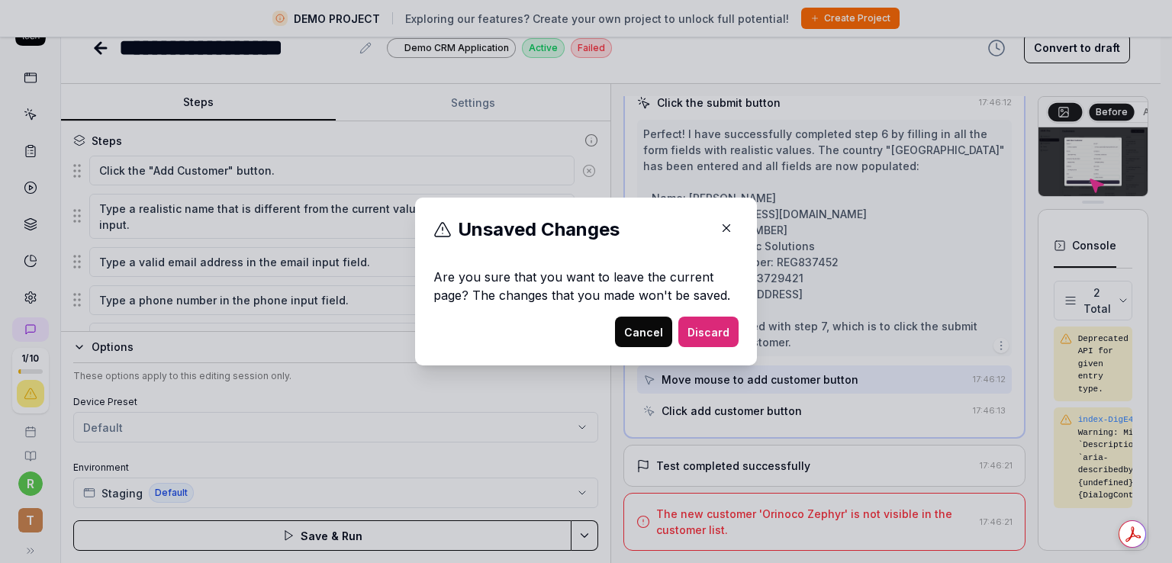
click at [711, 337] on button "Discard" at bounding box center [708, 332] width 60 height 31
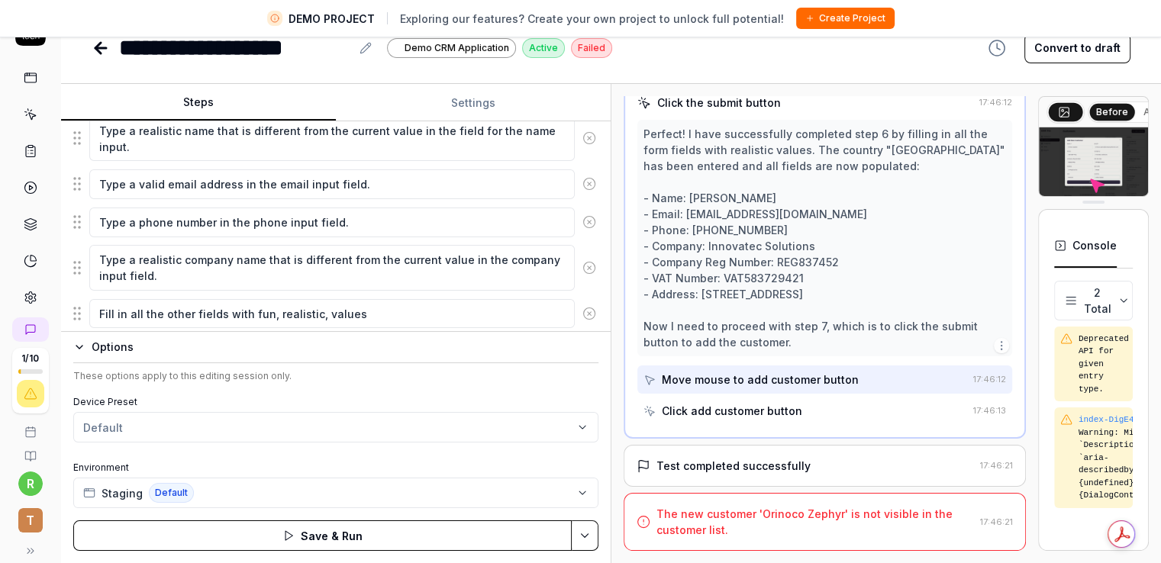
scroll to position [372, 0]
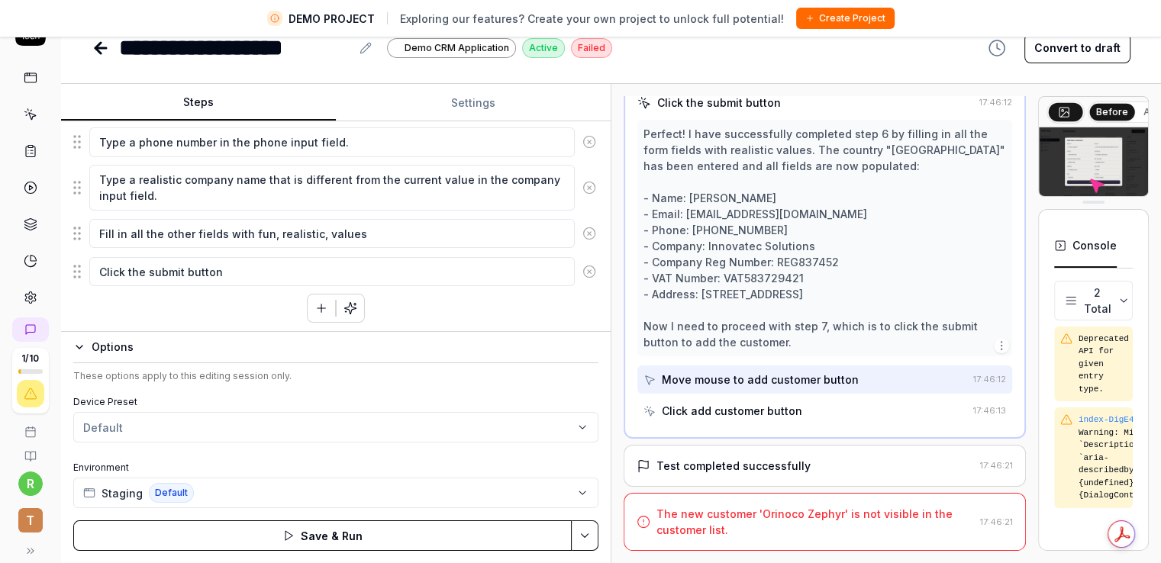
click at [77, 344] on icon "button" at bounding box center [79, 347] width 12 height 12
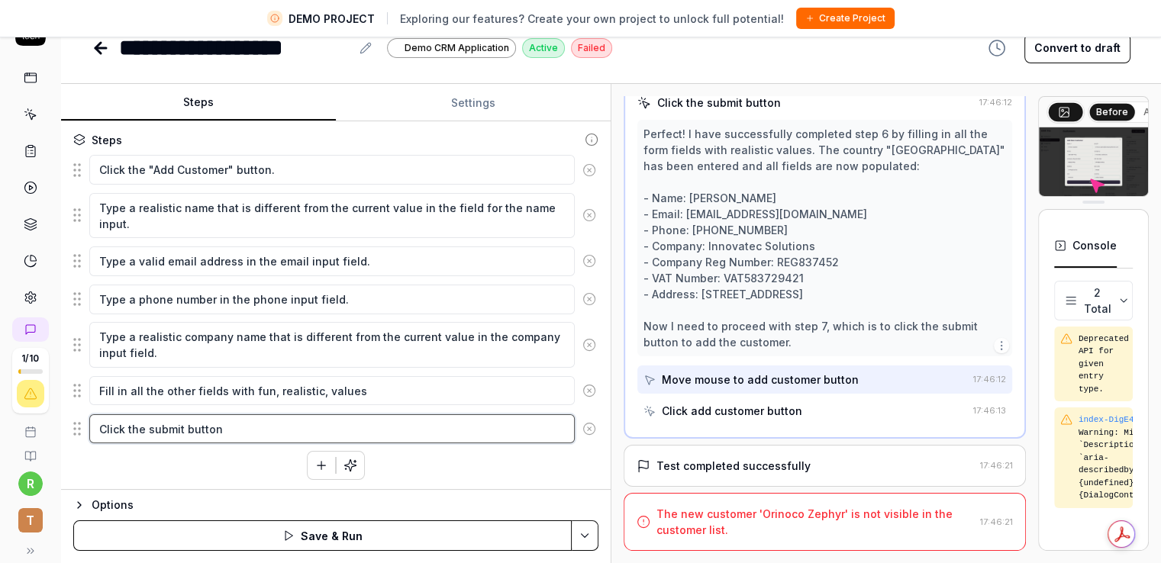
click at [259, 419] on textarea "Click the submit button" at bounding box center [331, 429] width 485 height 30
type textarea "*"
type textarea "Click the submit button"
click at [223, 467] on div "Click the "Add Customer" button. Type a realistic name that is different from t…" at bounding box center [335, 317] width 525 height 326
click at [101, 508] on div "Options" at bounding box center [345, 505] width 507 height 18
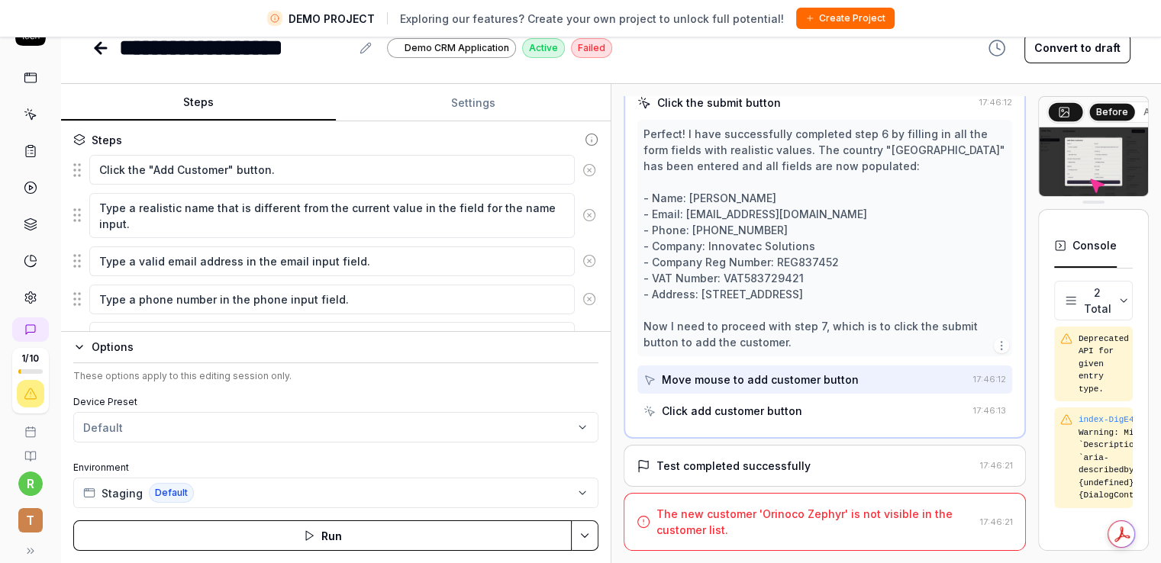
click at [243, 390] on div "These options apply to this editing session only. Device Preset Default Environ…" at bounding box center [335, 438] width 525 height 139
click at [74, 343] on icon "button" at bounding box center [79, 347] width 12 height 12
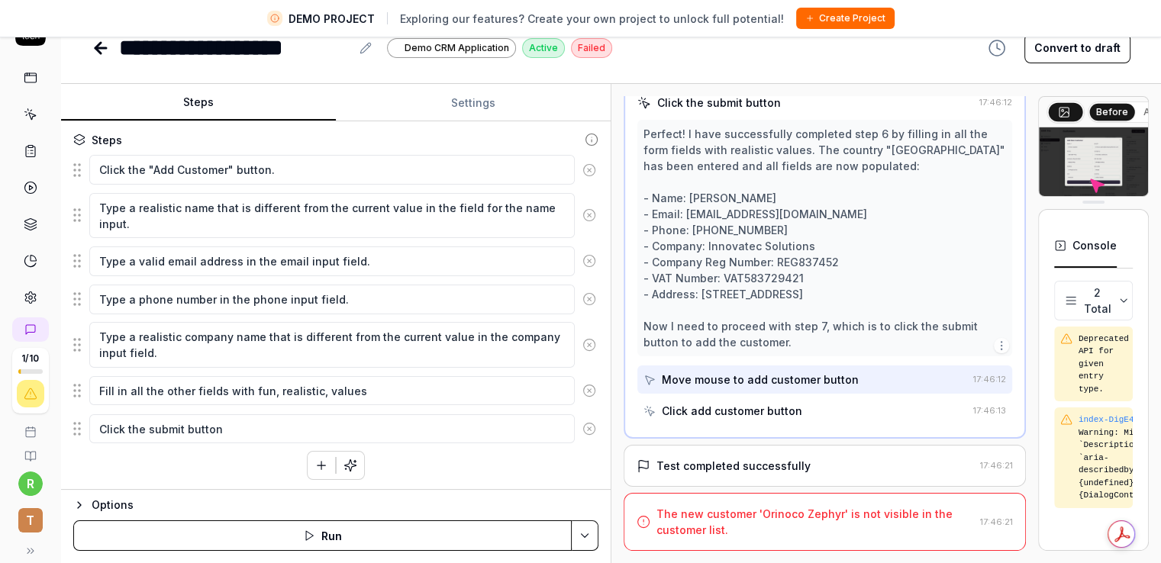
click at [80, 508] on icon "button" at bounding box center [79, 505] width 12 height 12
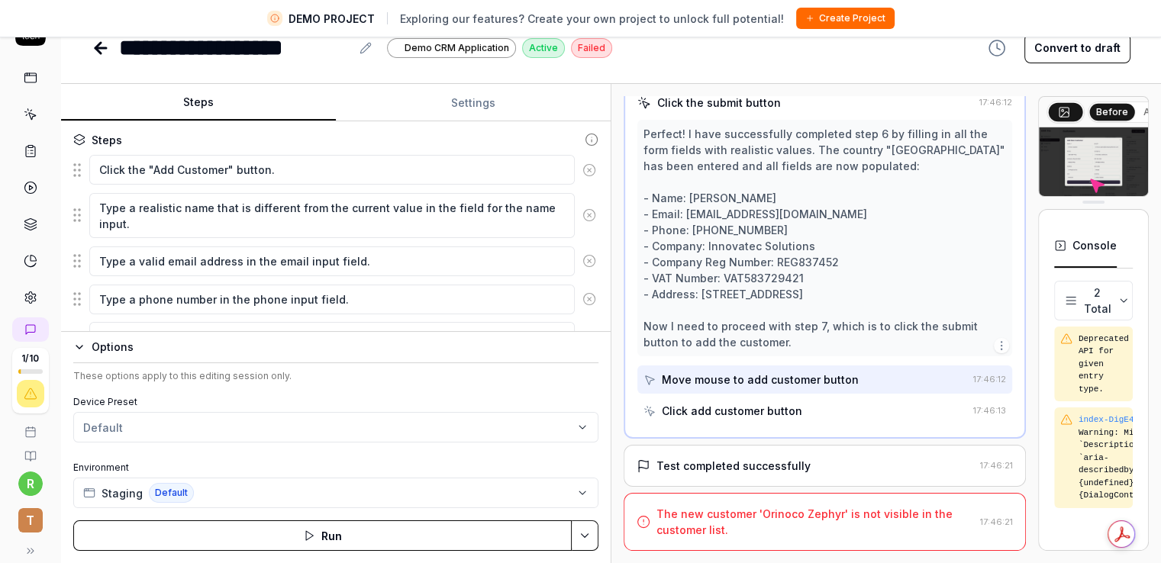
type textarea "*"
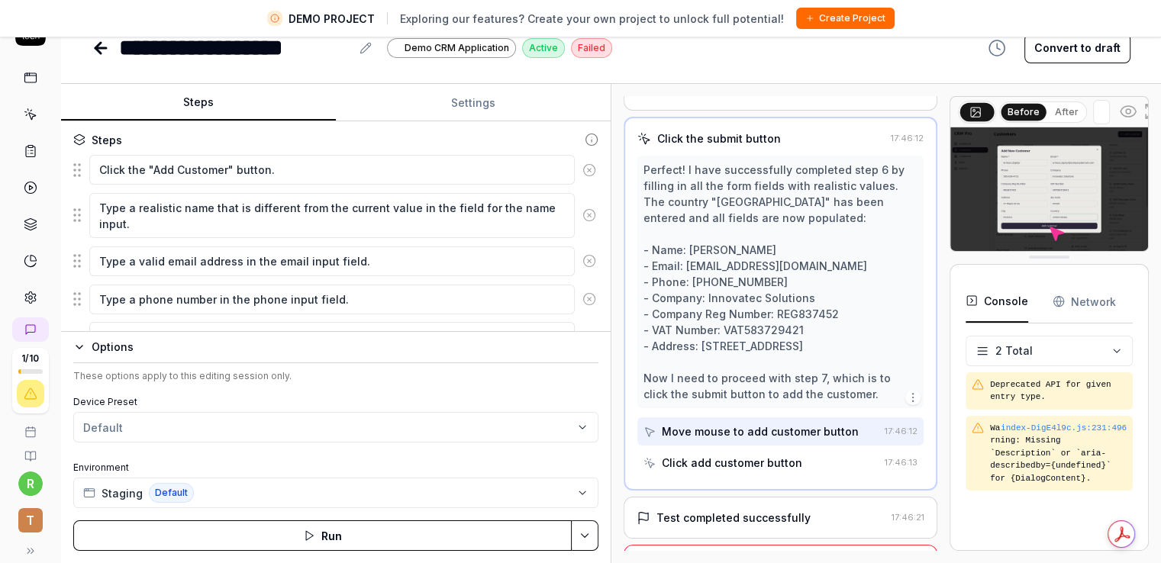
scroll to position [580, 0]
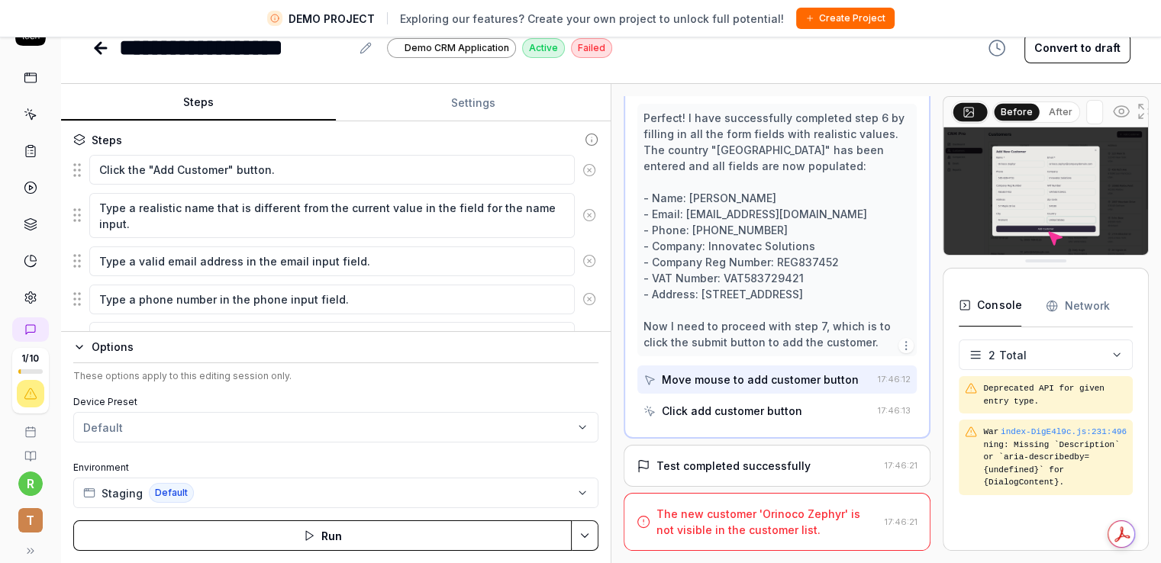
click at [929, 150] on div "Open browser 17:44:19 Staging [URL][DOMAIN_NAME] Navigate to Customers 17:44:27…" at bounding box center [887, 323] width 526 height 455
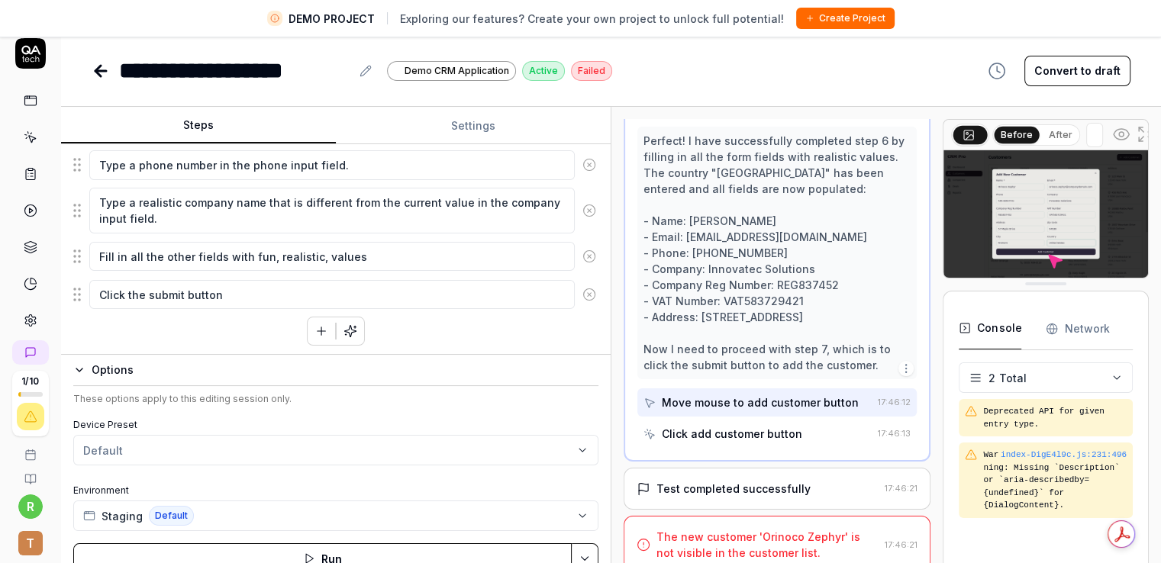
scroll to position [36, 0]
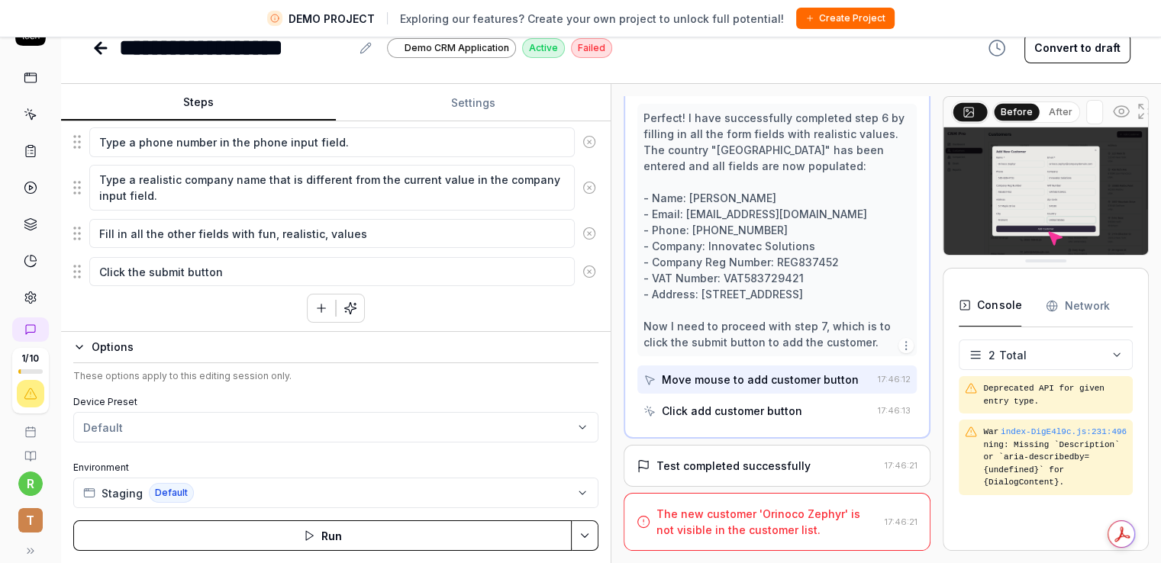
drag, startPoint x: 959, startPoint y: 260, endPoint x: 943, endPoint y: 366, distance: 106.4
drag, startPoint x: 1001, startPoint y: 259, endPoint x: 928, endPoint y: 559, distance: 308.8
drag, startPoint x: 1049, startPoint y: 257, endPoint x: 1049, endPoint y: 293, distance: 35.9
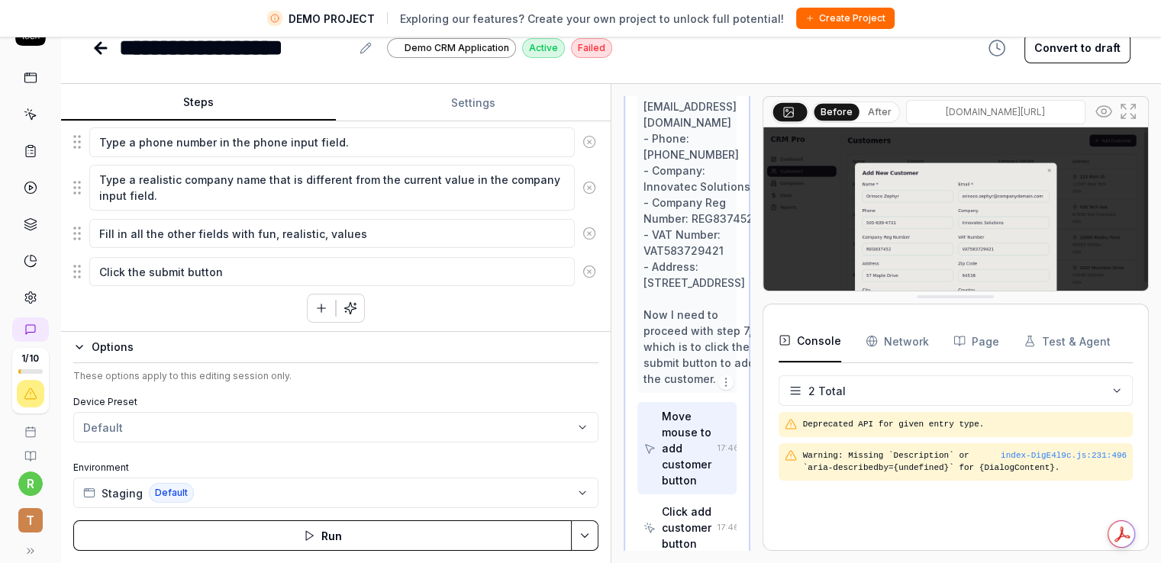
scroll to position [1797, 0]
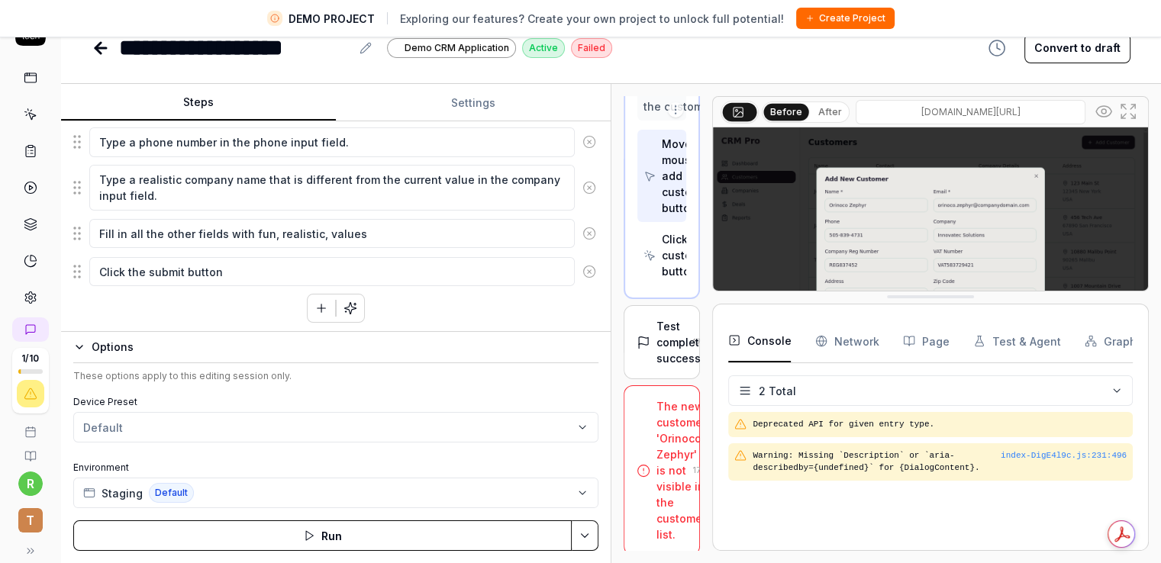
click at [565, 334] on div "Steps Settings Goal Ensure that it is possible to add a new customer Expected r…" at bounding box center [611, 323] width 1100 height 479
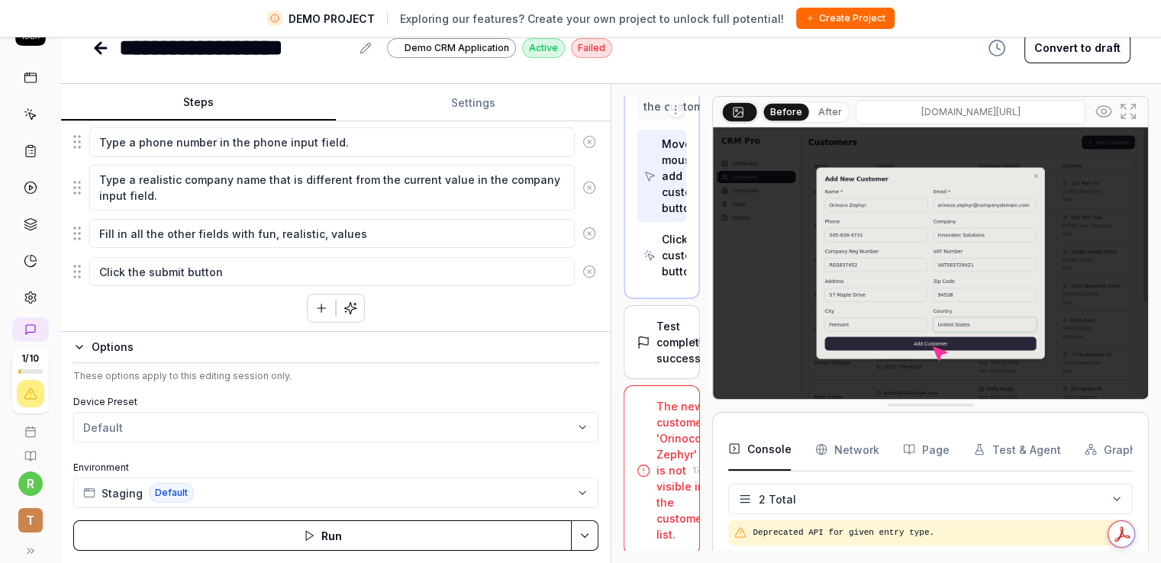
drag, startPoint x: 909, startPoint y: 296, endPoint x: 905, endPoint y: 440, distance: 143.5
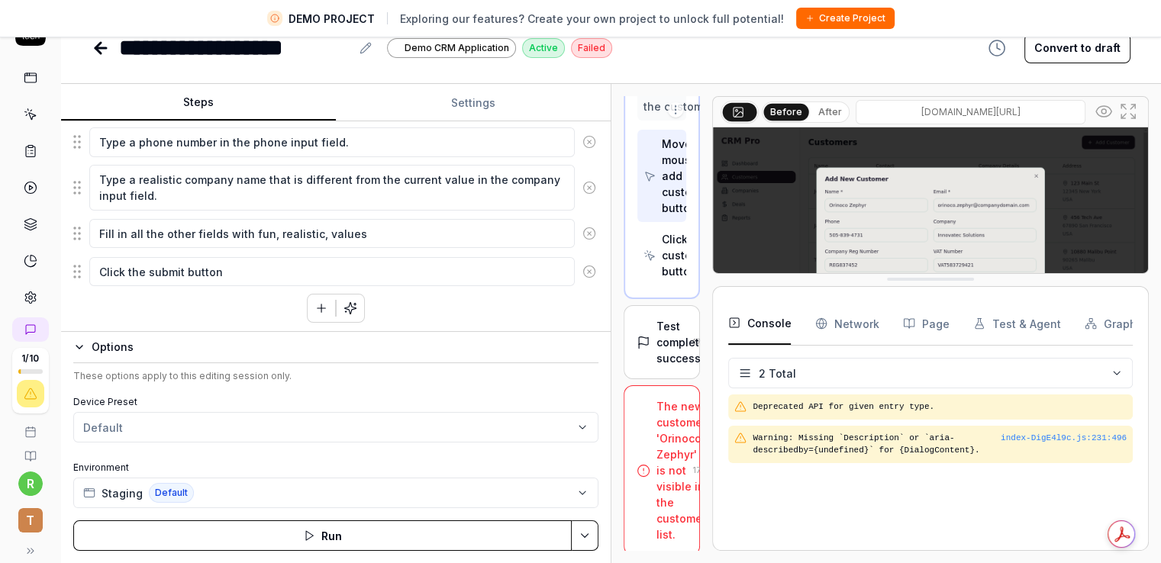
drag, startPoint x: 891, startPoint y: 404, endPoint x: 894, endPoint y: 278, distance: 126.0
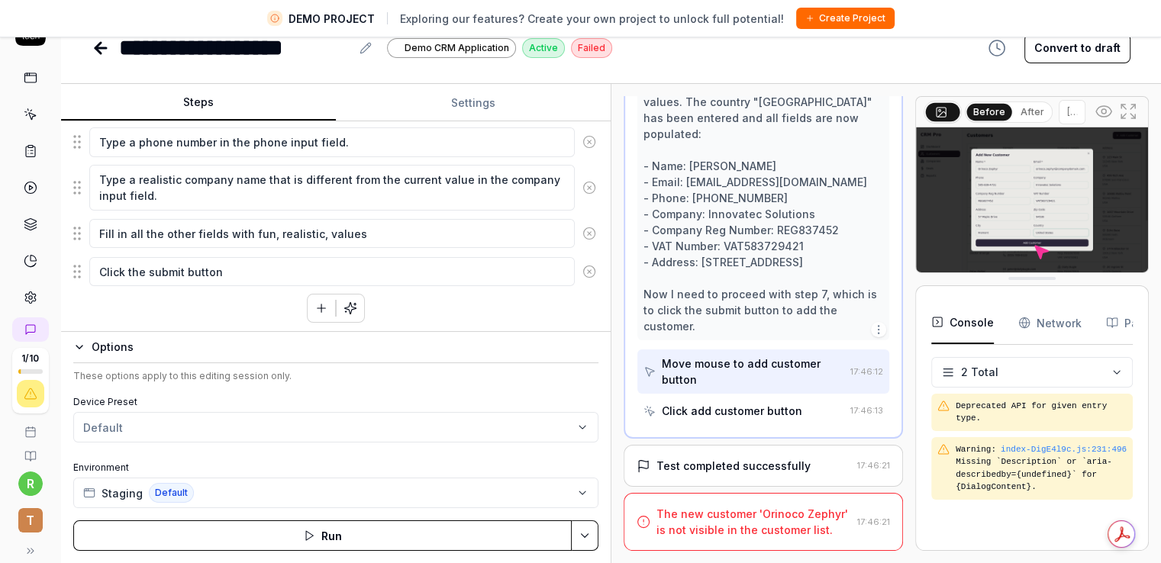
scroll to position [659, 0]
click at [919, 245] on div "Open browser 17:44:19 Staging [URL][DOMAIN_NAME] Navigate to Customers 17:44:27…" at bounding box center [887, 323] width 526 height 455
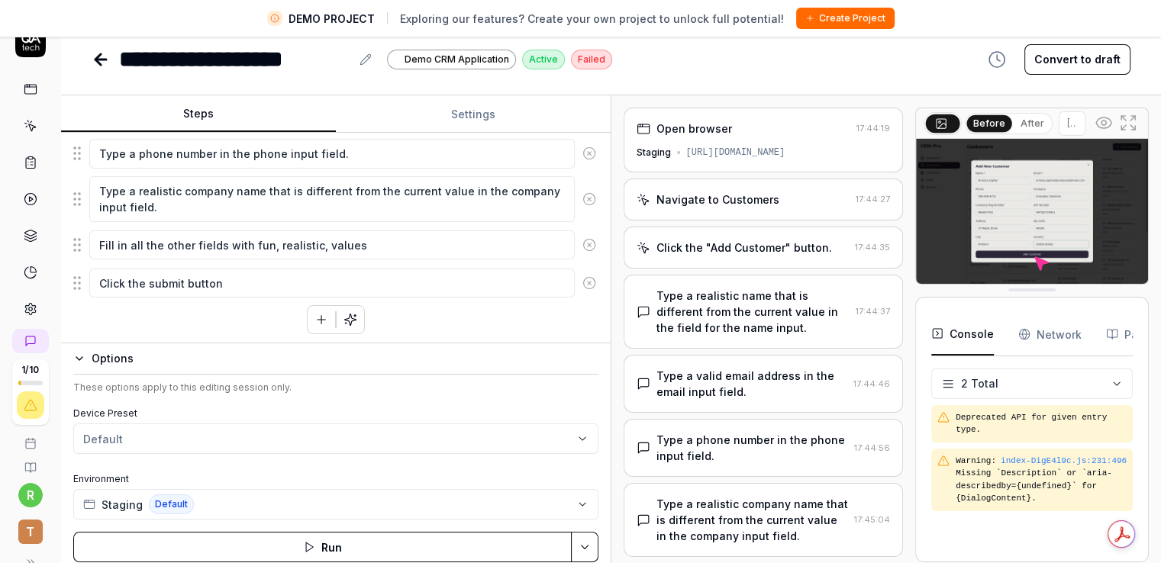
scroll to position [36, 0]
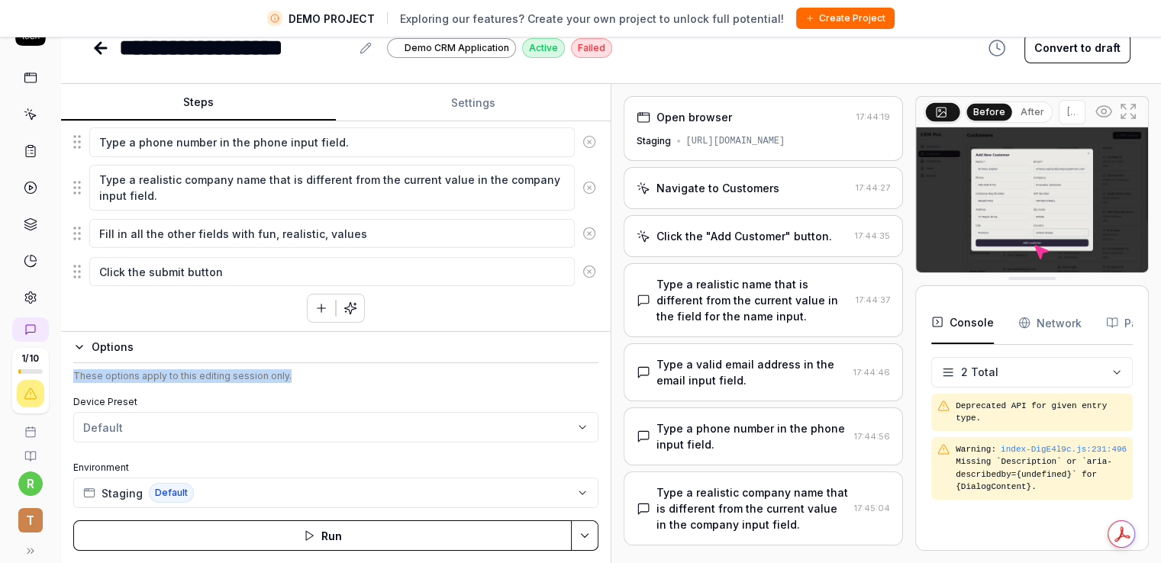
drag, startPoint x: 287, startPoint y: 382, endPoint x: 70, endPoint y: 383, distance: 216.7
click at [72, 385] on div "Options These options apply to this editing session only. Device Preset Default…" at bounding box center [335, 447] width 549 height 232
copy div "These options apply to this editing session only."
click at [334, 379] on div "These options apply to this editing session only." at bounding box center [335, 376] width 525 height 14
drag, startPoint x: 137, startPoint y: 398, endPoint x: 70, endPoint y: 404, distance: 66.7
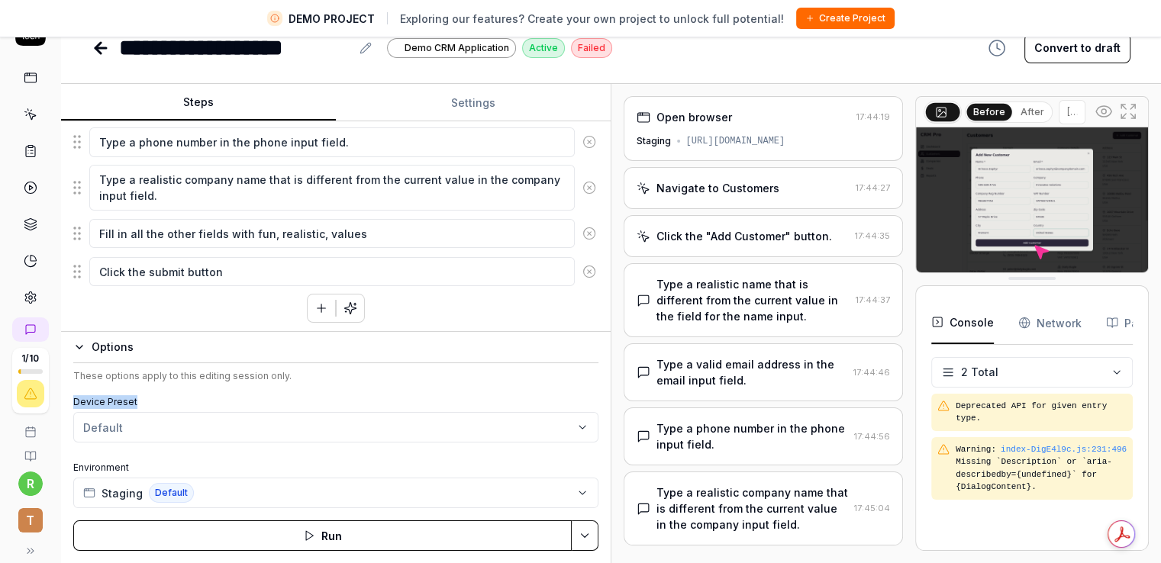
click at [70, 404] on div "Options These options apply to this editing session only. Device Preset Default…" at bounding box center [335, 447] width 549 height 232
copy label "Device Preset"
type textarea "*"
click at [131, 424] on html "**********" at bounding box center [580, 263] width 1161 height 599
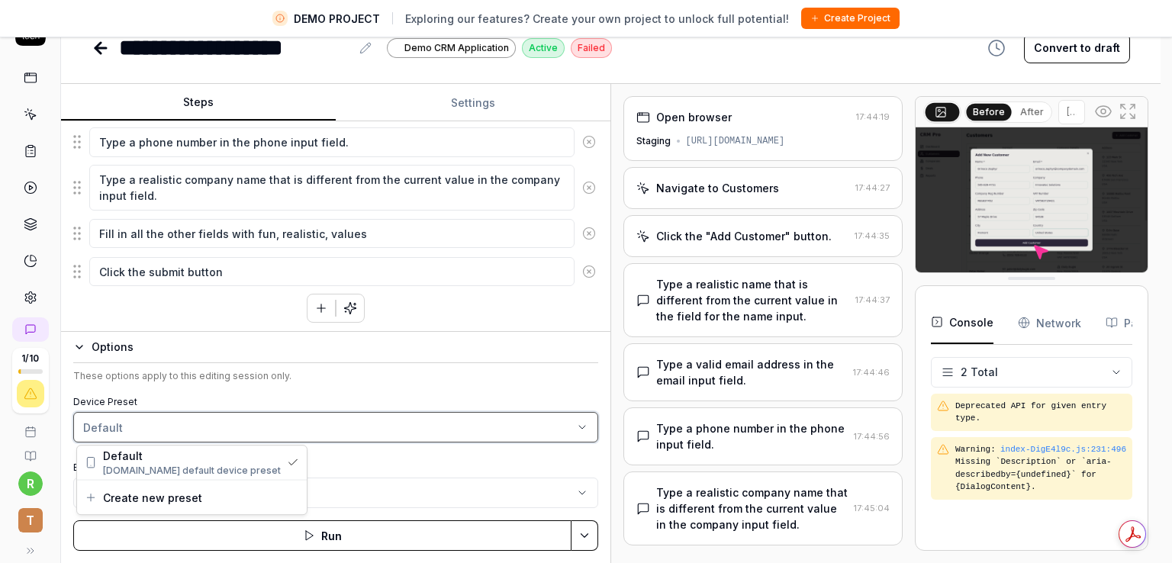
click at [69, 419] on html "**********" at bounding box center [586, 263] width 1172 height 599
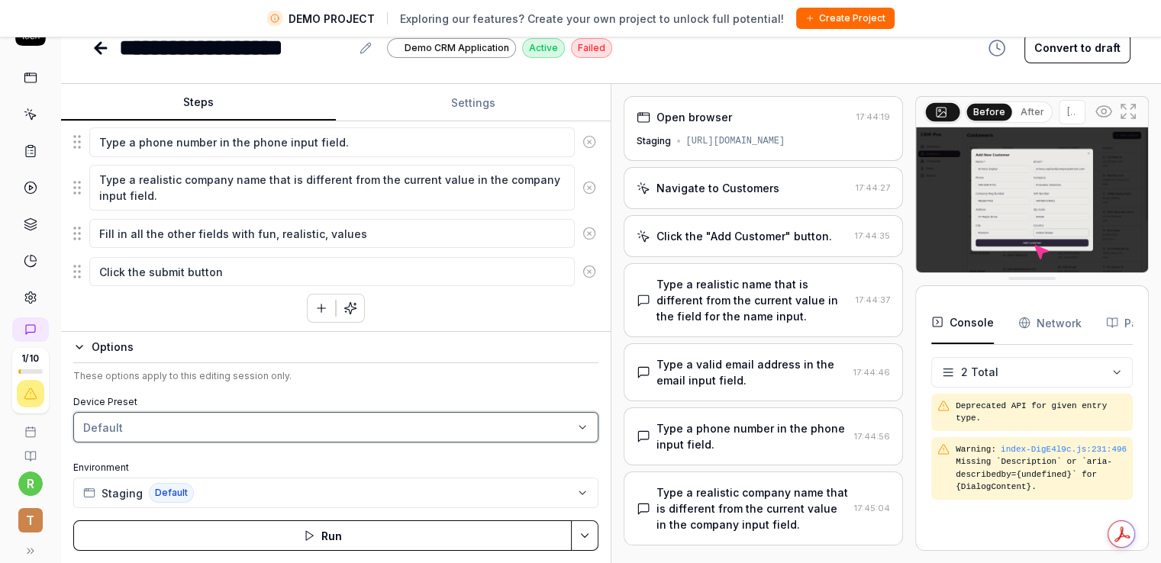
type textarea "*"
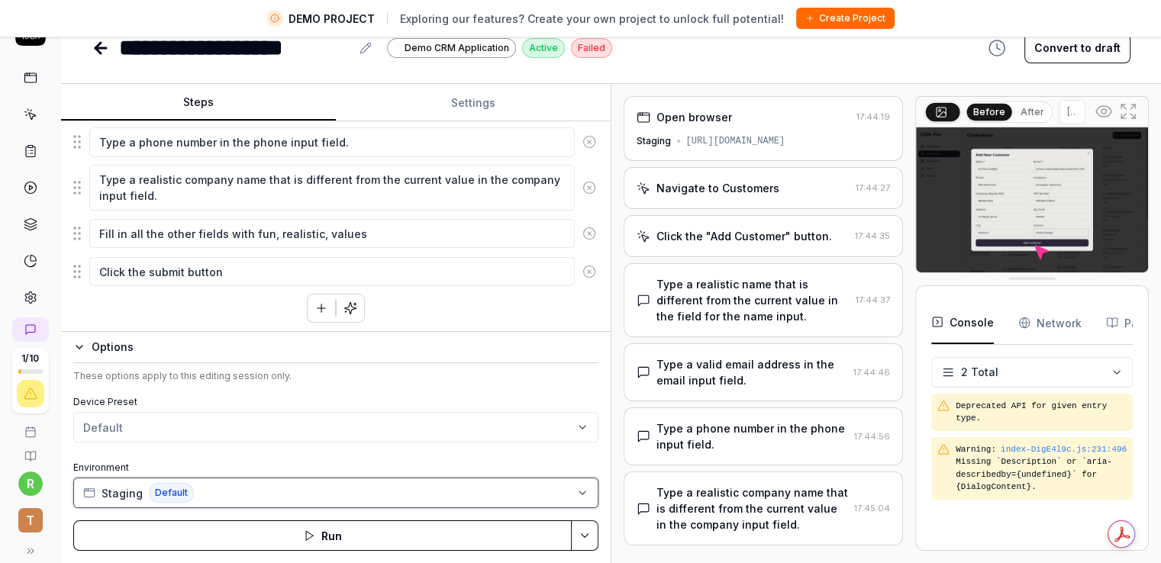
click at [190, 501] on button "Staging Default" at bounding box center [335, 493] width 525 height 31
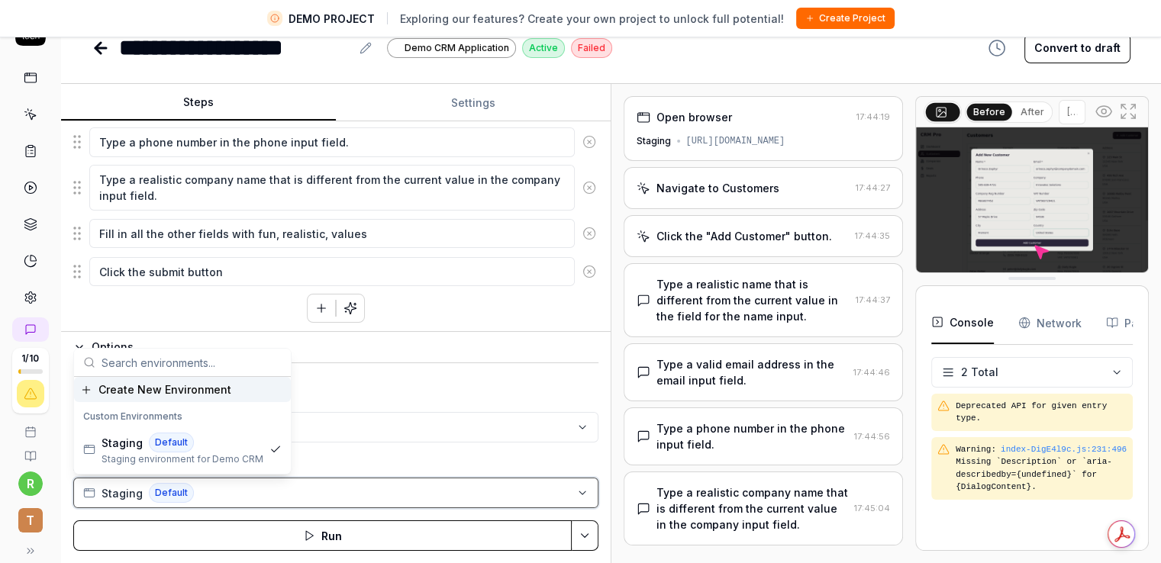
click at [208, 495] on button "Staging Default" at bounding box center [335, 493] width 525 height 31
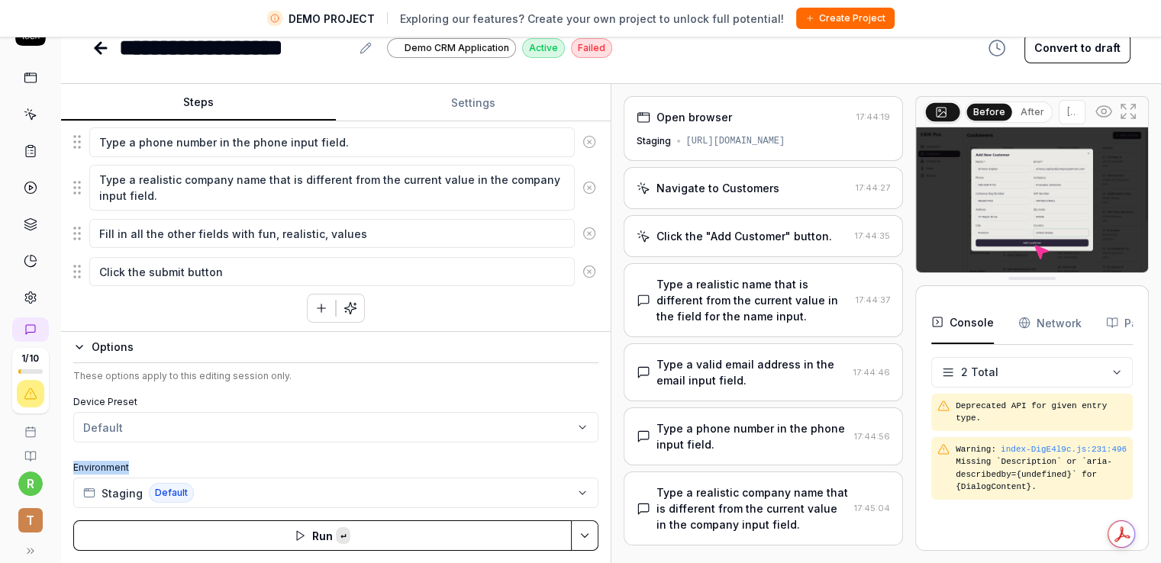
drag, startPoint x: 129, startPoint y: 467, endPoint x: 66, endPoint y: 468, distance: 62.6
click at [66, 468] on div "Options These options apply to this editing session only. Device Preset Default…" at bounding box center [335, 447] width 549 height 232
copy label "Environment"
click at [198, 456] on div "Device Preset Default Environment Staging Default" at bounding box center [335, 451] width 525 height 113
type textarea "*"
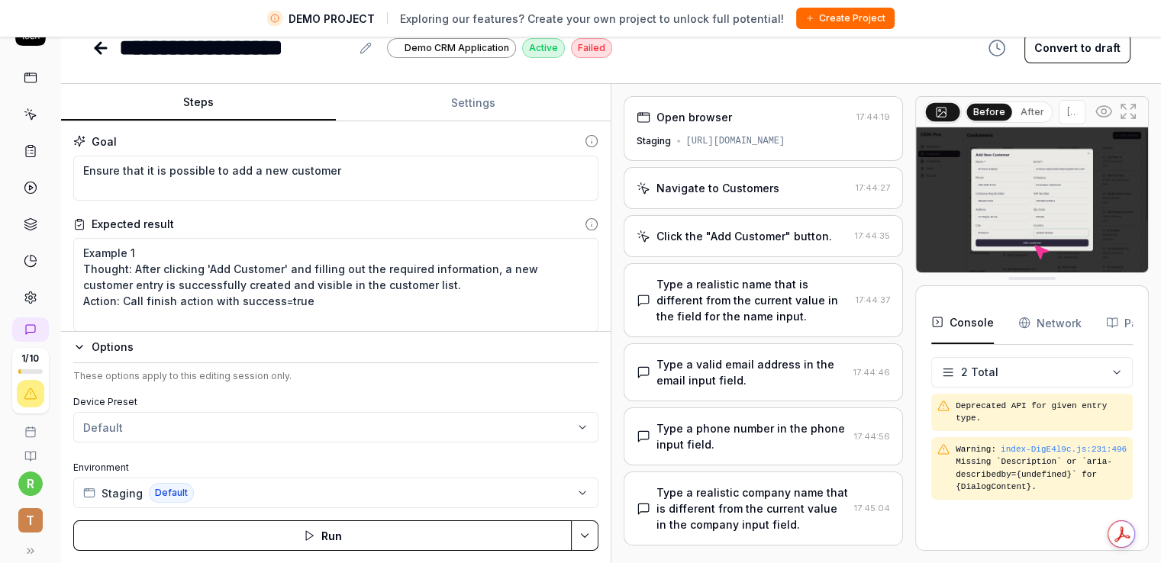
scroll to position [0, 0]
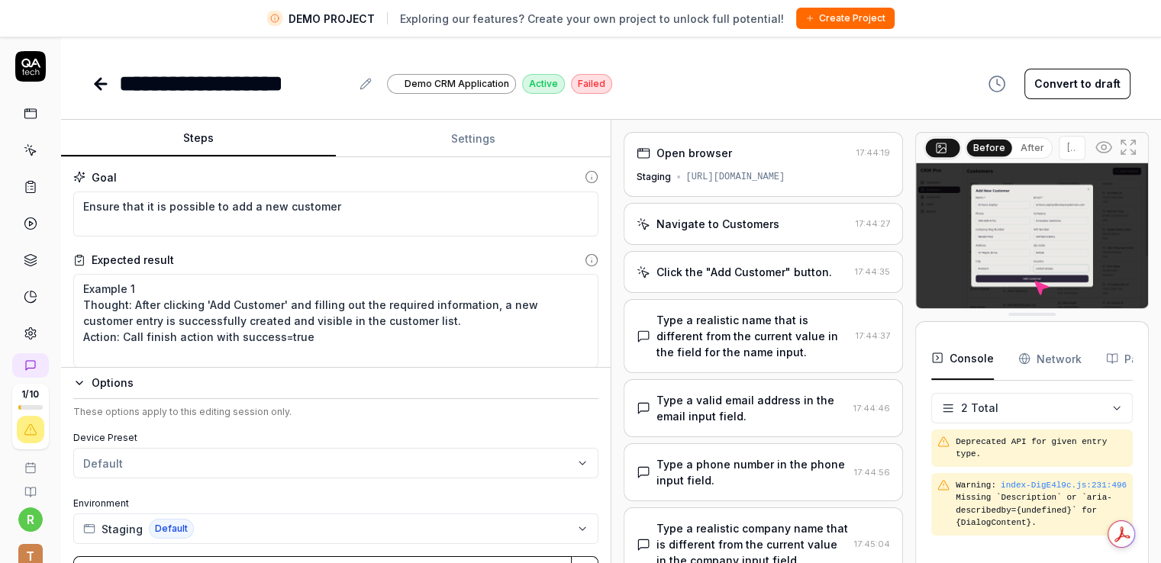
click at [102, 84] on icon at bounding box center [100, 84] width 11 height 0
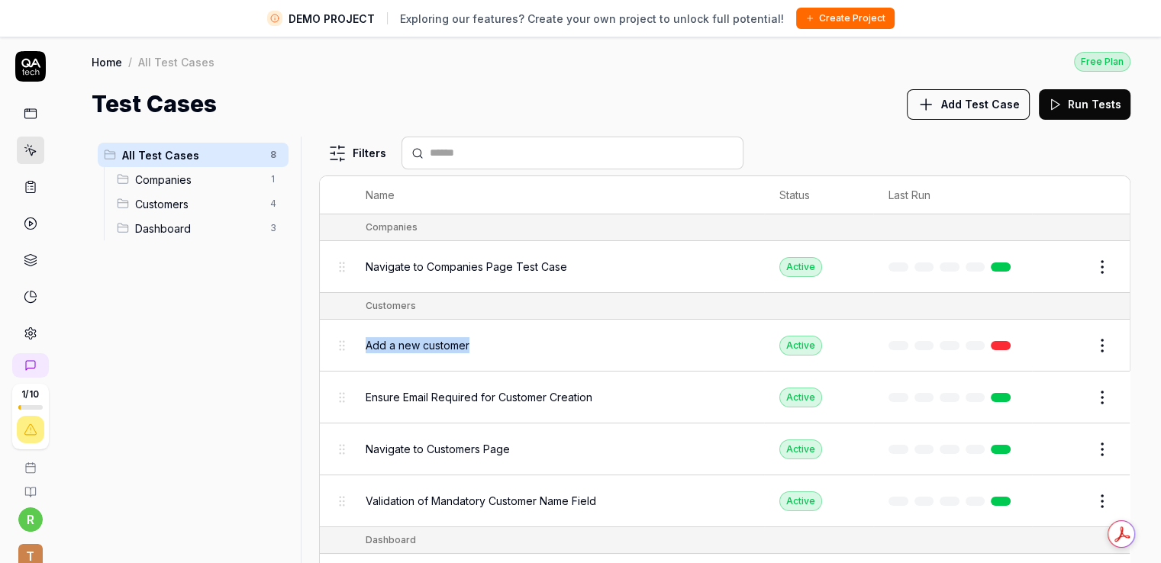
drag, startPoint x: 475, startPoint y: 337, endPoint x: 366, endPoint y: 350, distance: 110.8
click at [366, 350] on div "Add a new customer" at bounding box center [557, 345] width 383 height 16
copy span "Add a new customer"
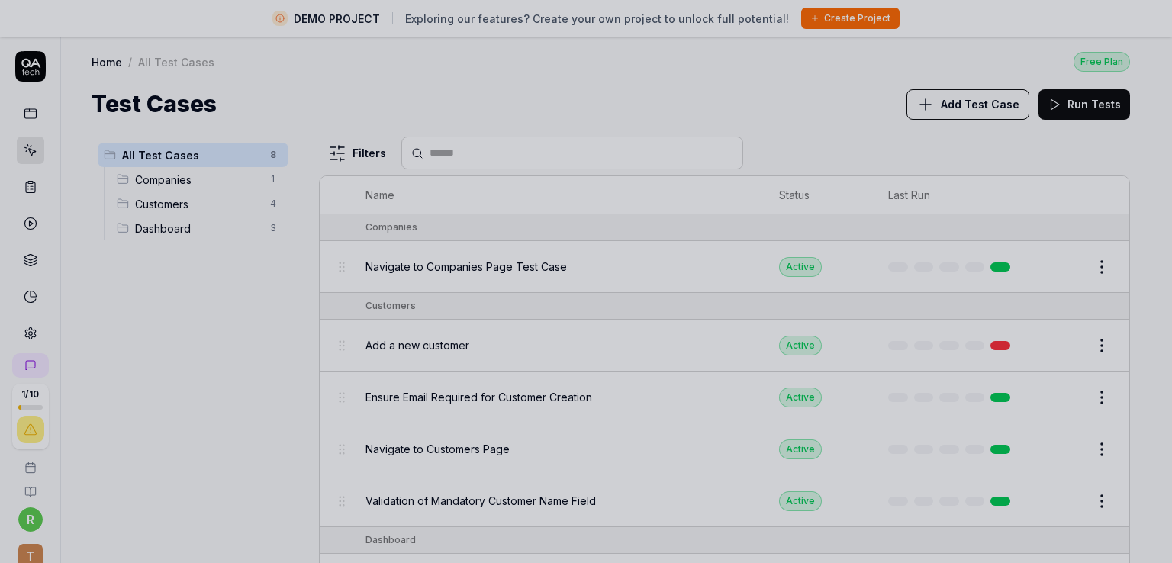
drag, startPoint x: 601, startPoint y: 395, endPoint x: 343, endPoint y: 398, distance: 258.0
click at [400, 409] on div at bounding box center [586, 281] width 1172 height 563
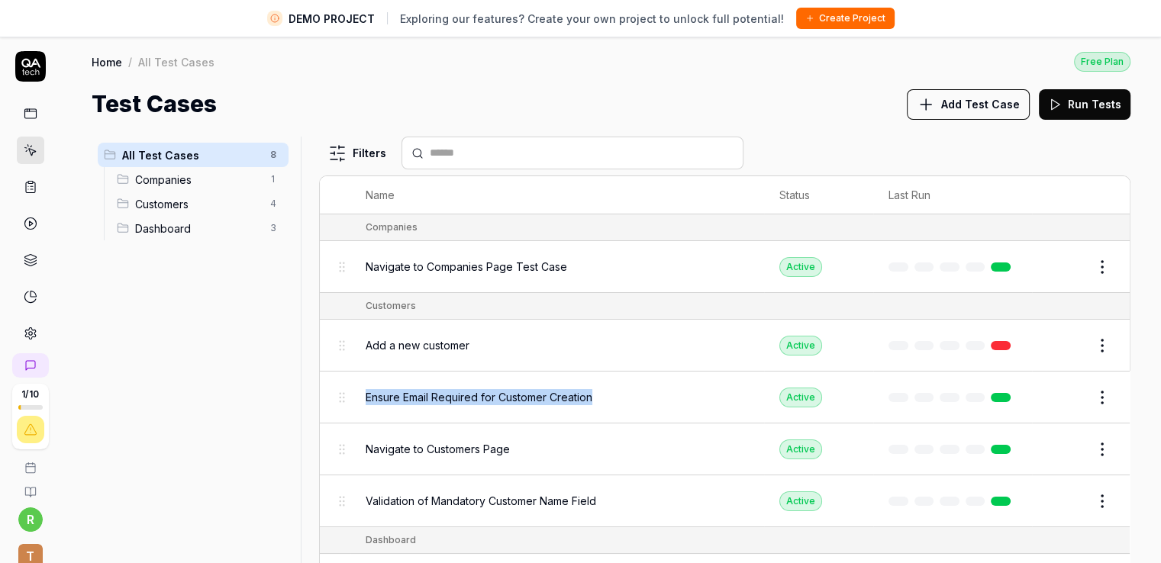
drag, startPoint x: 359, startPoint y: 392, endPoint x: 596, endPoint y: 393, distance: 237.4
click at [596, 393] on td "Ensure Email Required for Customer Creation" at bounding box center [557, 398] width 414 height 52
copy span "Ensure Email Required for Customer Creation"
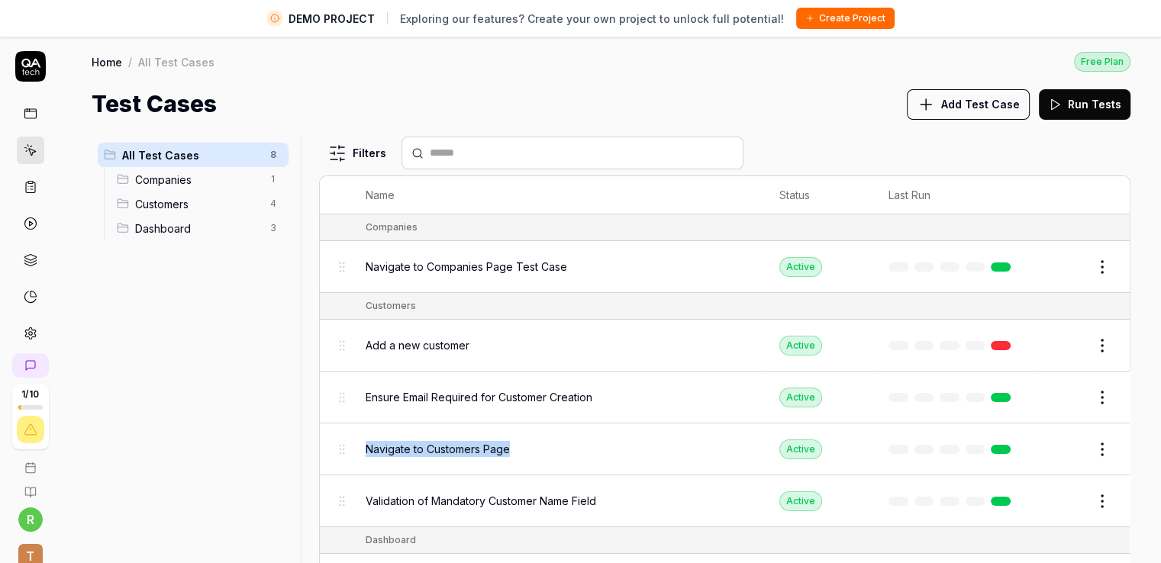
drag, startPoint x: 360, startPoint y: 446, endPoint x: 511, endPoint y: 447, distance: 151.1
click at [511, 447] on td "Navigate to Customers Page" at bounding box center [557, 450] width 414 height 52
copy span "Navigate to Customers Page"
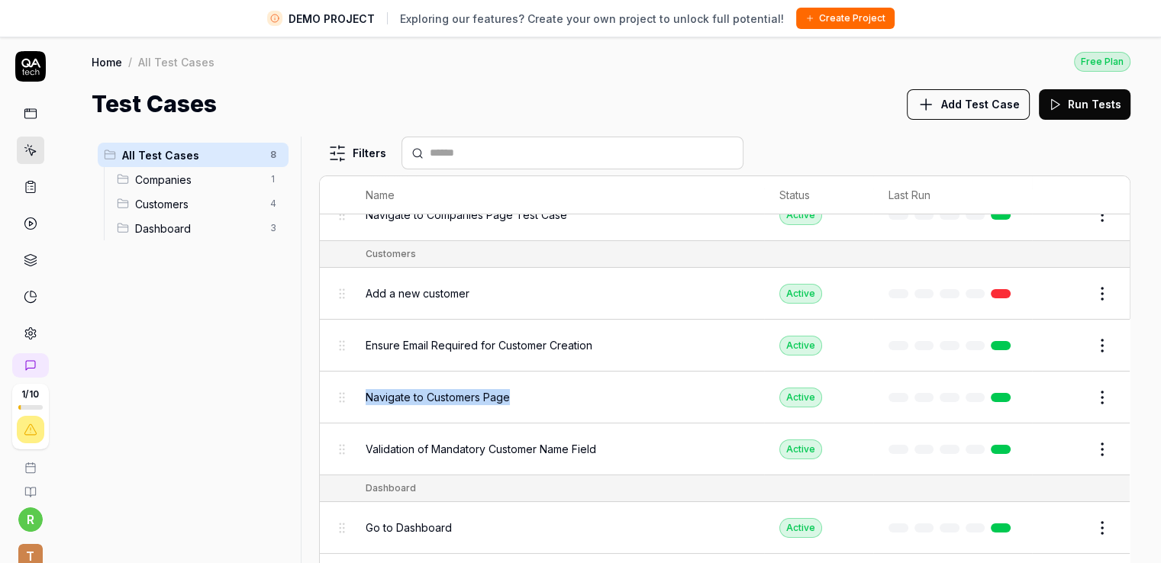
scroll to position [76, 0]
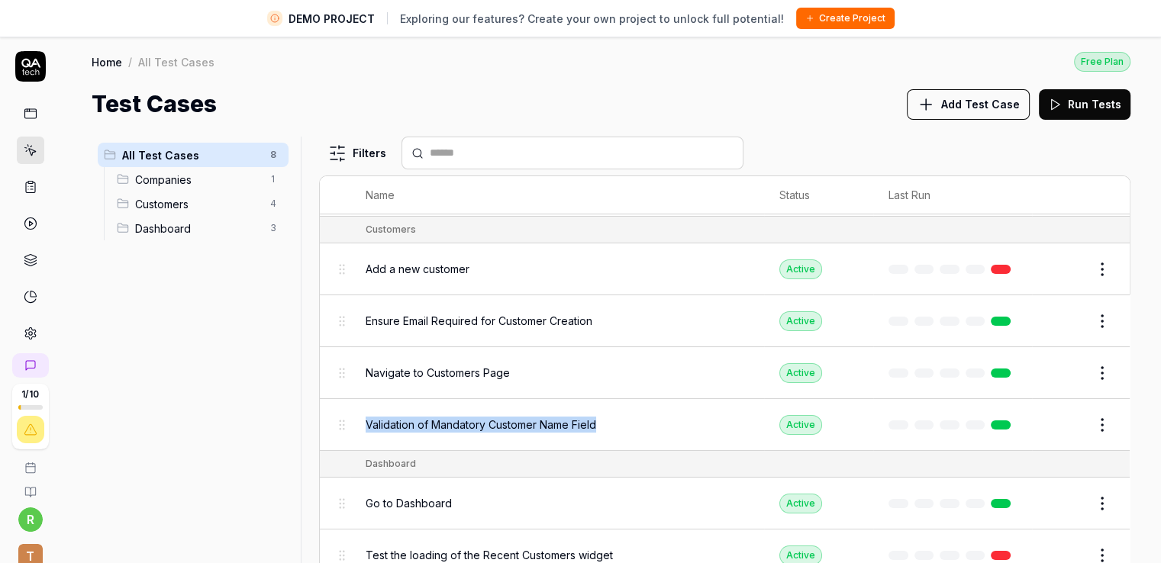
drag, startPoint x: 360, startPoint y: 416, endPoint x: 601, endPoint y: 421, distance: 241.2
click at [601, 421] on td "Validation of Mandatory Customer Name Field" at bounding box center [557, 425] width 414 height 52
copy span "Validation of Mandatory Customer Name Field"
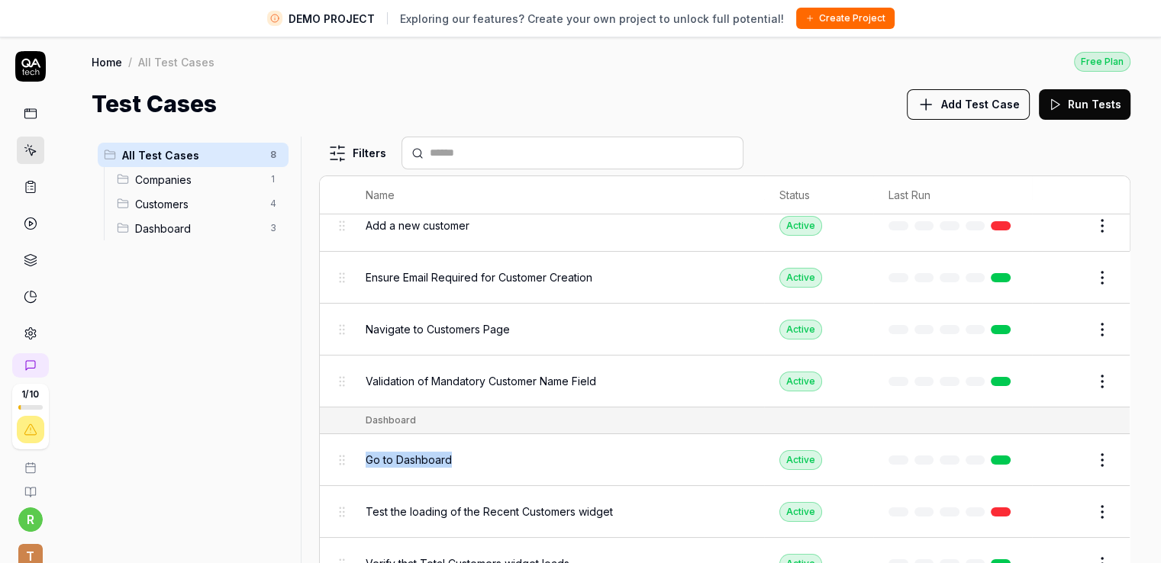
drag, startPoint x: 421, startPoint y: 453, endPoint x: 463, endPoint y: 453, distance: 42.0
click at [463, 453] on td "Go to Dashboard" at bounding box center [557, 460] width 414 height 52
copy span "Go to Dashboard"
click at [222, 382] on div "All Test Cases 8 Companies 1 Customers 4 Dashboard 3" at bounding box center [193, 359] width 203 height 444
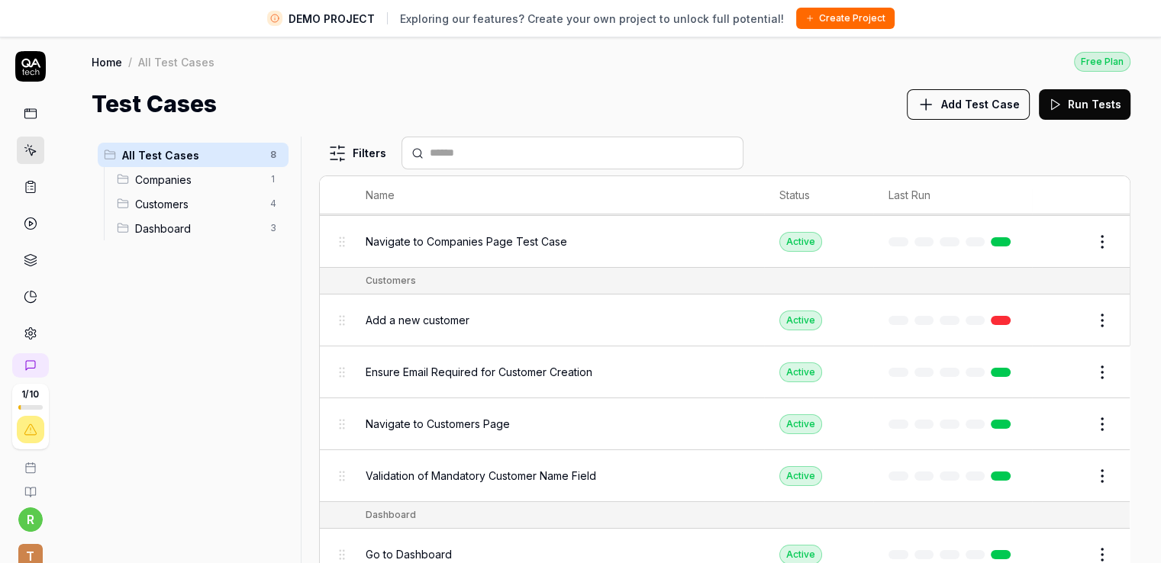
scroll to position [0, 0]
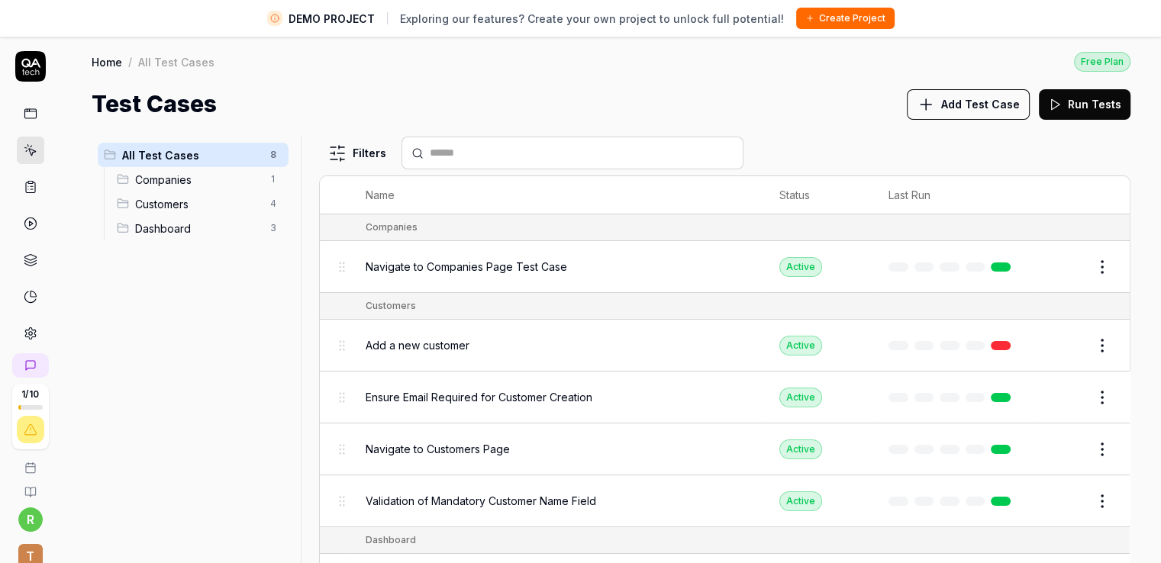
click at [1062, 266] on button "Edit" at bounding box center [1065, 267] width 37 height 24
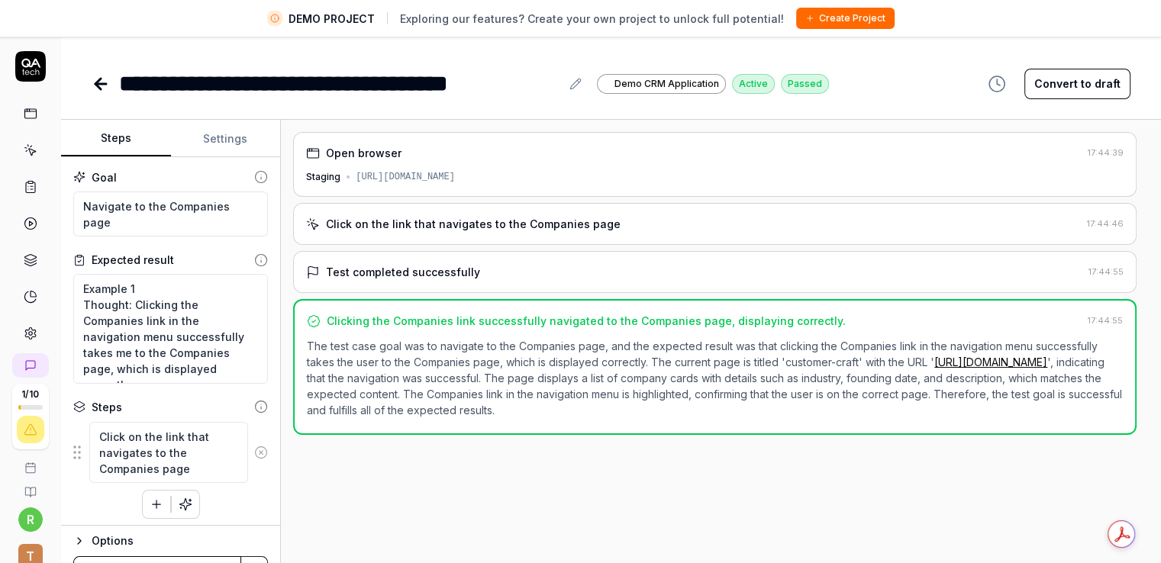
click at [1160, 263] on html "**********" at bounding box center [580, 299] width 1161 height 599
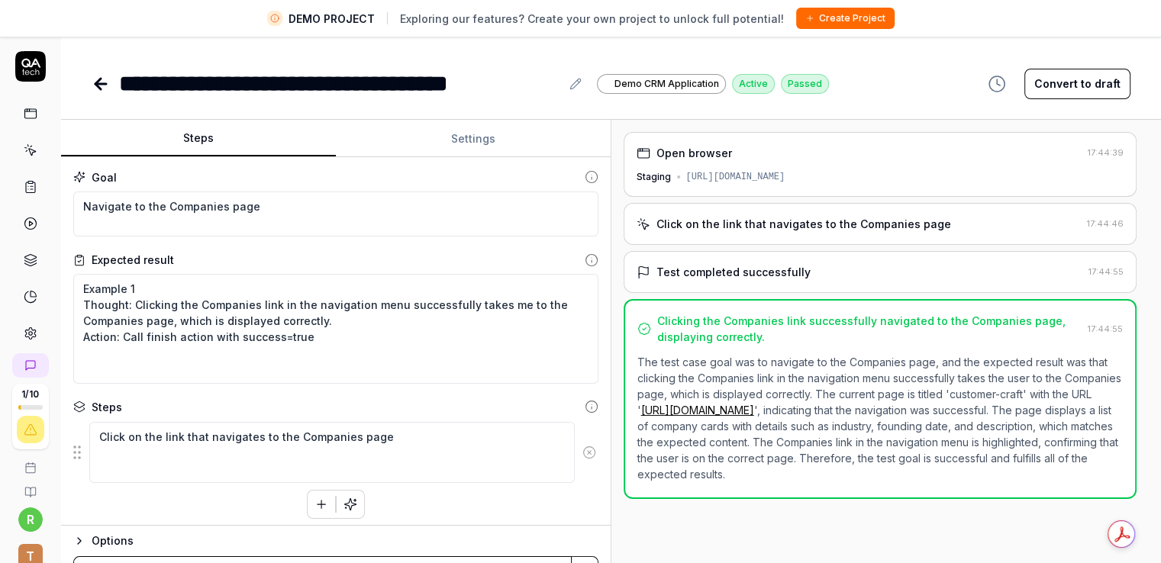
click at [1143, 247] on div "Steps Settings Goal Navigate to the Companies page Expected result Example 1 Th…" at bounding box center [611, 359] width 1100 height 479
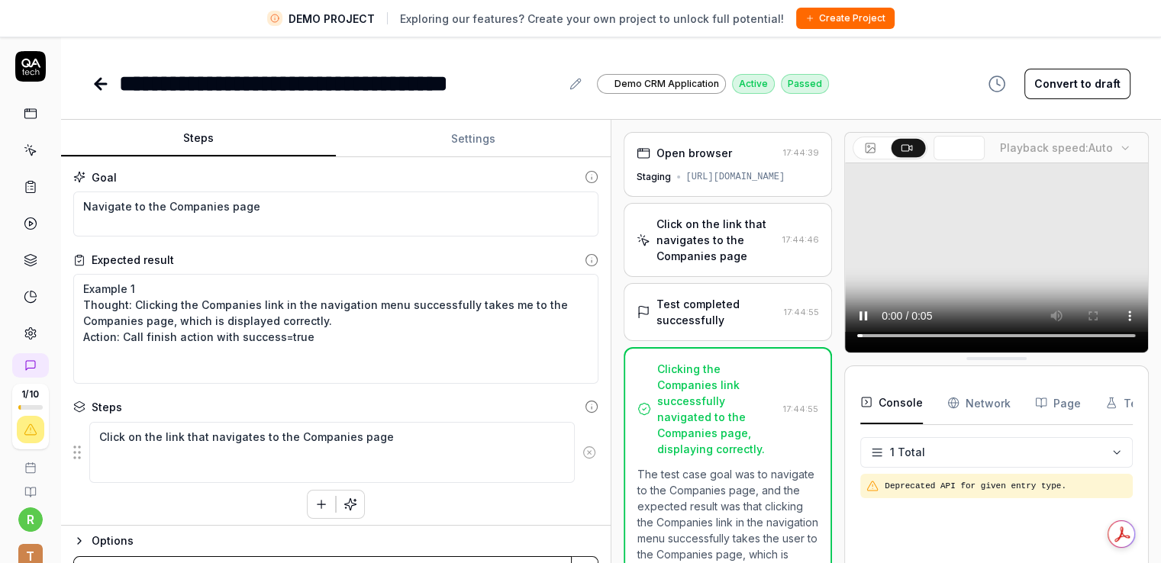
click at [836, 273] on div at bounding box center [838, 359] width 12 height 455
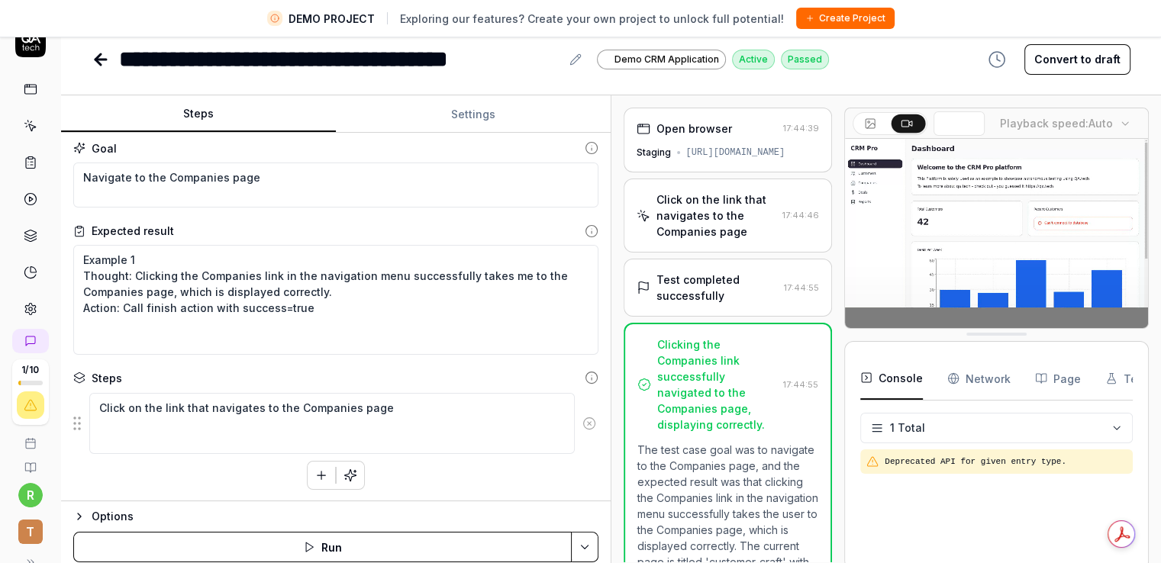
scroll to position [36, 0]
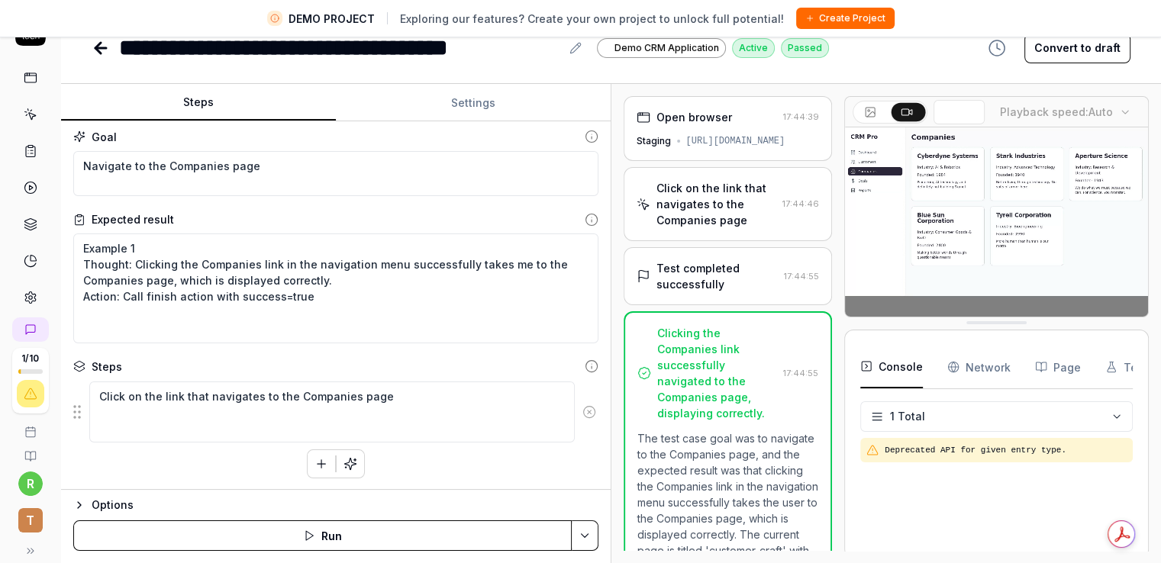
click at [269, 508] on div "Options" at bounding box center [345, 505] width 507 height 18
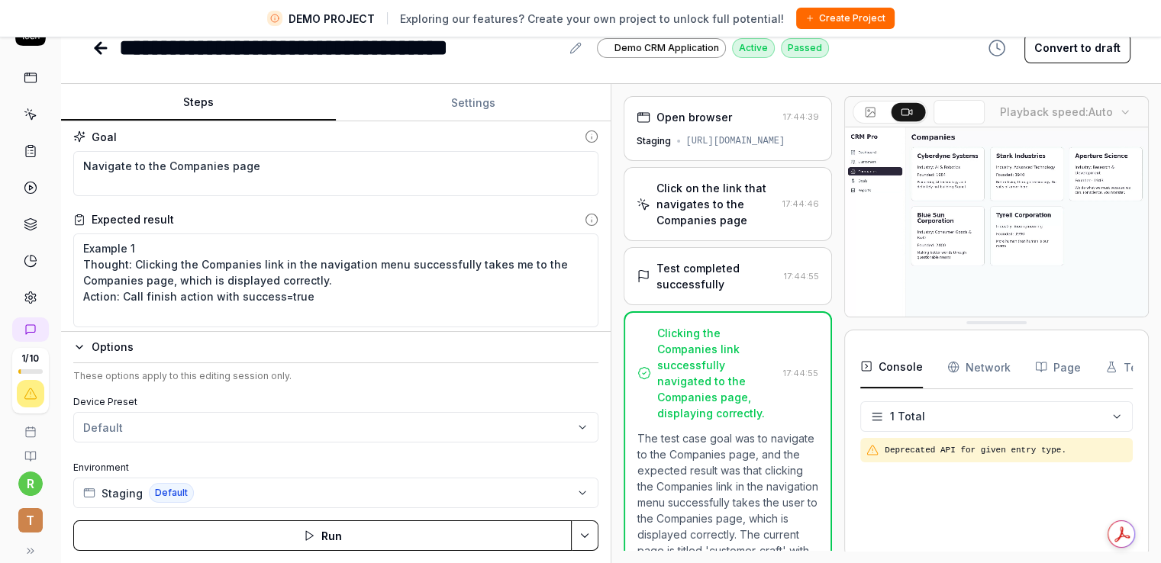
click at [336, 462] on label "Environment" at bounding box center [335, 468] width 525 height 14
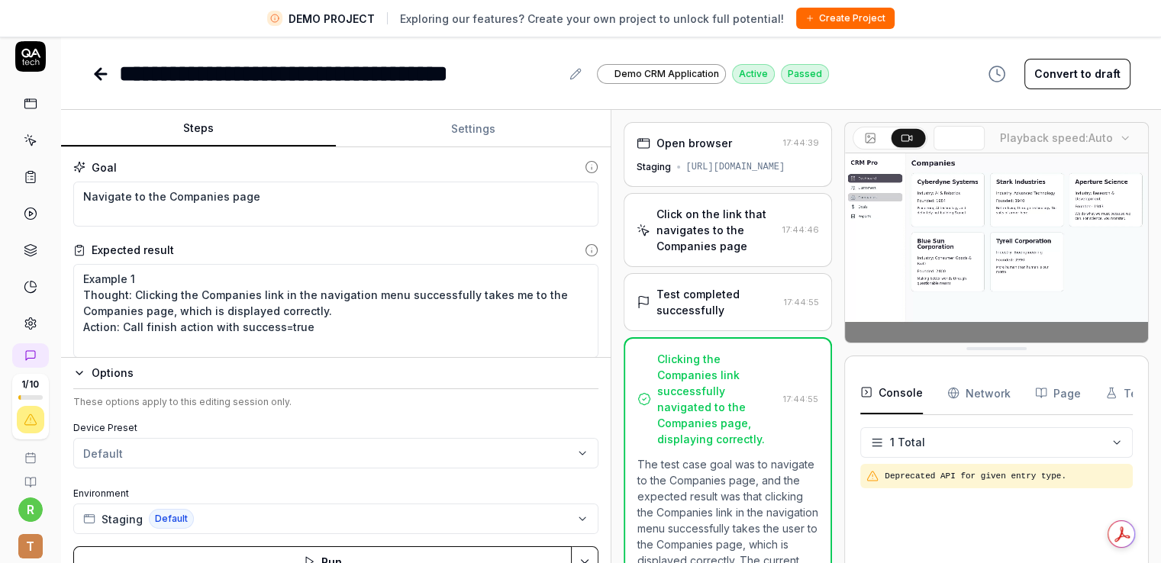
scroll to position [0, 0]
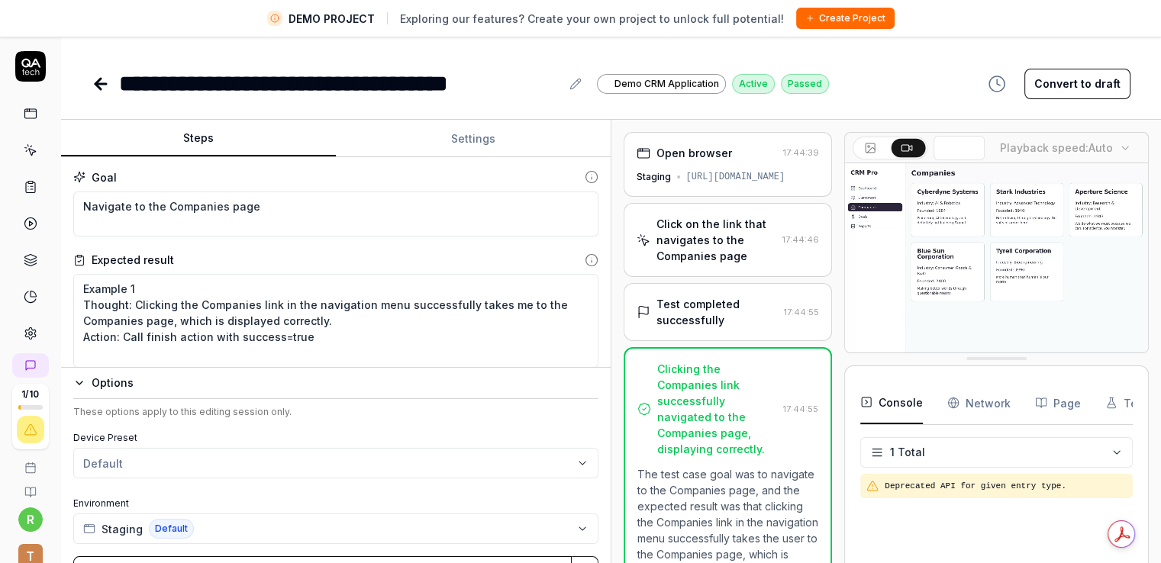
click at [473, 132] on button "Settings" at bounding box center [473, 139] width 275 height 37
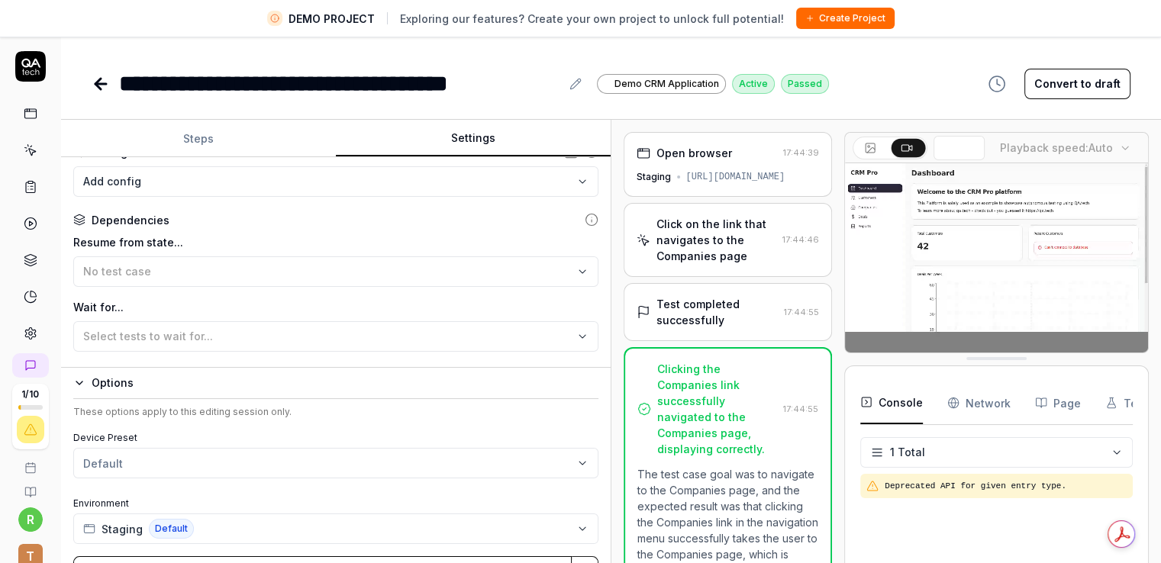
scroll to position [229, 0]
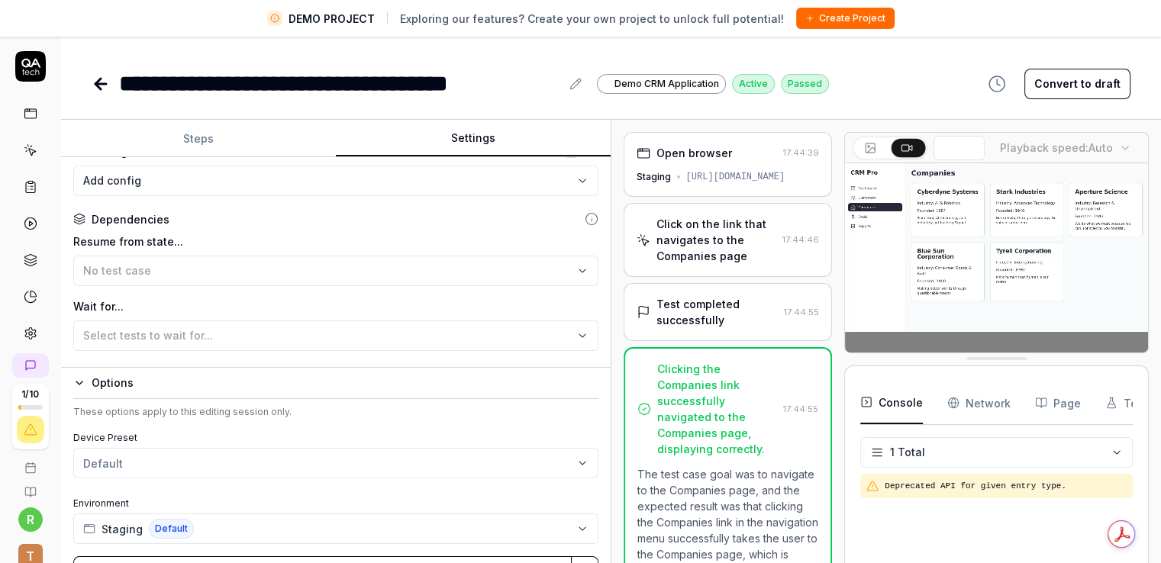
click at [85, 381] on button "Options" at bounding box center [335, 383] width 525 height 18
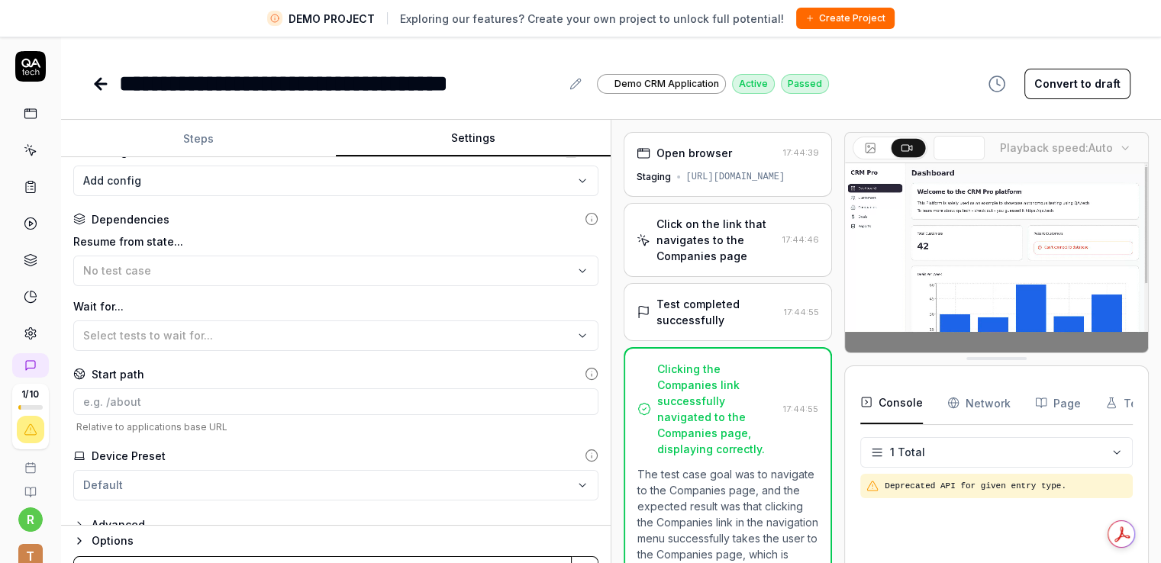
click at [203, 133] on button "Steps" at bounding box center [198, 139] width 275 height 37
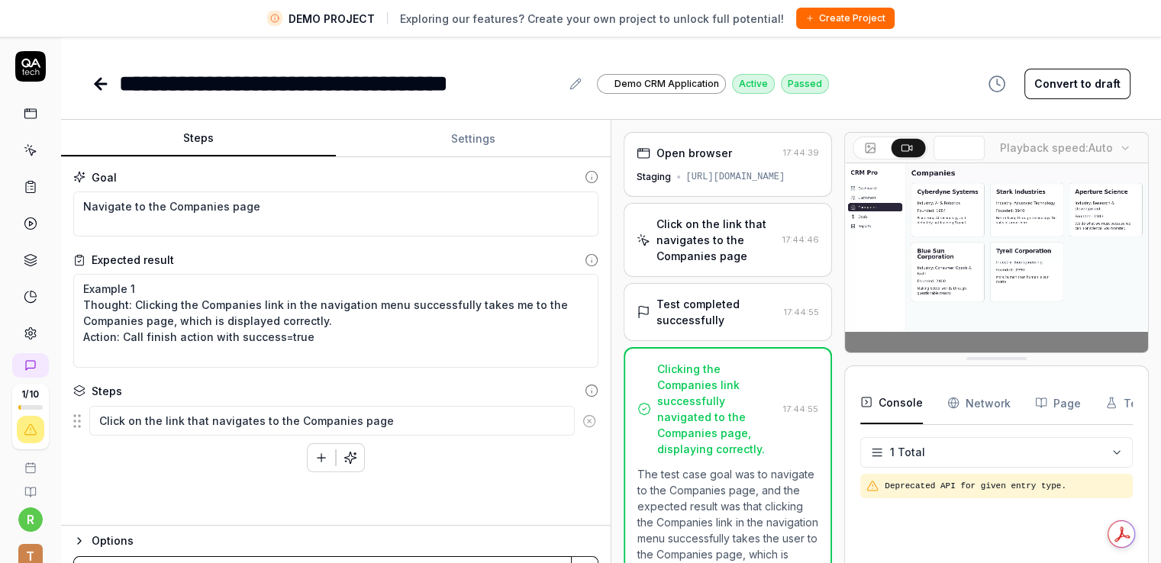
click at [500, 123] on button "Settings" at bounding box center [473, 139] width 275 height 37
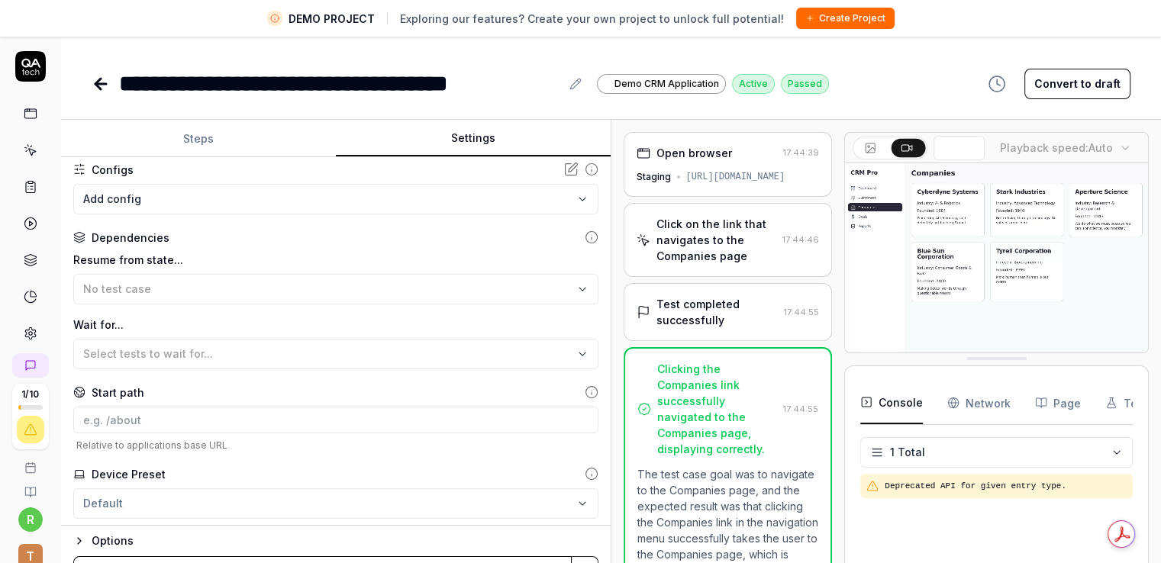
scroll to position [249, 0]
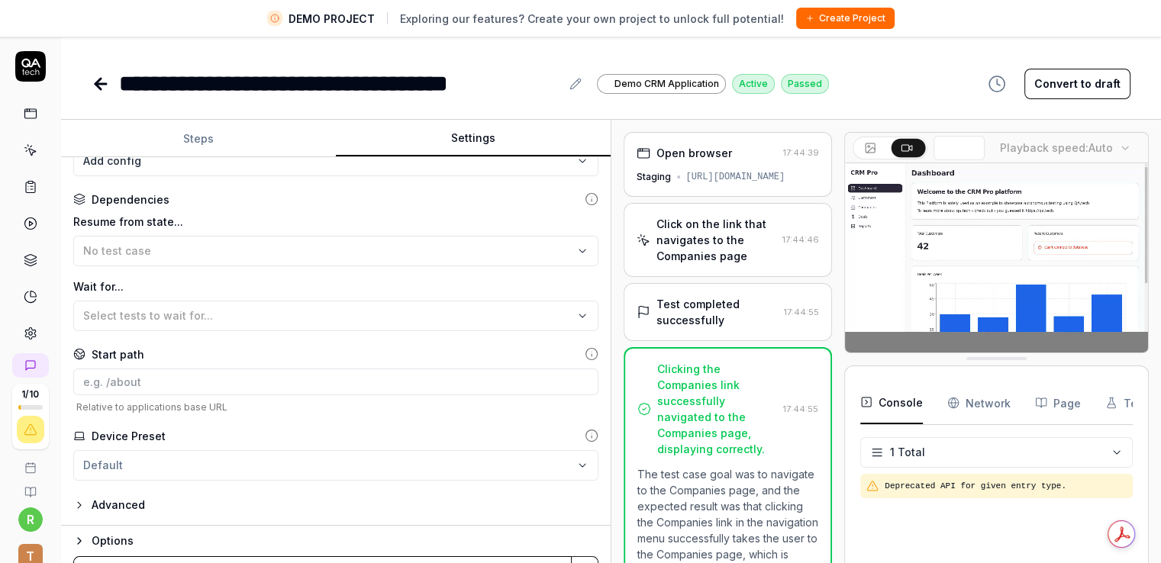
click at [122, 507] on div "Advanced" at bounding box center [118, 505] width 53 height 18
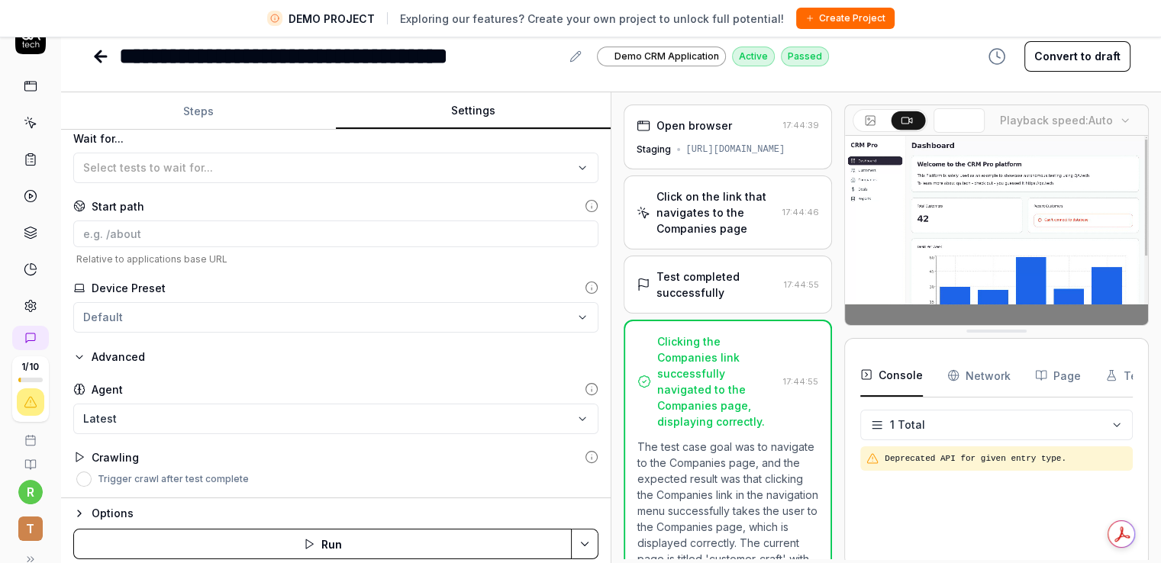
scroll to position [36, 0]
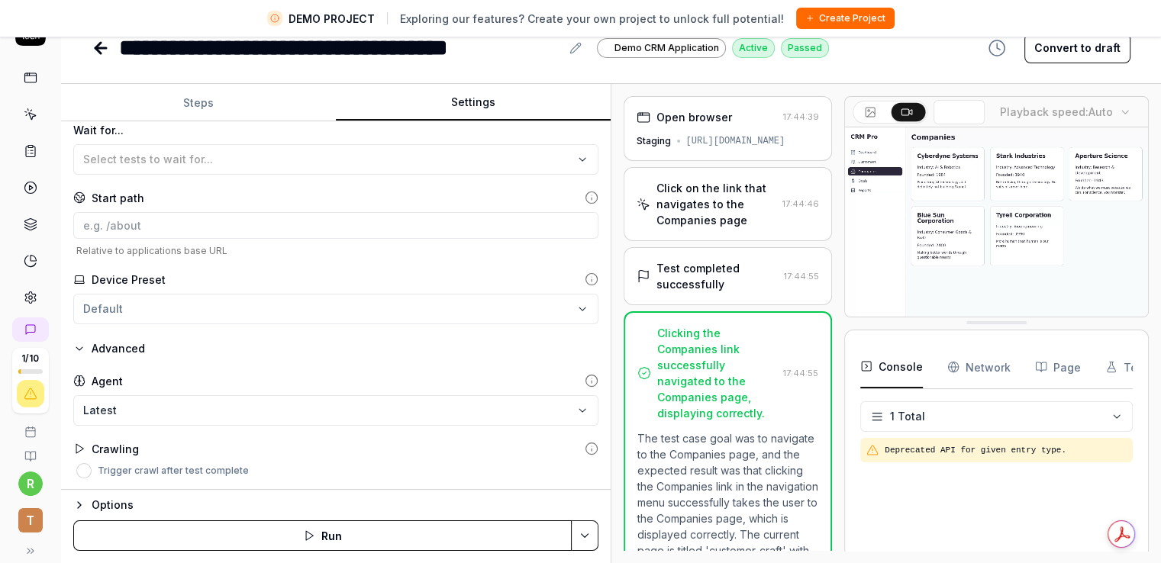
click at [79, 346] on icon "button" at bounding box center [79, 349] width 12 height 12
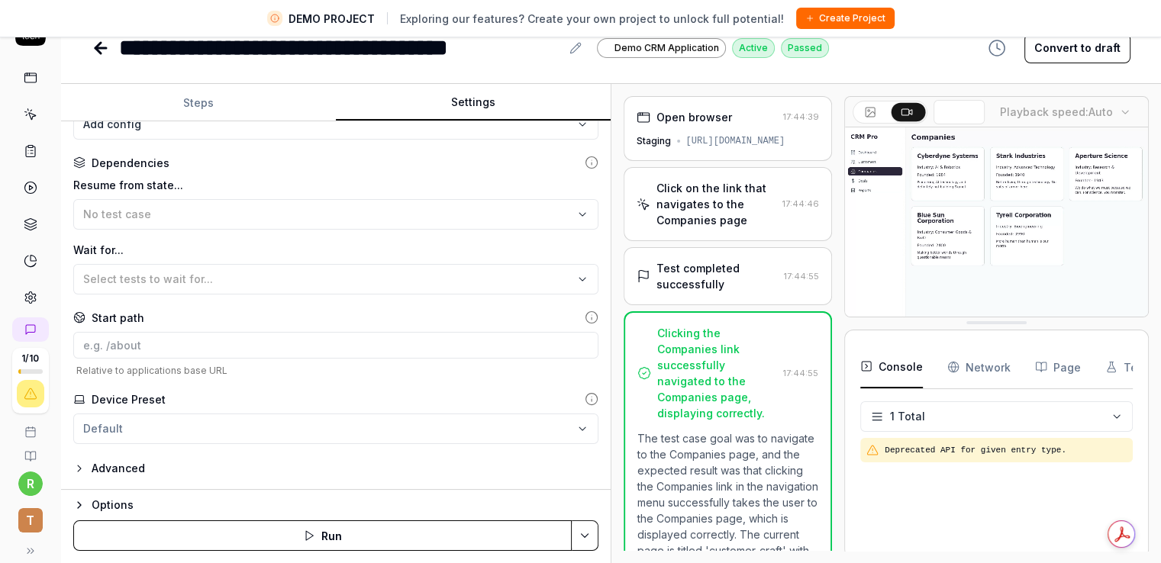
scroll to position [249, 0]
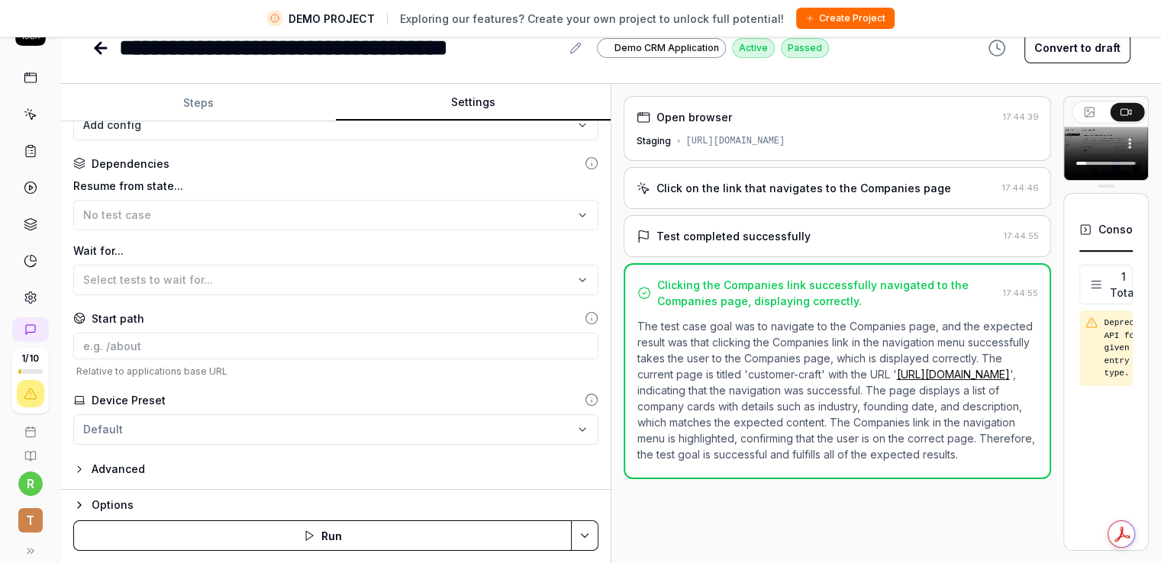
click at [1111, 360] on div "Open browser 17:44:39 Staging [URL][DOMAIN_NAME] Click on the link that navigat…" at bounding box center [887, 323] width 526 height 455
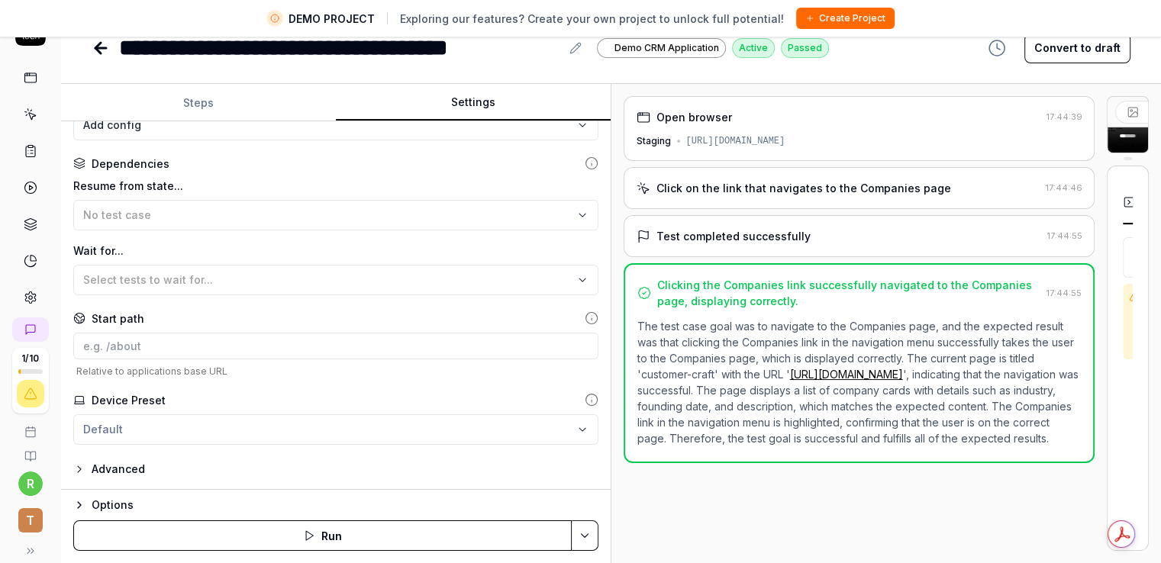
click at [707, 295] on div "**********" at bounding box center [611, 323] width 1100 height 479
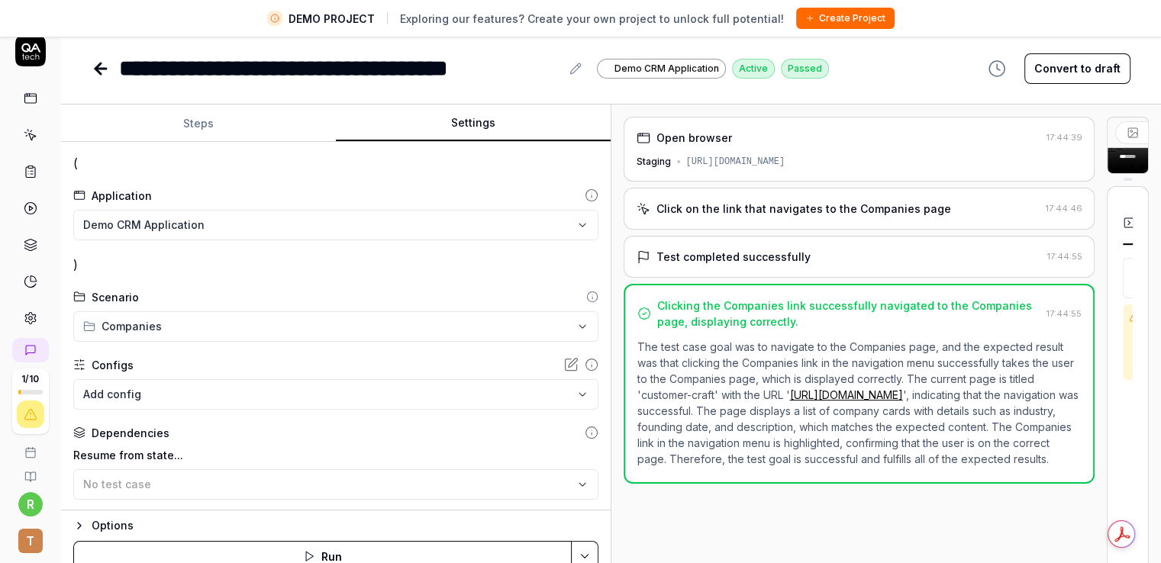
scroll to position [0, 0]
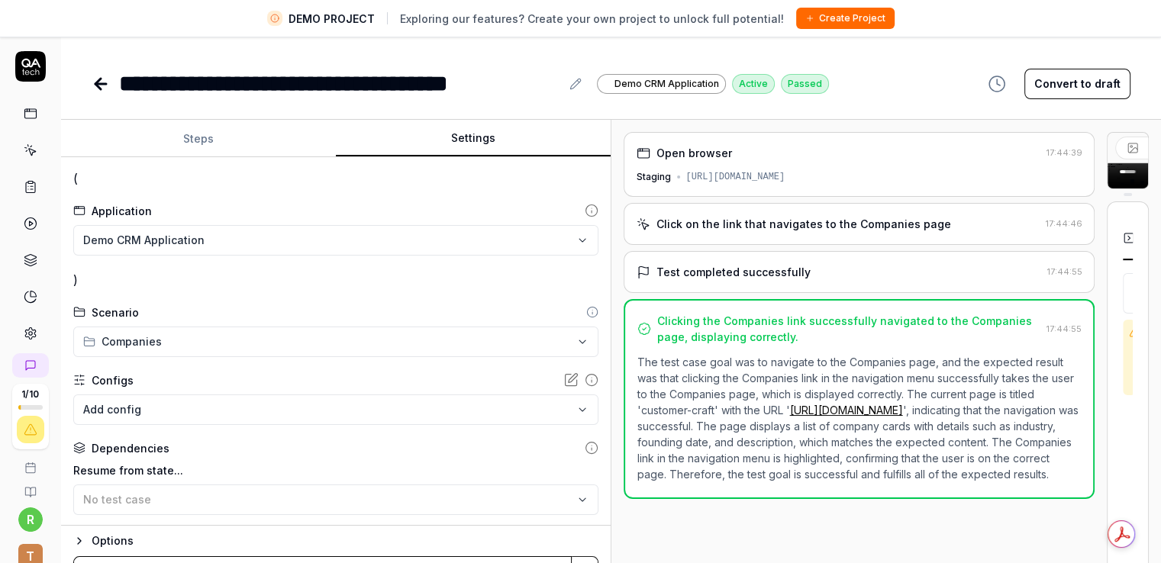
type textarea "*"
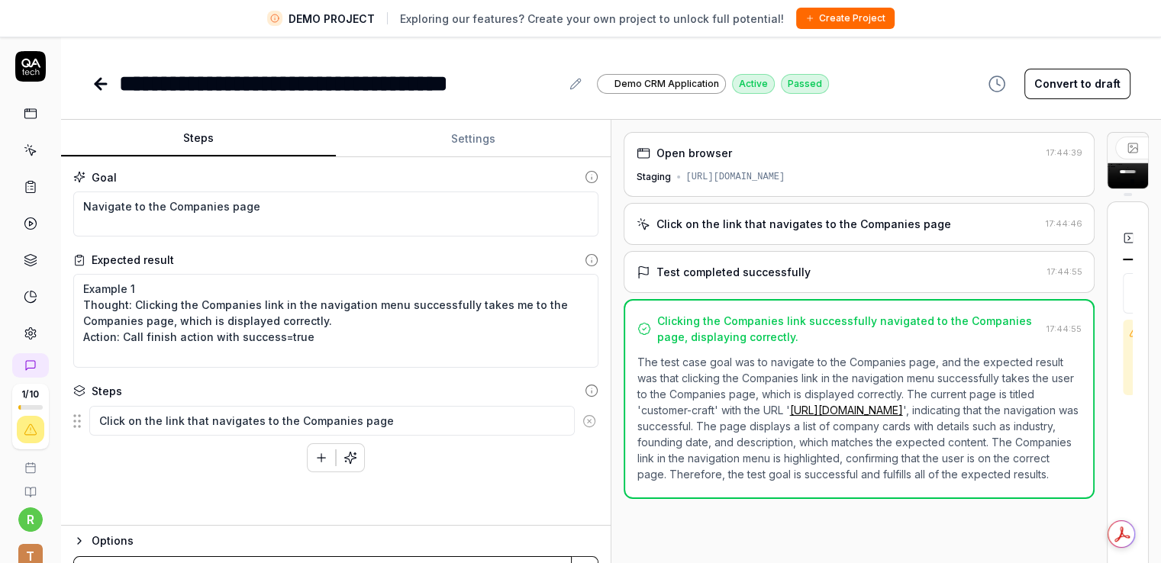
click at [201, 143] on button "Steps" at bounding box center [198, 139] width 275 height 37
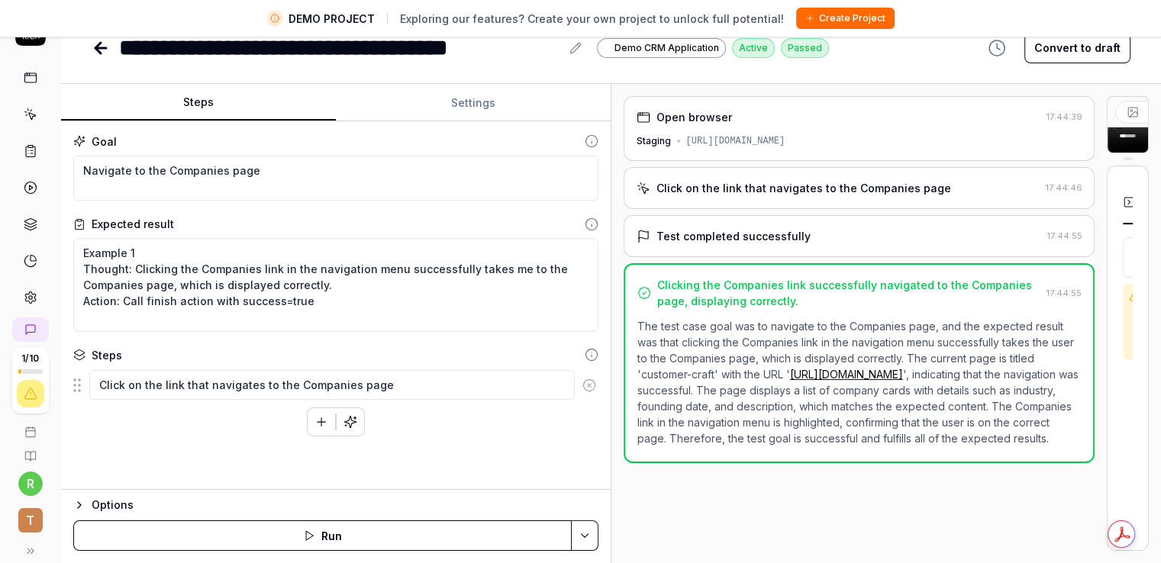
type textarea "*"
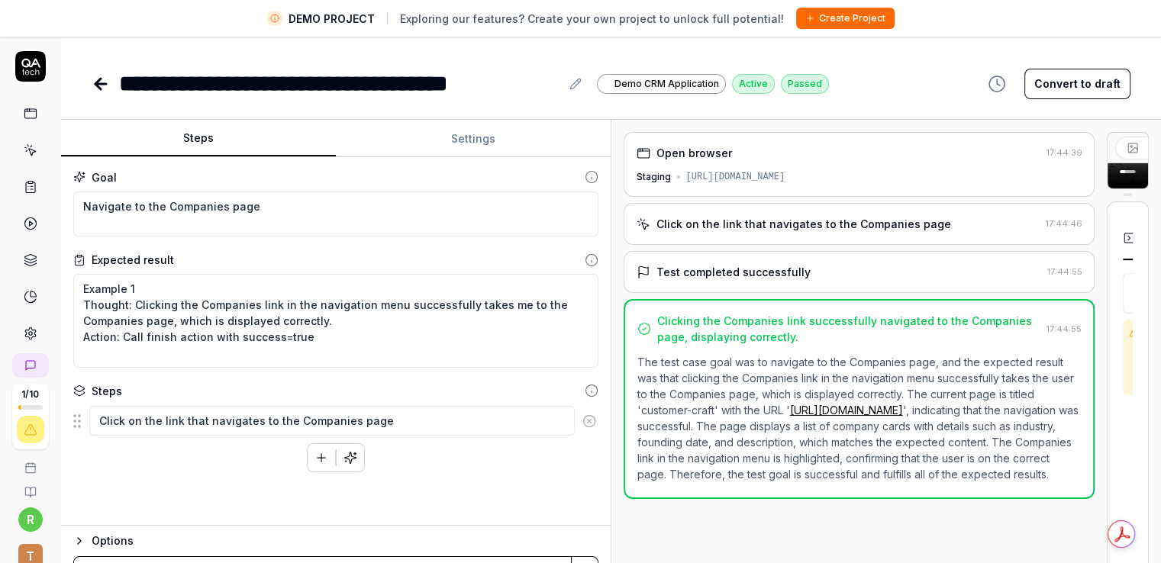
click at [31, 152] on link at bounding box center [30, 150] width 27 height 27
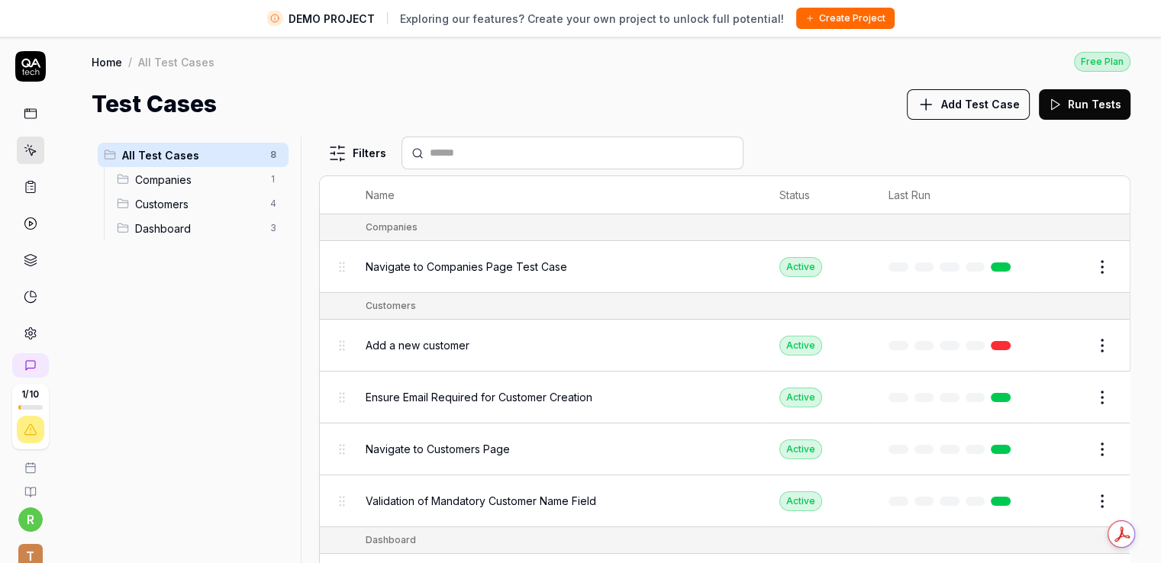
click at [1094, 266] on html "DEMO PROJECT Exploring our features? Create your own project to unlock full pot…" at bounding box center [580, 299] width 1161 height 599
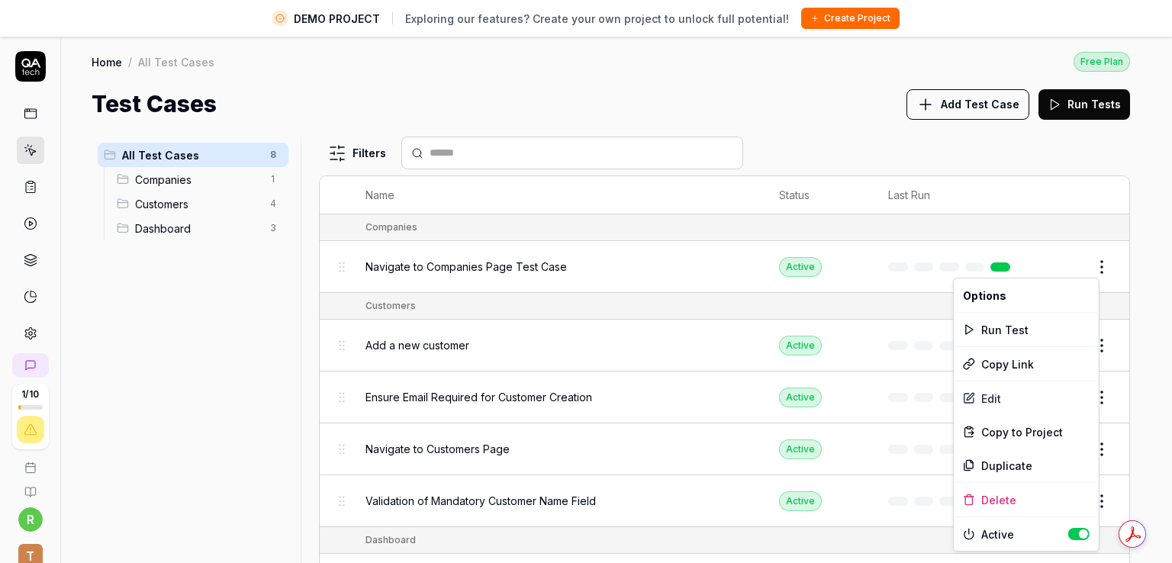
click at [869, 143] on html "DEMO PROJECT Exploring our features? Create your own project to unlock full pot…" at bounding box center [586, 299] width 1172 height 599
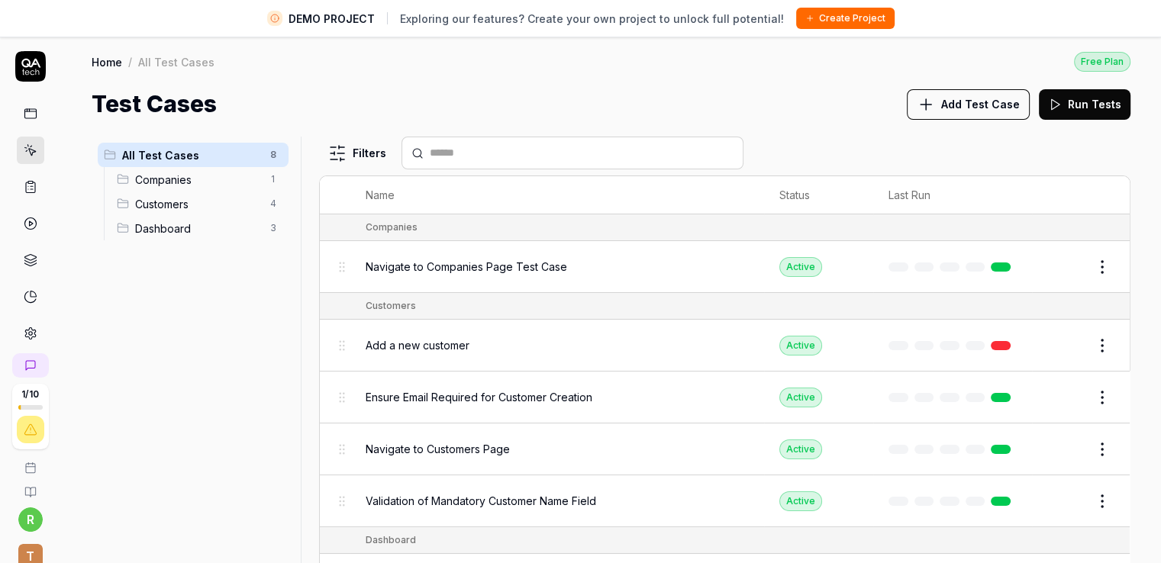
scroll to position [76, 0]
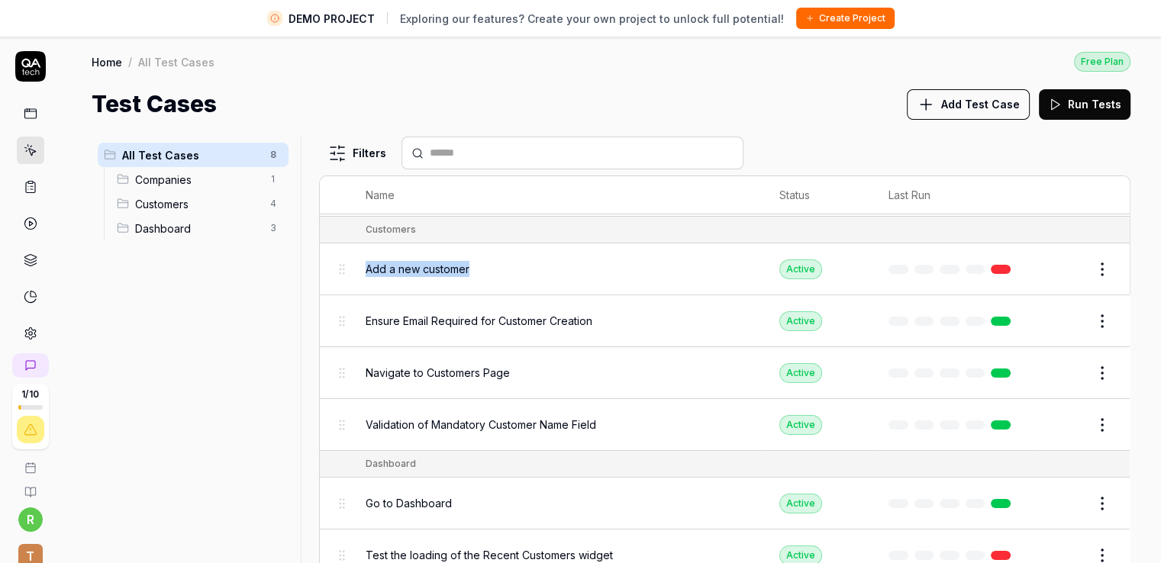
drag, startPoint x: 472, startPoint y: 263, endPoint x: 363, endPoint y: 259, distance: 108.4
click at [363, 259] on td "Add a new customer" at bounding box center [557, 269] width 414 height 52
copy span "Add a new customer"
drag, startPoint x: 599, startPoint y: 314, endPoint x: 356, endPoint y: 312, distance: 243.5
click at [356, 312] on td "Ensure Email Required for Customer Creation" at bounding box center [557, 321] width 414 height 52
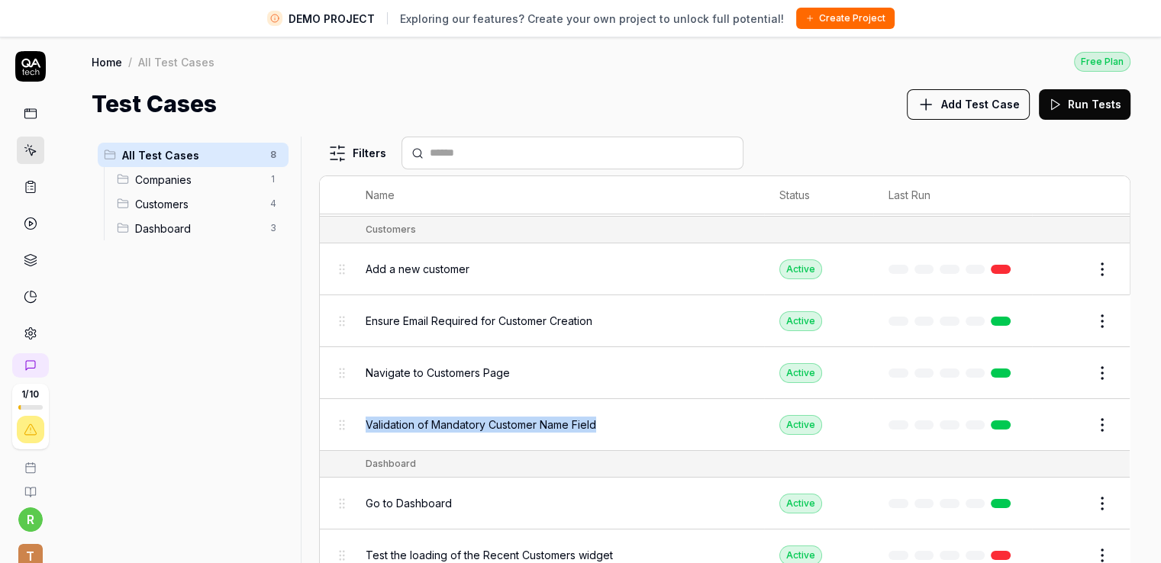
drag, startPoint x: 604, startPoint y: 417, endPoint x: 363, endPoint y: 416, distance: 241.2
click at [363, 416] on td "Validation of Mandatory Customer Name Field" at bounding box center [557, 425] width 414 height 52
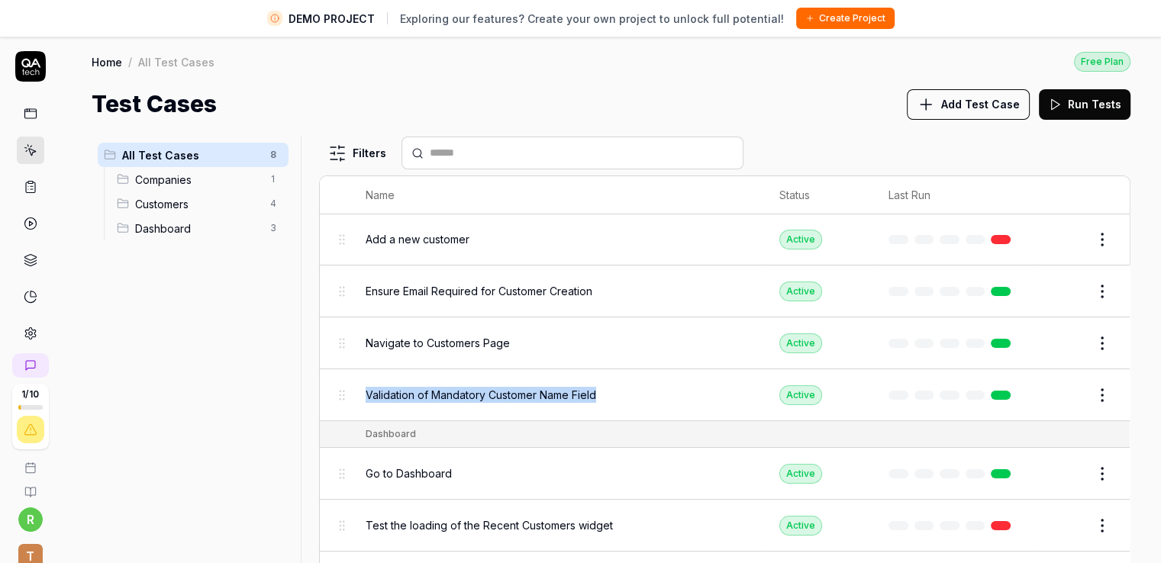
scroll to position [120, 0]
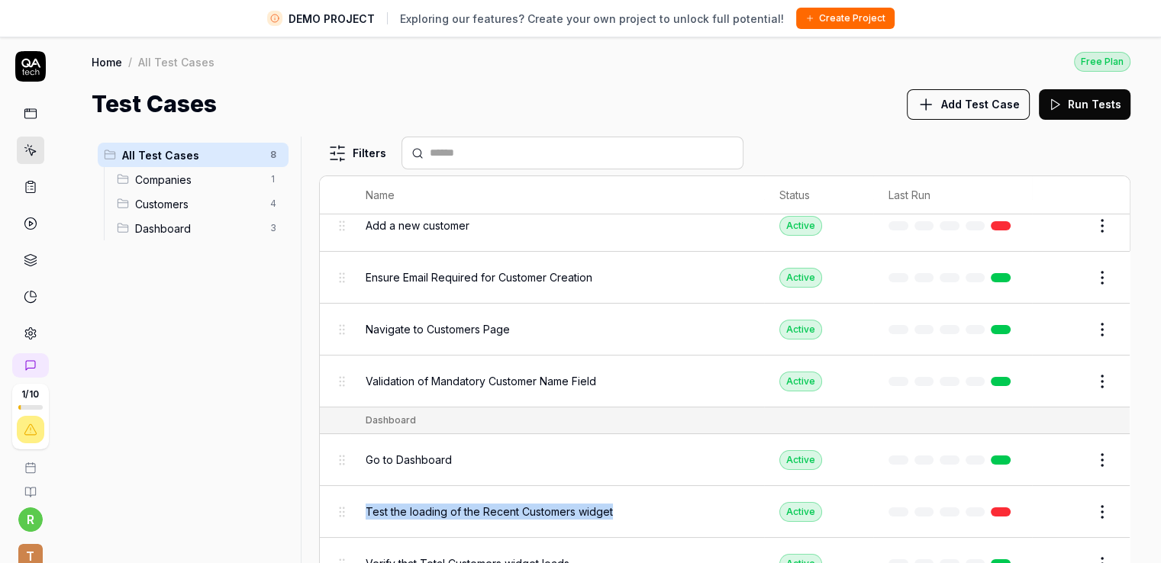
drag, startPoint x: 614, startPoint y: 501, endPoint x: 366, endPoint y: 511, distance: 247.5
click at [366, 511] on div "Test the loading of the Recent Customers widget" at bounding box center [557, 512] width 383 height 16
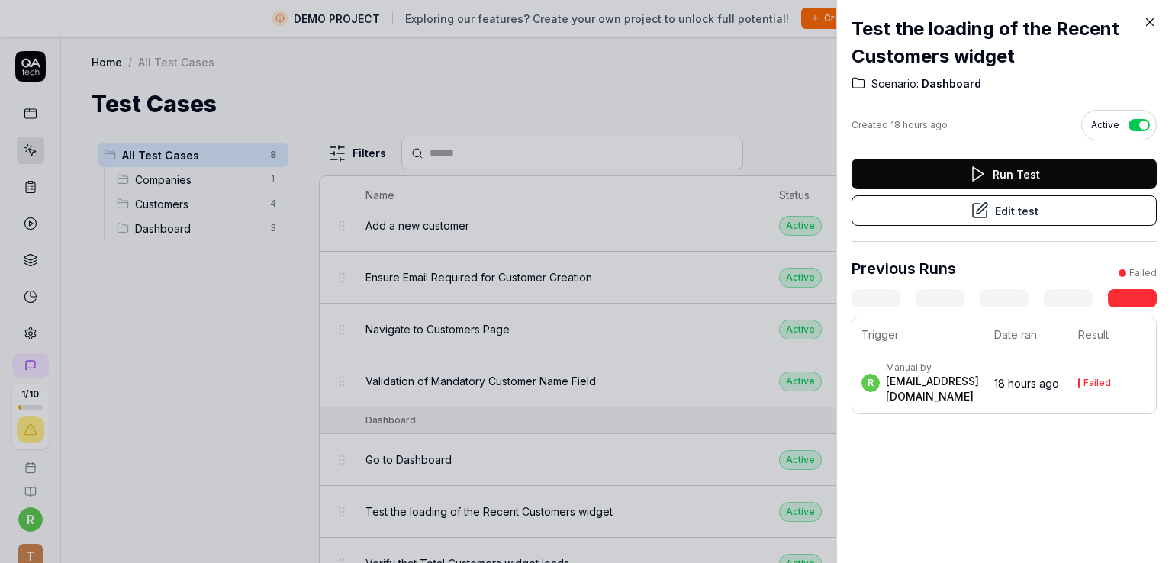
click at [256, 373] on div at bounding box center [586, 281] width 1172 height 563
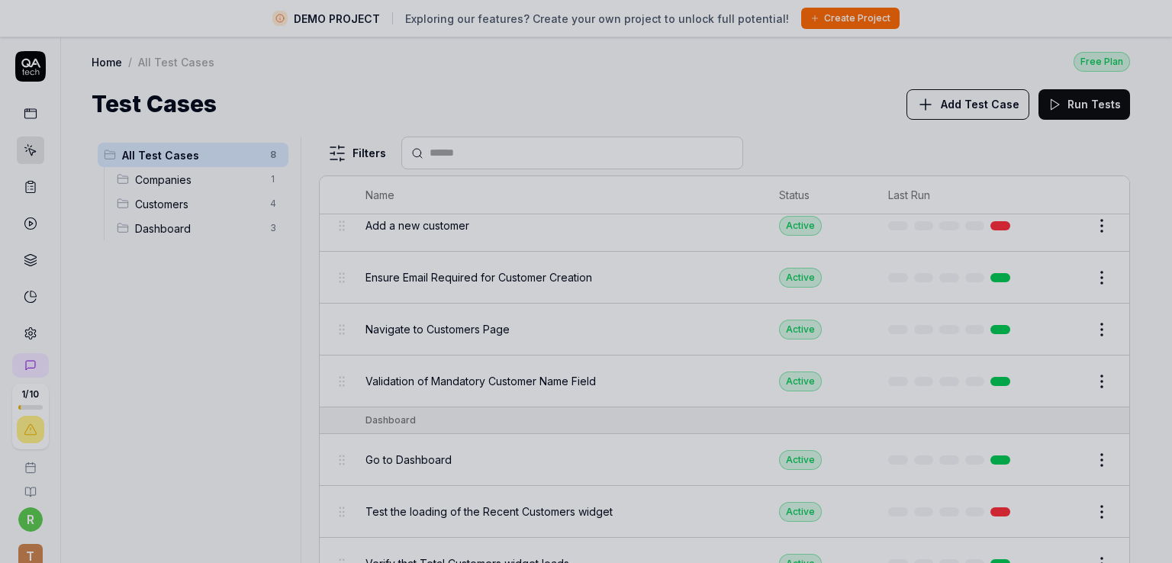
click at [256, 373] on div at bounding box center [586, 281] width 1172 height 563
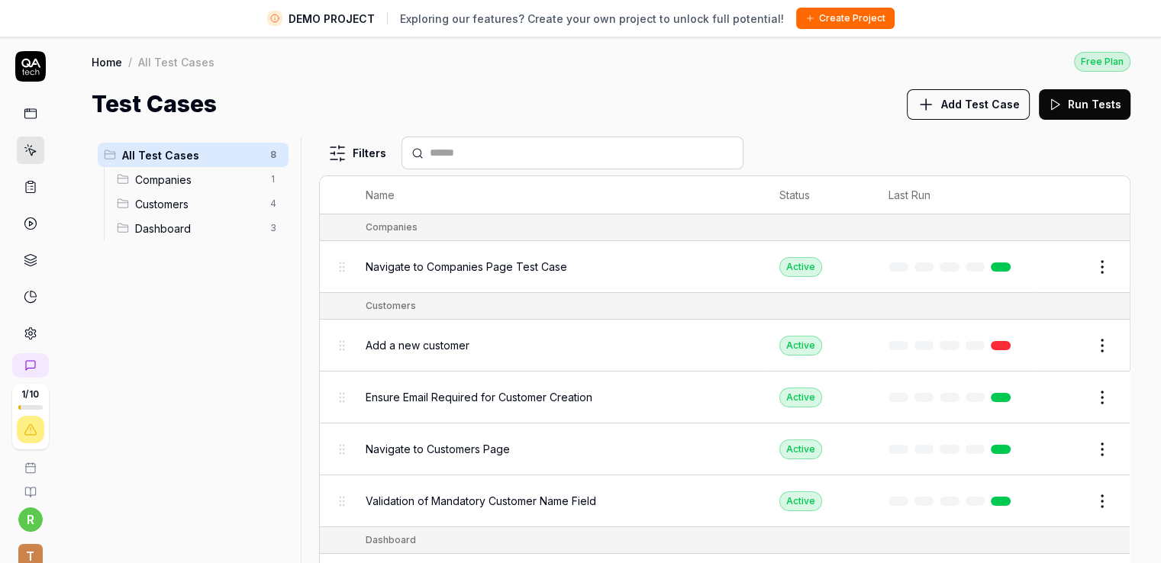
click at [269, 483] on div "All Test Cases 8 Companies 1 Customers 4 Dashboard 3" at bounding box center [193, 359] width 203 height 444
click at [788, 145] on div "Filters" at bounding box center [724, 153] width 811 height 33
click at [863, 147] on div "Filters" at bounding box center [724, 153] width 811 height 33
click at [1103, 265] on html "DEMO PROJECT Exploring our features? Create your own project to unlock full pot…" at bounding box center [580, 299] width 1161 height 599
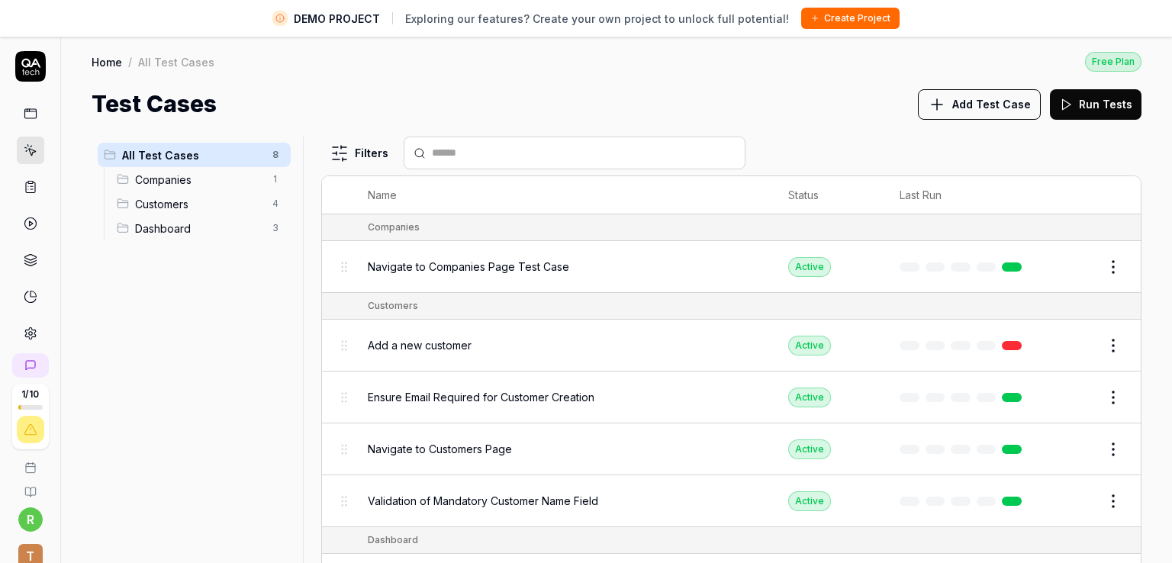
click at [1160, 256] on html "DEMO PROJECT Exploring our features? Create your own project to unlock full pot…" at bounding box center [586, 299] width 1172 height 599
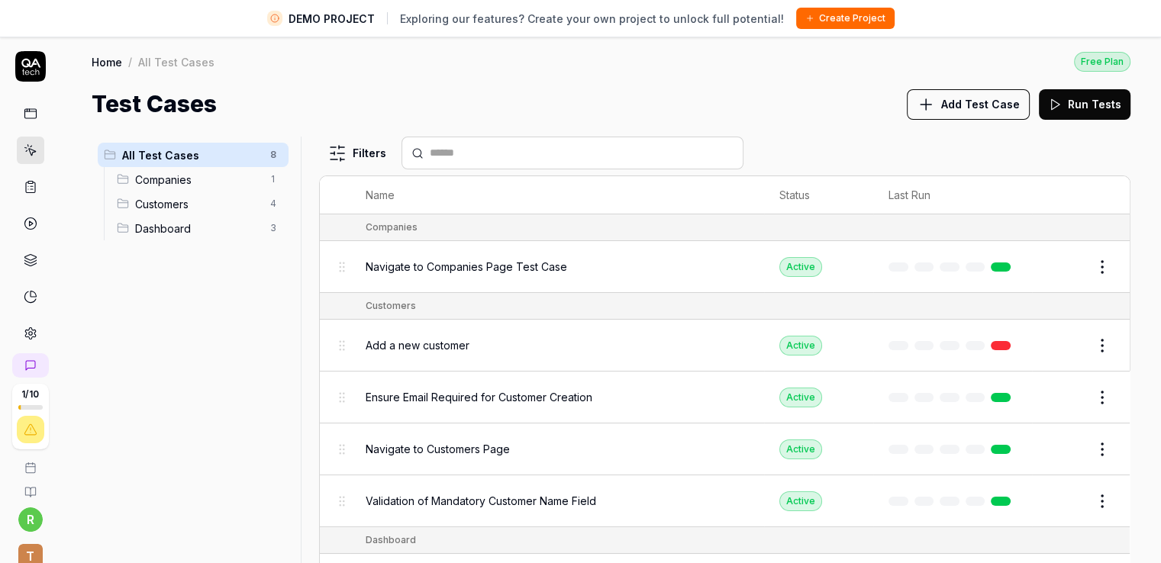
click at [275, 275] on div "All Test Cases 8 Companies 1 Customers 4 Dashboard 3" at bounding box center [193, 359] width 203 height 444
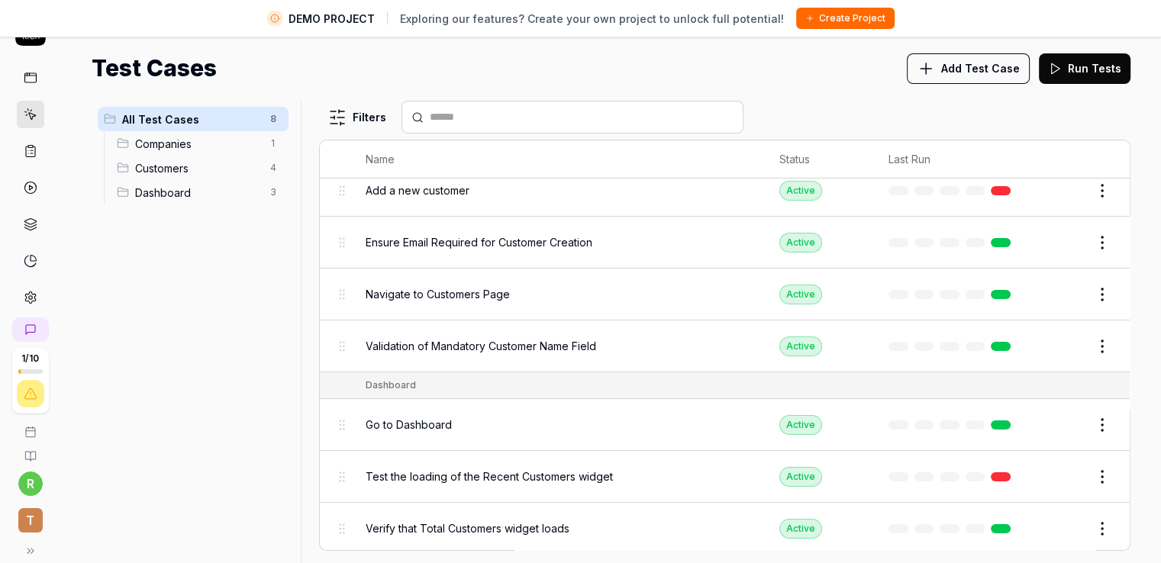
scroll to position [120, 0]
click at [141, 414] on div "All Test Cases 8 Companies 1 Customers 4 Dashboard 3" at bounding box center [193, 323] width 203 height 444
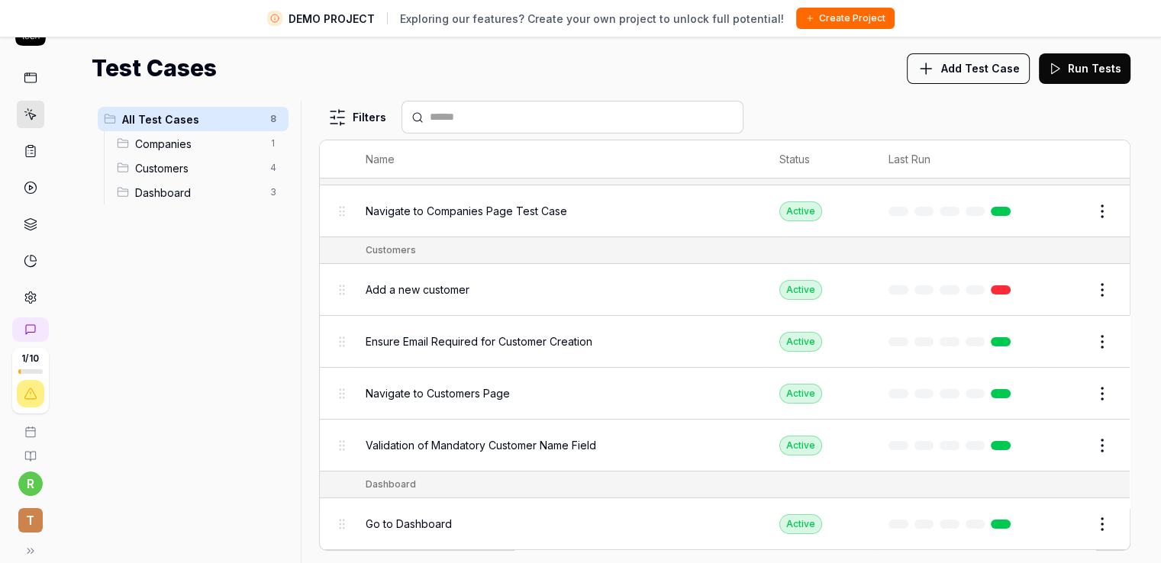
scroll to position [0, 0]
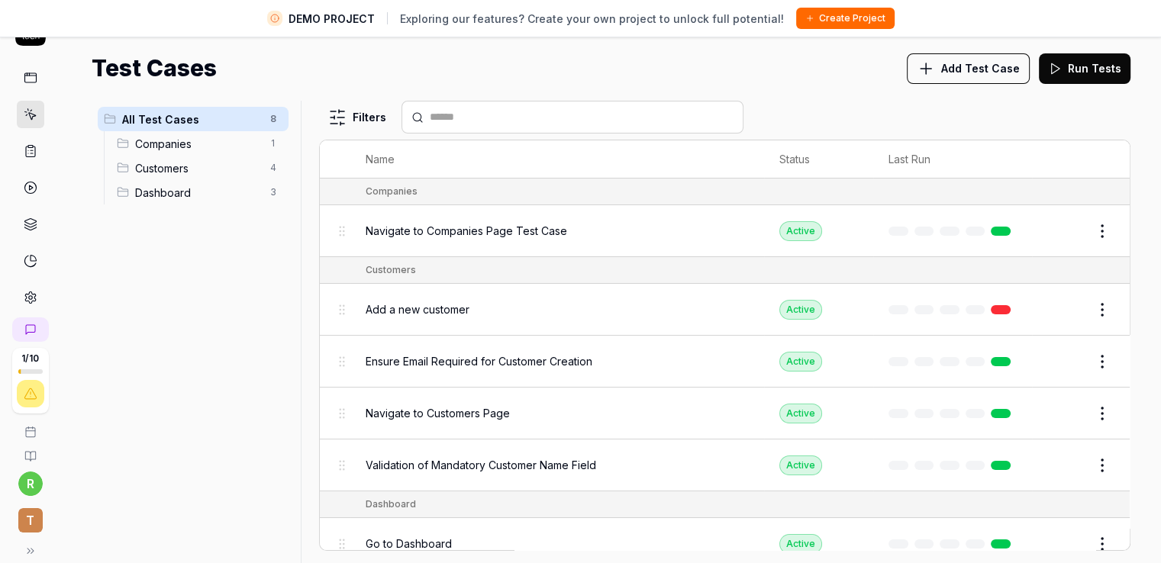
click at [239, 309] on div "All Test Cases 8 Companies 1 Customers 4 Dashboard 3" at bounding box center [193, 323] width 203 height 444
